Goal: Task Accomplishment & Management: Manage account settings

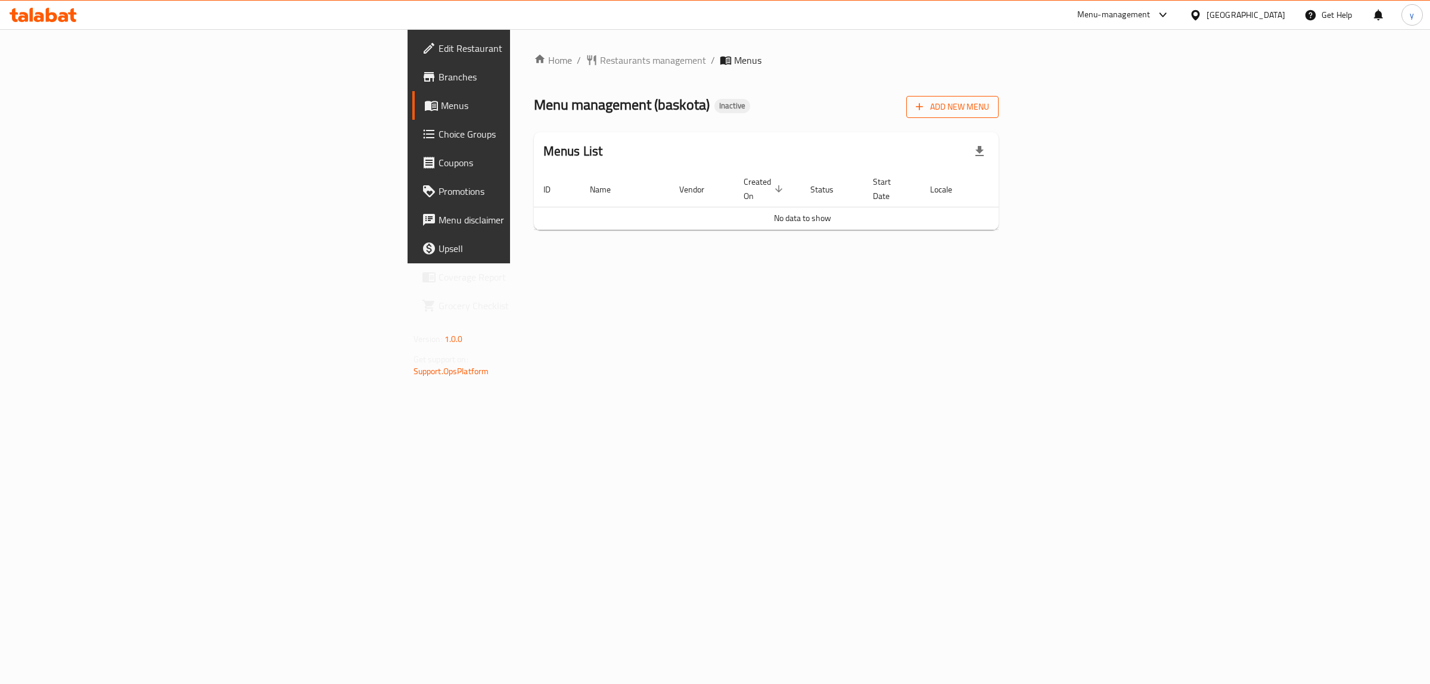
click at [989, 108] on span "Add New Menu" at bounding box center [952, 107] width 73 height 15
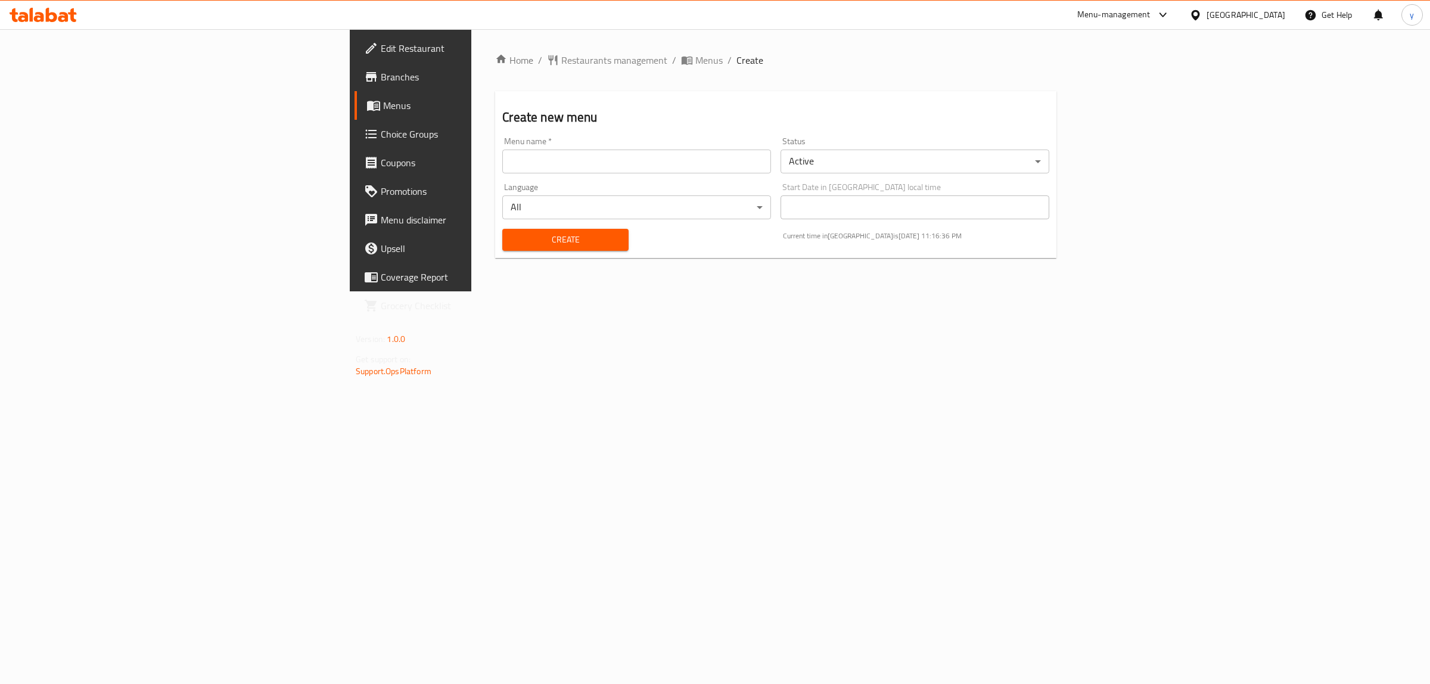
click at [502, 156] on input "text" at bounding box center [636, 162] width 269 height 24
type input "12\10\2025"
click at [512, 239] on span "Create" at bounding box center [565, 239] width 107 height 15
click at [695, 60] on span "Menus" at bounding box center [708, 60] width 27 height 14
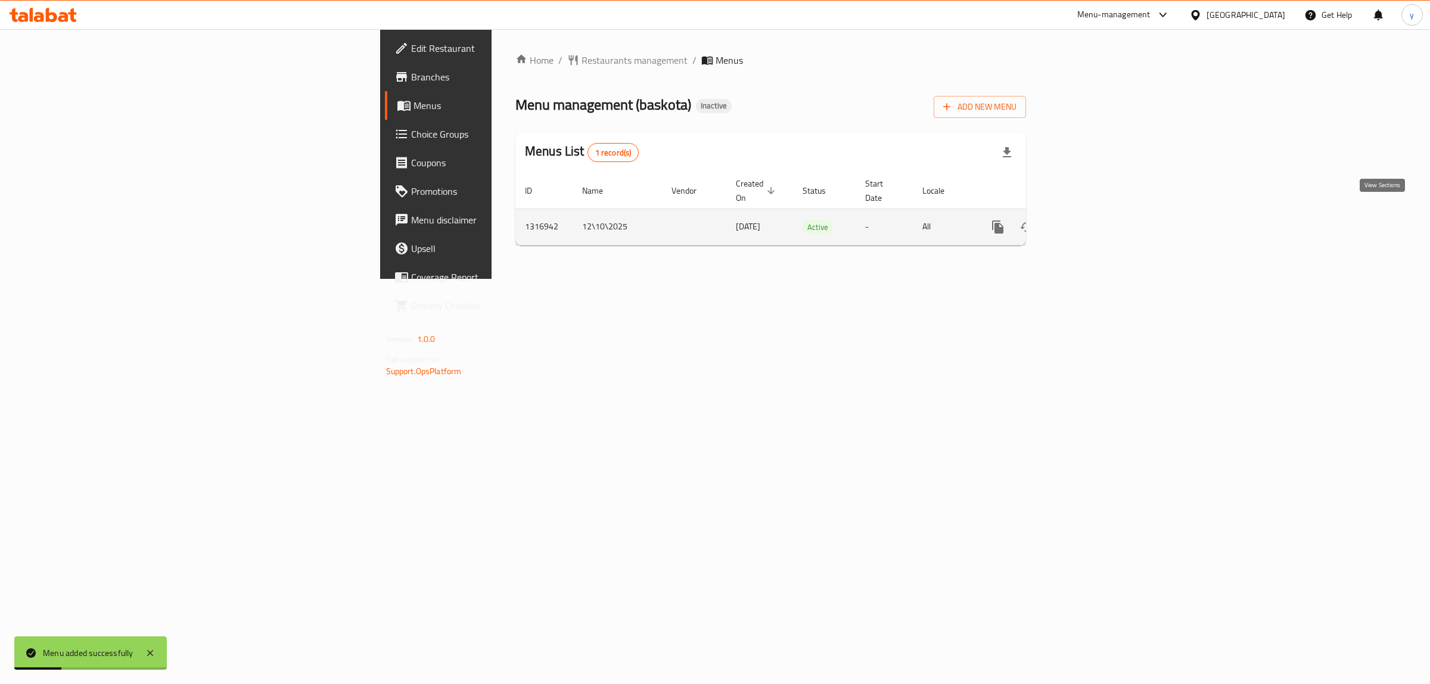
click at [1098, 222] on link "enhanced table" at bounding box center [1083, 227] width 29 height 29
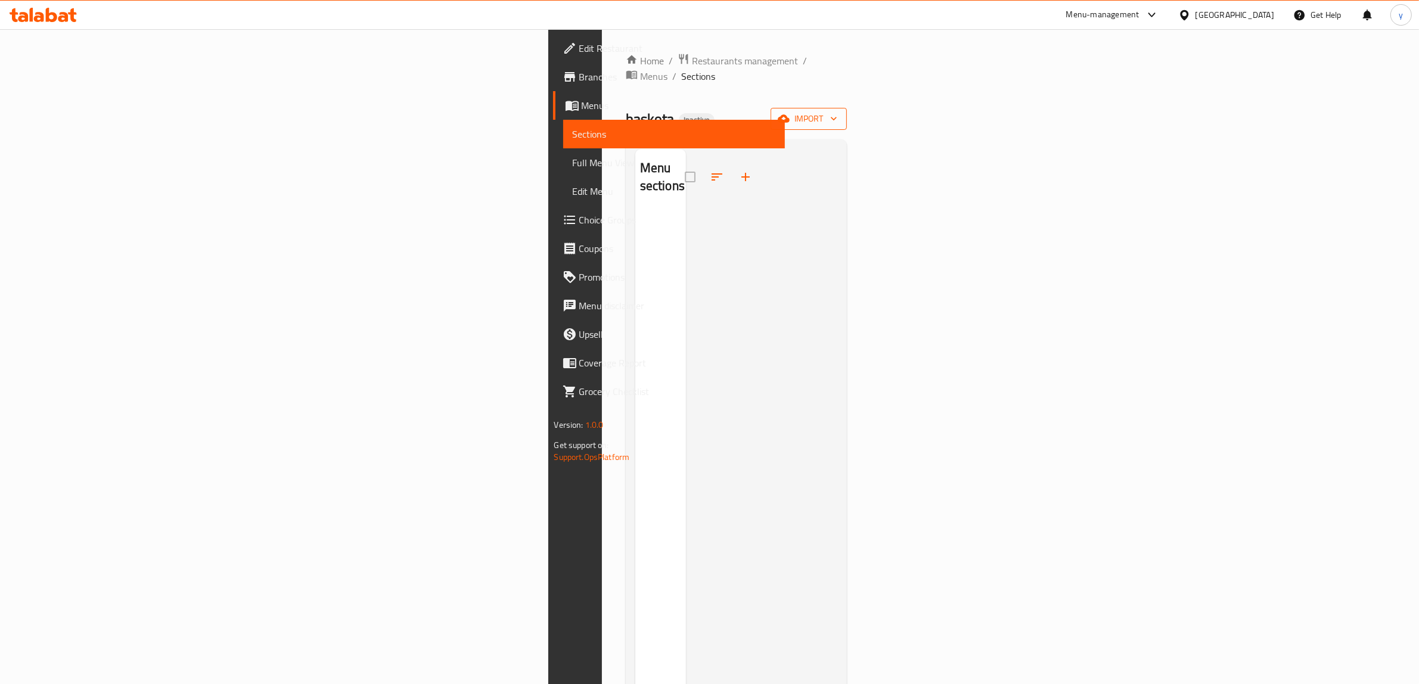
click at [837, 111] on span "import" at bounding box center [808, 118] width 57 height 15
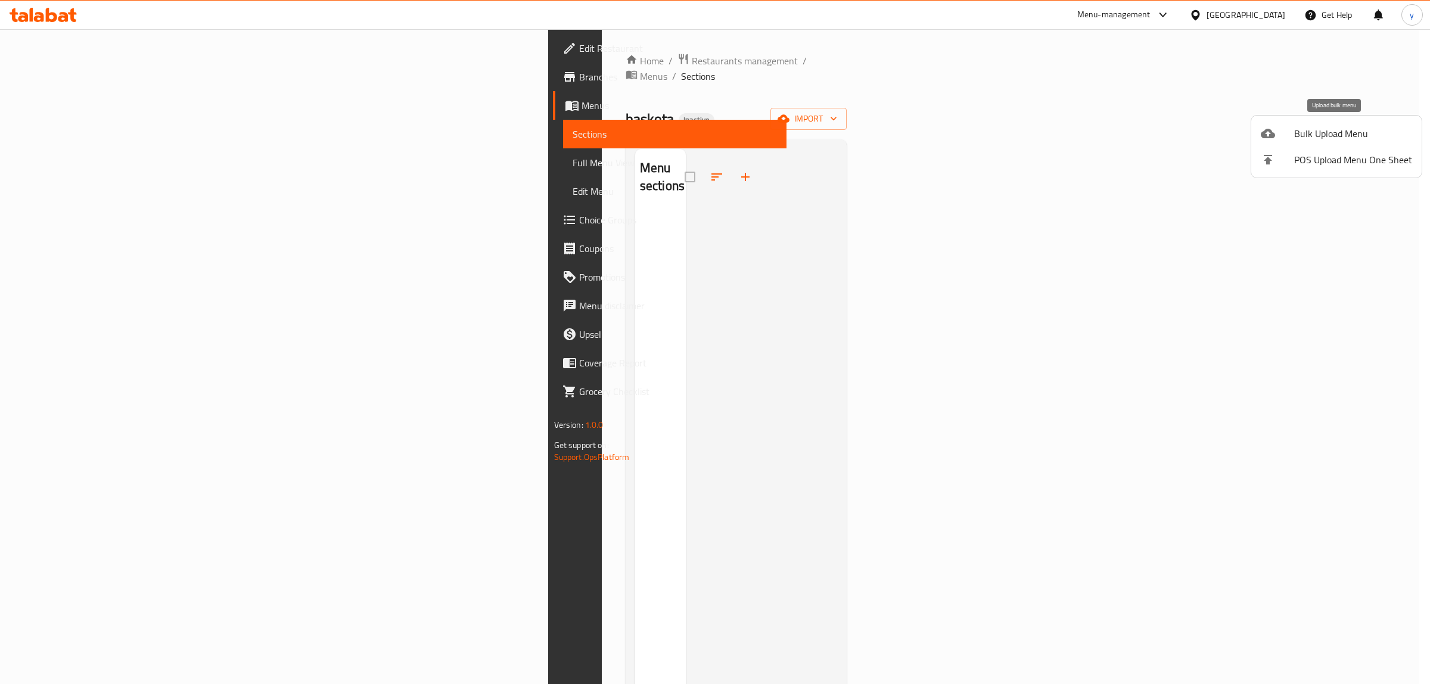
click at [1288, 131] on div at bounding box center [1277, 133] width 33 height 14
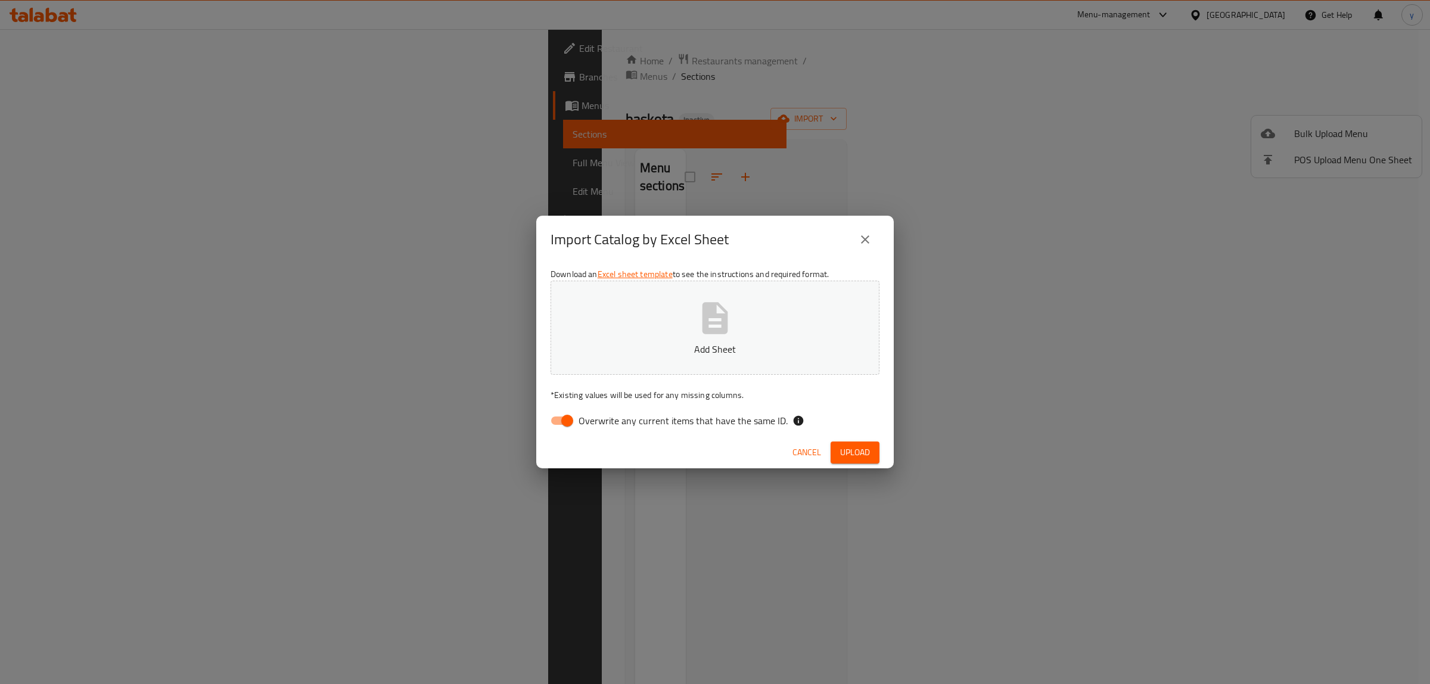
click at [567, 422] on input "Overwrite any current items that have the same ID." at bounding box center [567, 420] width 68 height 23
checkbox input "false"
click at [838, 449] on button "Upload" at bounding box center [855, 452] width 49 height 22
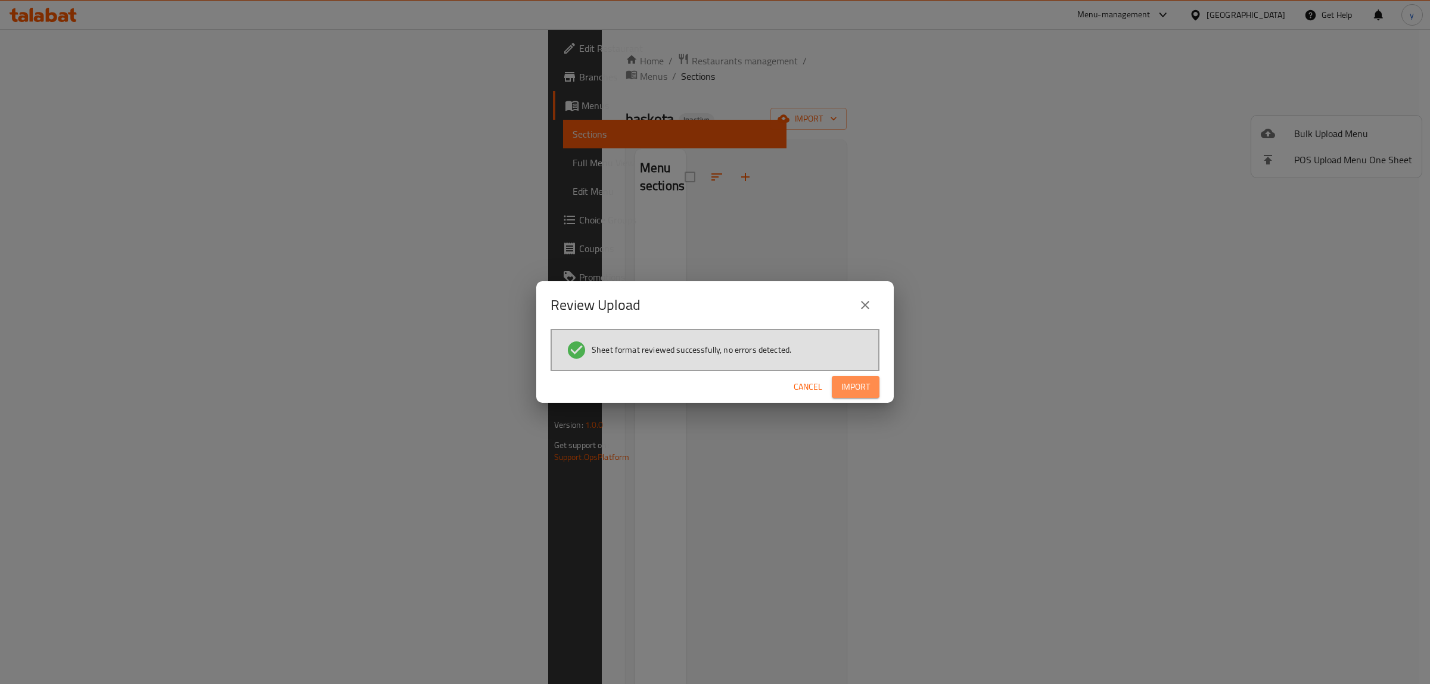
click at [867, 385] on span "Import" at bounding box center [855, 387] width 29 height 15
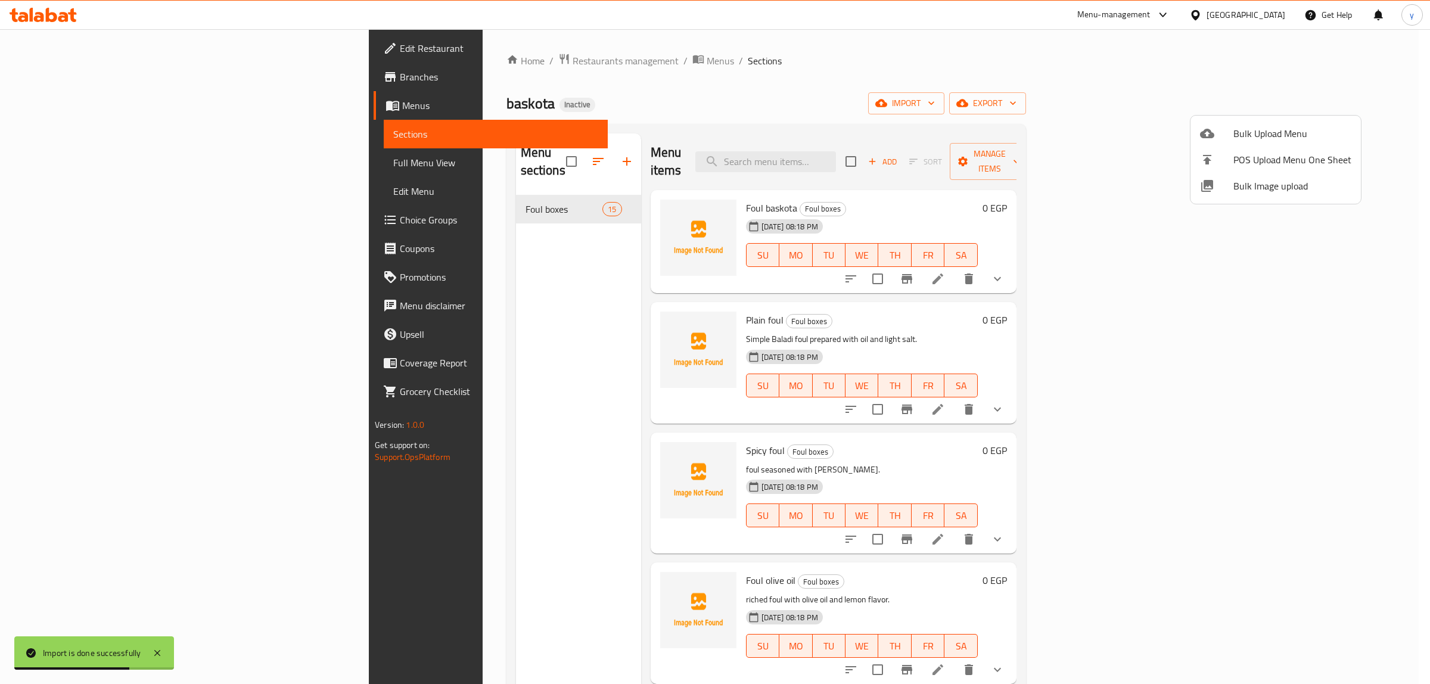
click at [64, 156] on div at bounding box center [715, 342] width 1430 height 684
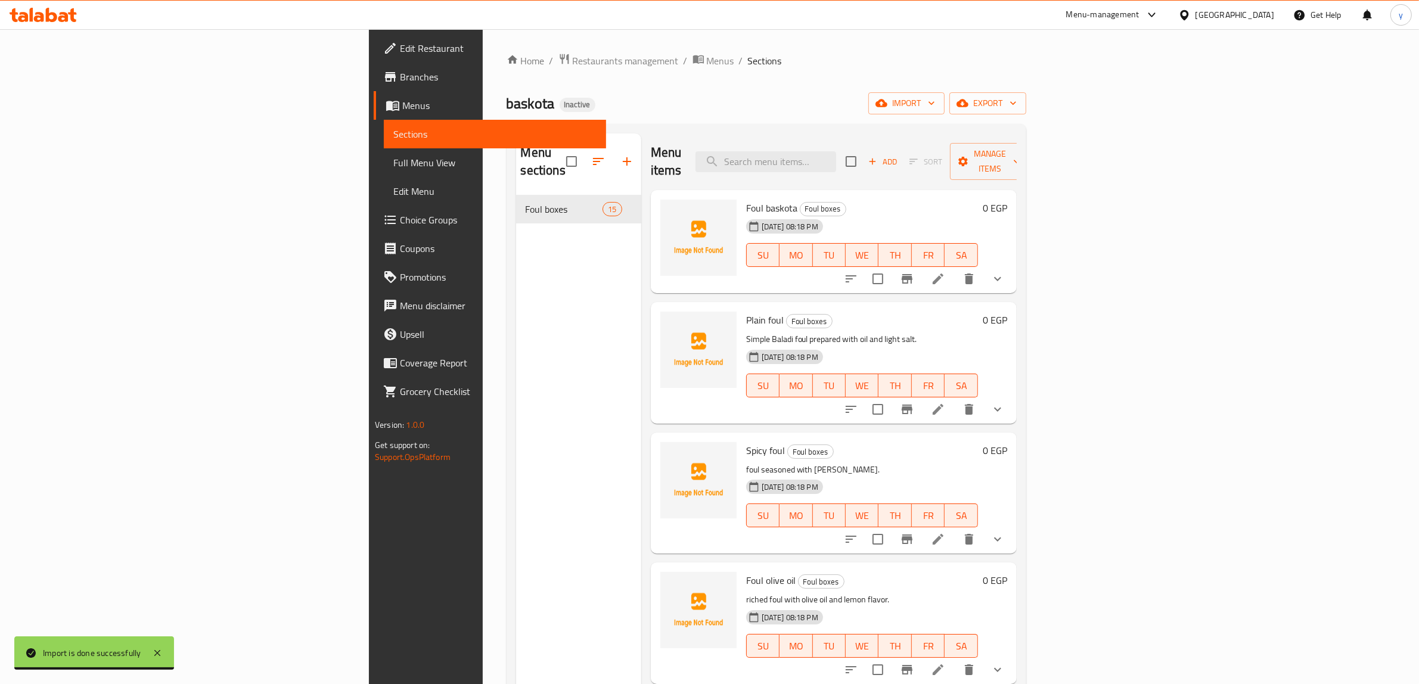
click at [384, 153] on link "Full Menu View" at bounding box center [495, 162] width 222 height 29
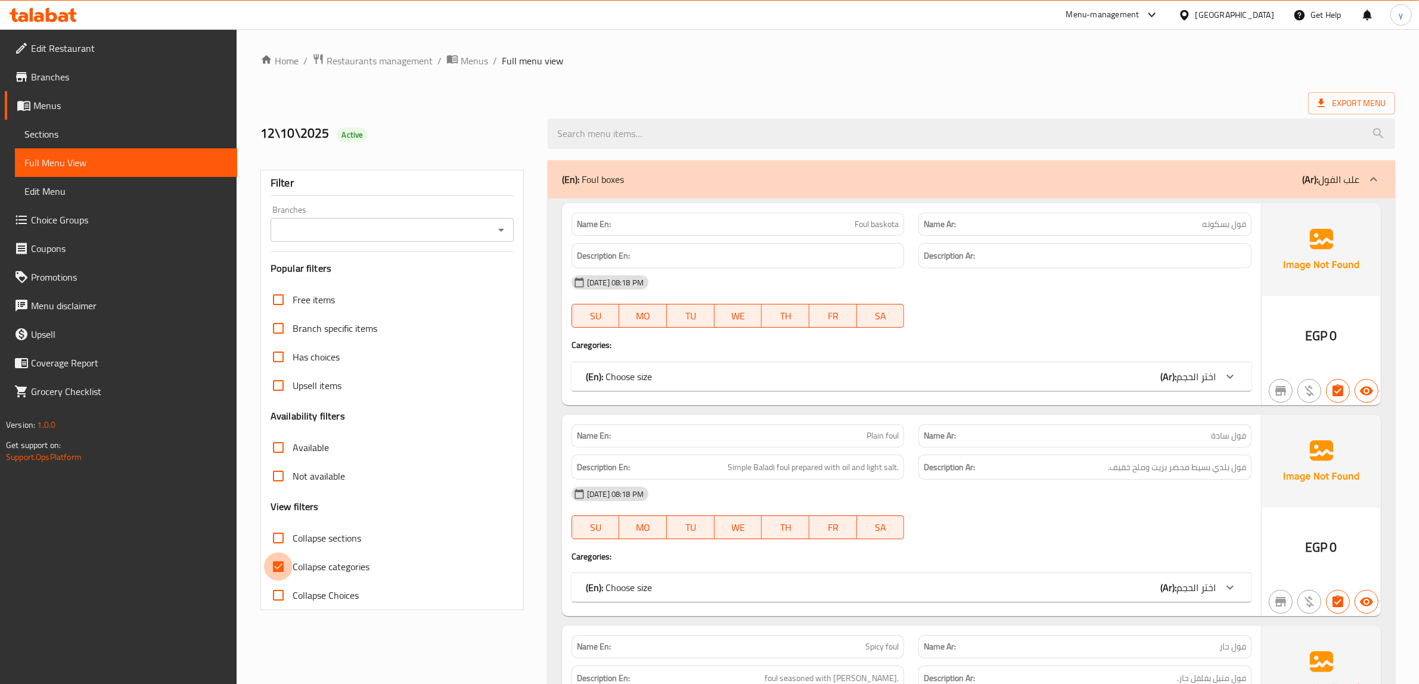
drag, startPoint x: 278, startPoint y: 573, endPoint x: 284, endPoint y: 570, distance: 6.9
click at [278, 573] on input "Collapse categories" at bounding box center [278, 566] width 29 height 29
checkbox input "false"
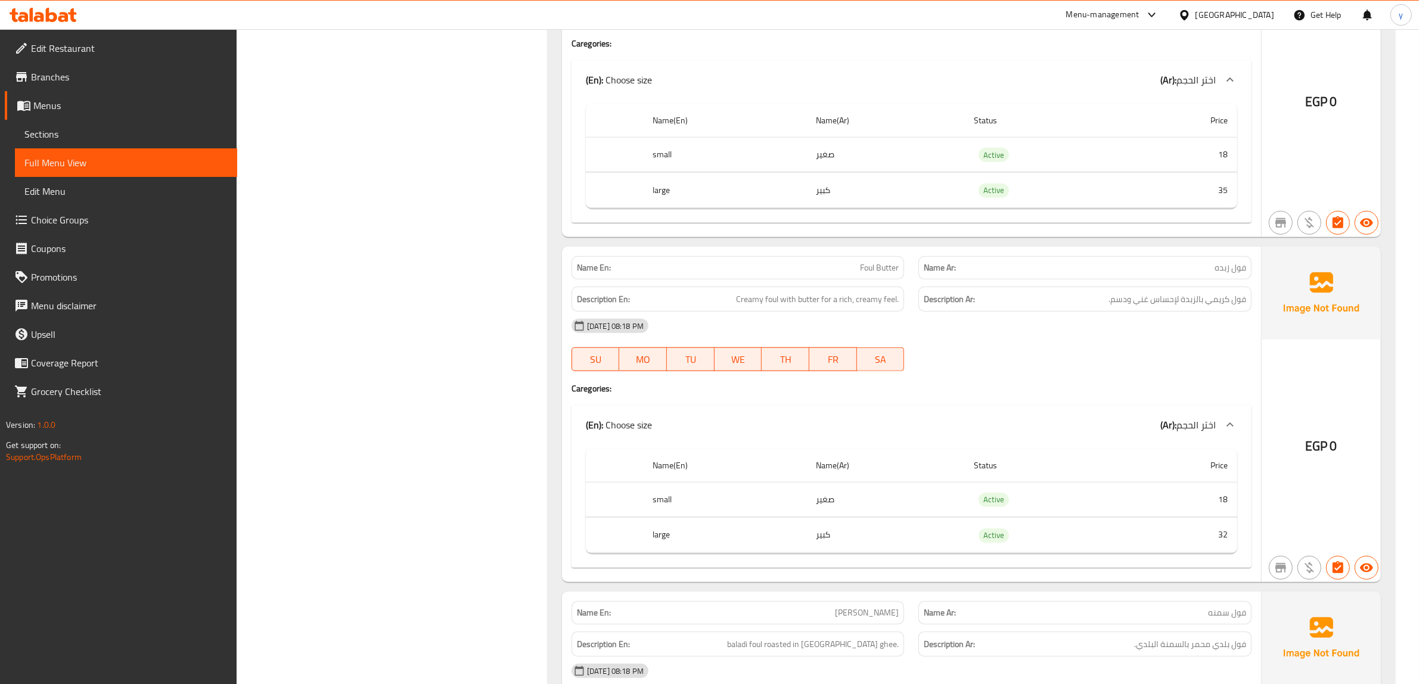
scroll to position [1341, 0]
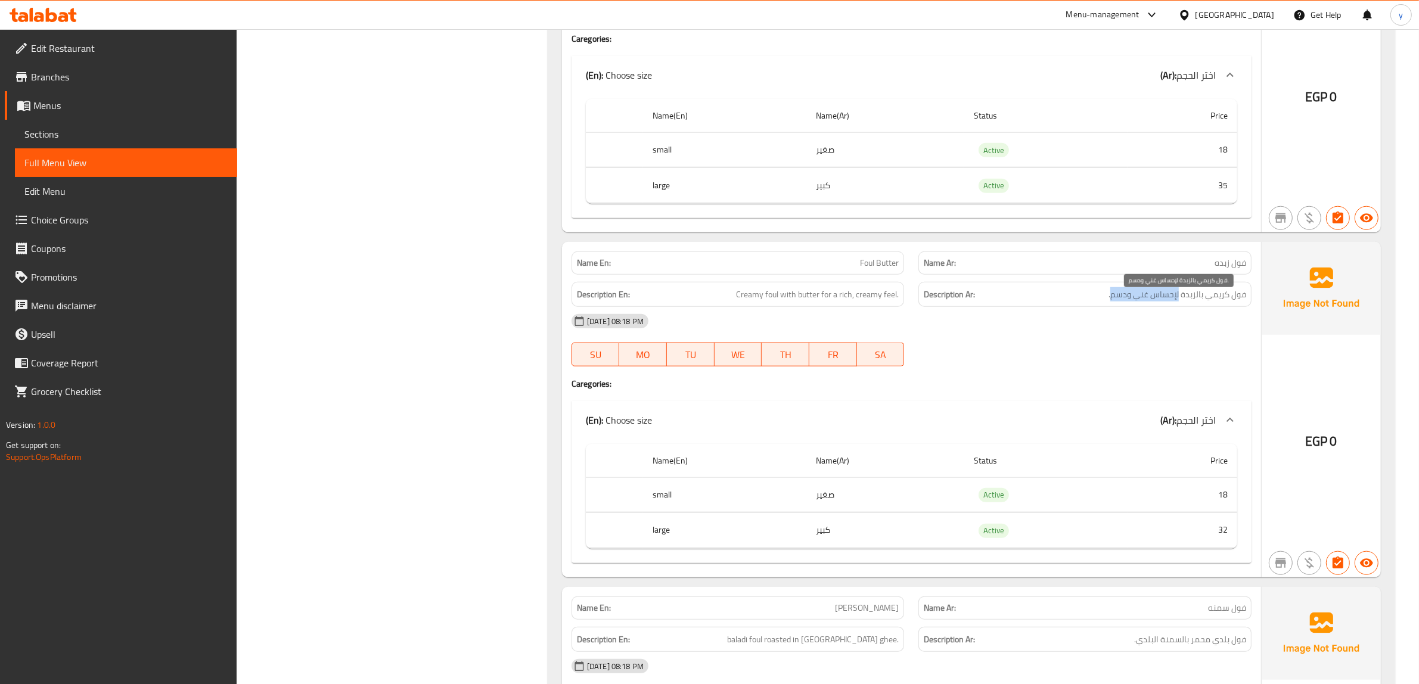
drag, startPoint x: 1112, startPoint y: 306, endPoint x: 1179, endPoint y: 308, distance: 66.8
click at [1179, 302] on span "فول كريمي بالزبدة لإحساس غني ودسم." at bounding box center [1177, 294] width 138 height 15
copy span "لإحساس غني ودسم"
click at [1169, 302] on span "فول كريمي بالزبدة لإحساس غني ودسم." at bounding box center [1177, 294] width 138 height 15
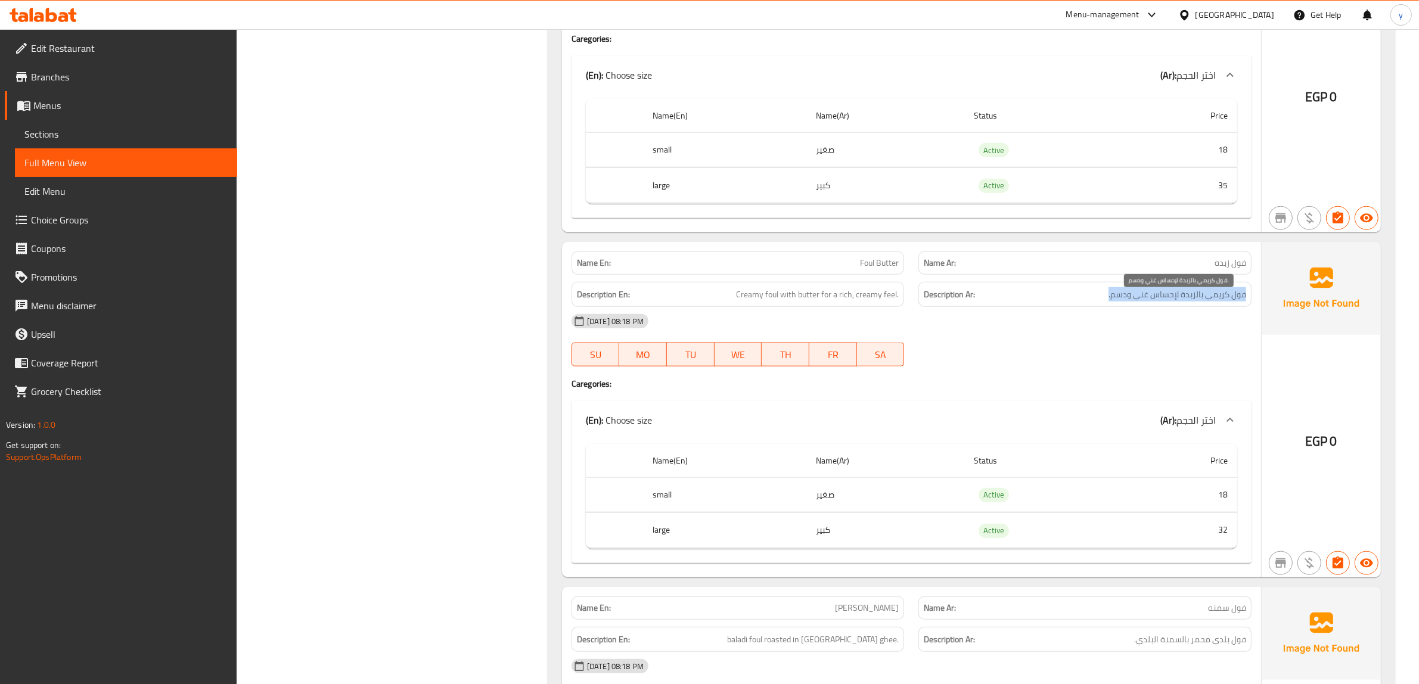
click at [1169, 302] on span "فول كريمي بالزبدة لإحساس غني ودسم." at bounding box center [1177, 294] width 138 height 15
click at [785, 296] on span "Creamy foul with butter for a rich, creamy feel." at bounding box center [817, 294] width 163 height 15
copy span "Creamy foul with butter for a rich, creamy feel."
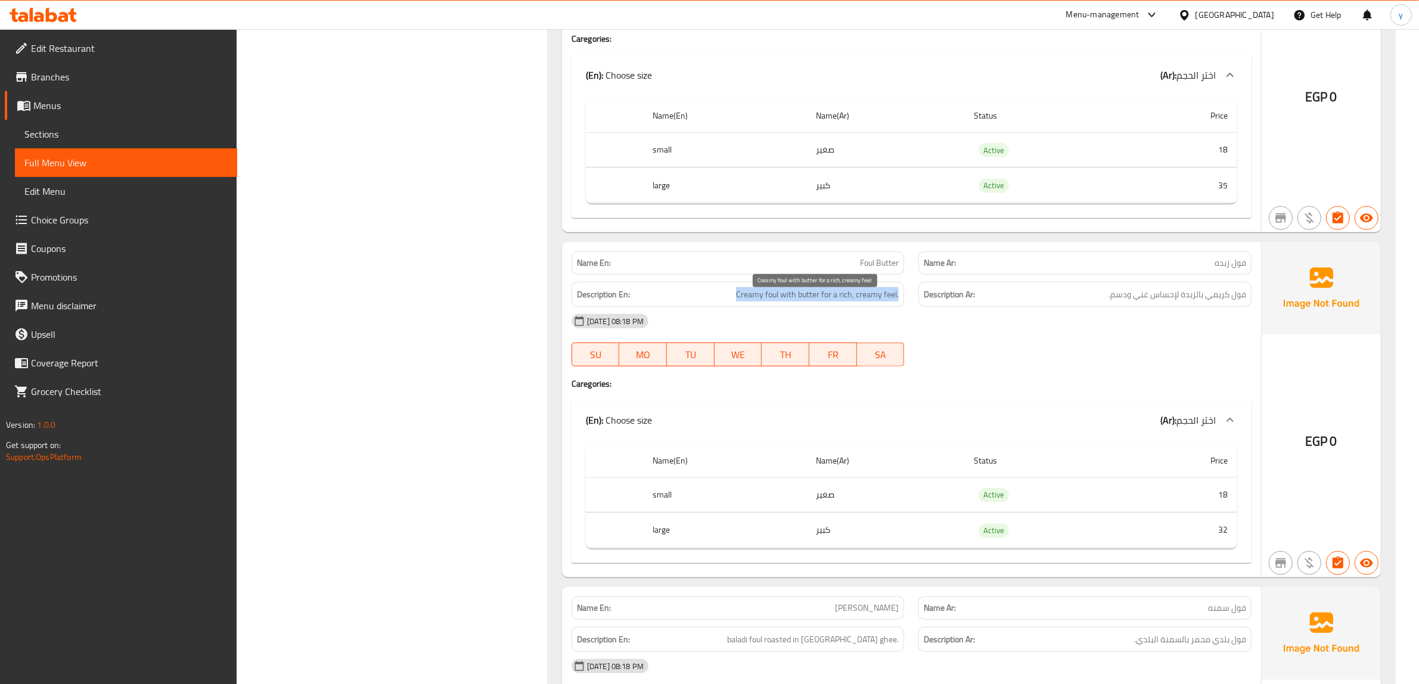
click at [775, 302] on span "Creamy foul with butter for a rich, creamy feel." at bounding box center [817, 294] width 163 height 15
drag, startPoint x: 1113, startPoint y: 305, endPoint x: 1130, endPoint y: 312, distance: 18.5
click at [1130, 307] on div "Description Ar: فول كريمي بالزبدة لإحساس غني ودسم." at bounding box center [1084, 295] width 333 height 26
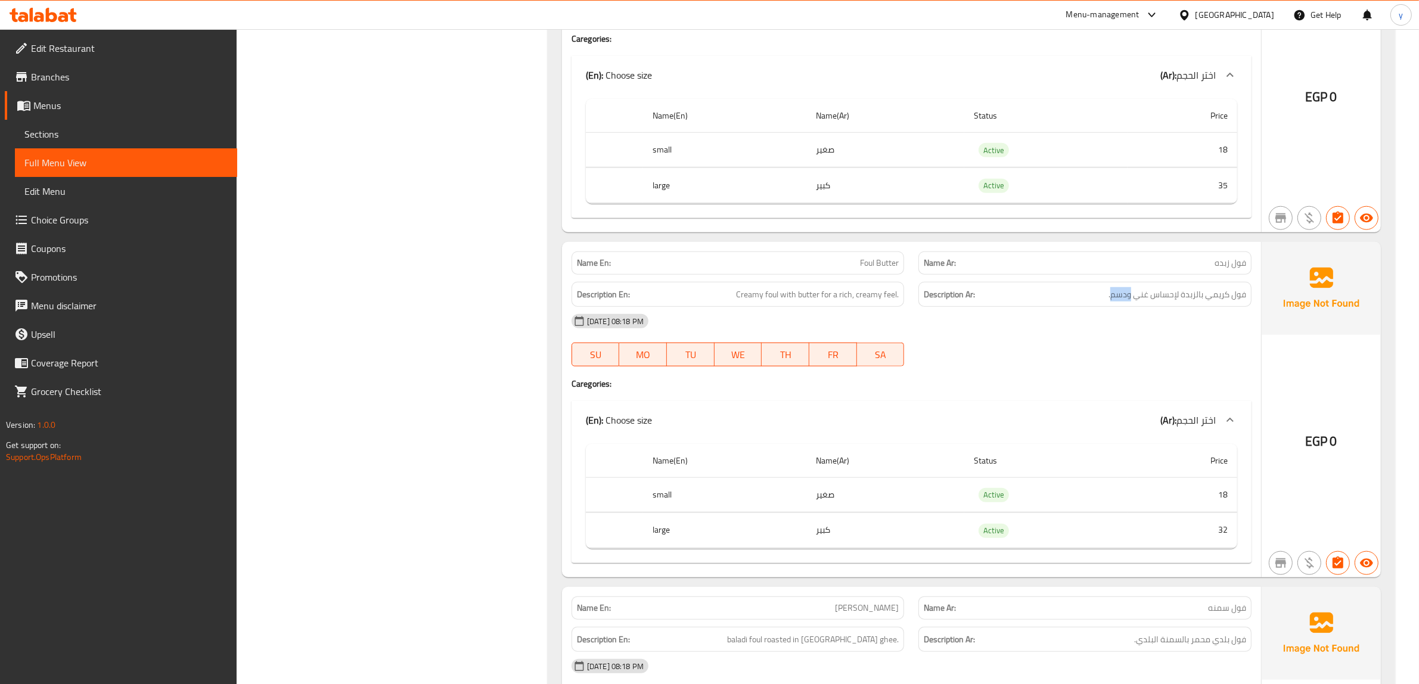
copy span "ودسم"
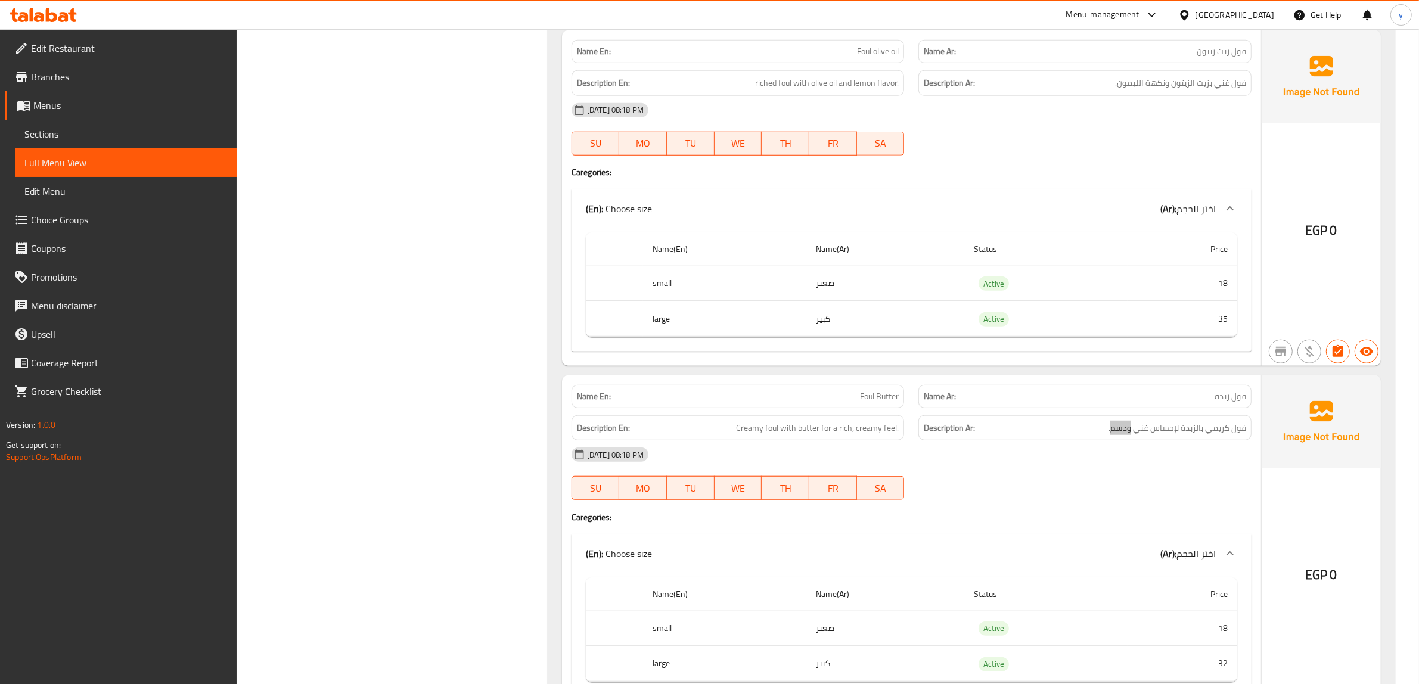
scroll to position [1192, 0]
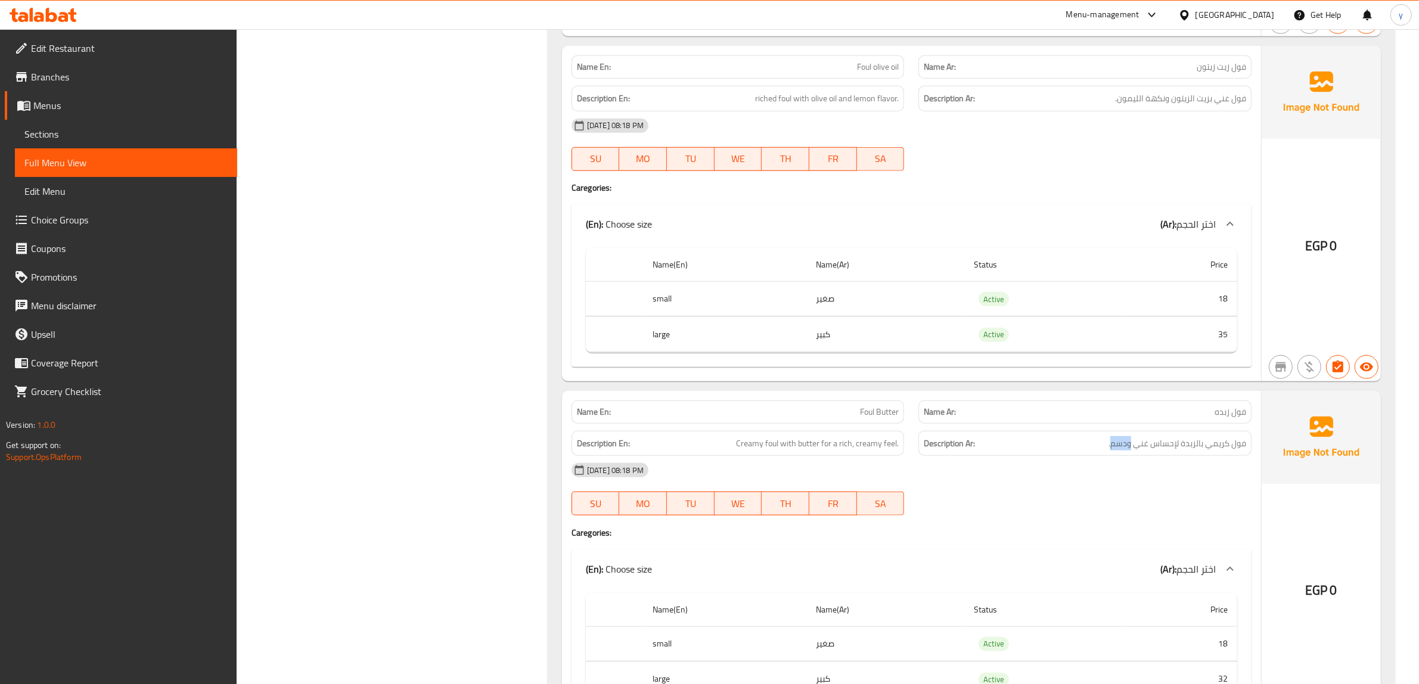
drag, startPoint x: 67, startPoint y: 132, endPoint x: 117, endPoint y: 147, distance: 52.2
click at [67, 132] on span "Sections" at bounding box center [125, 134] width 203 height 14
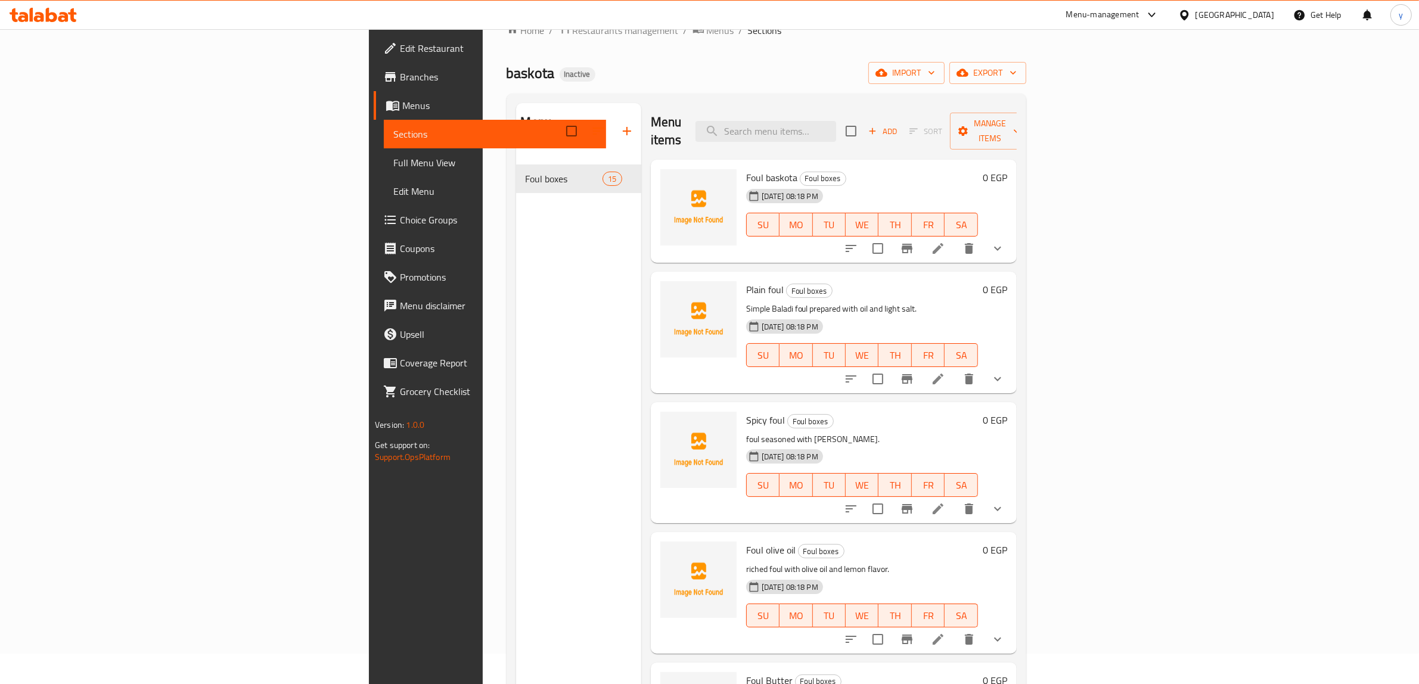
scroll to position [18, 0]
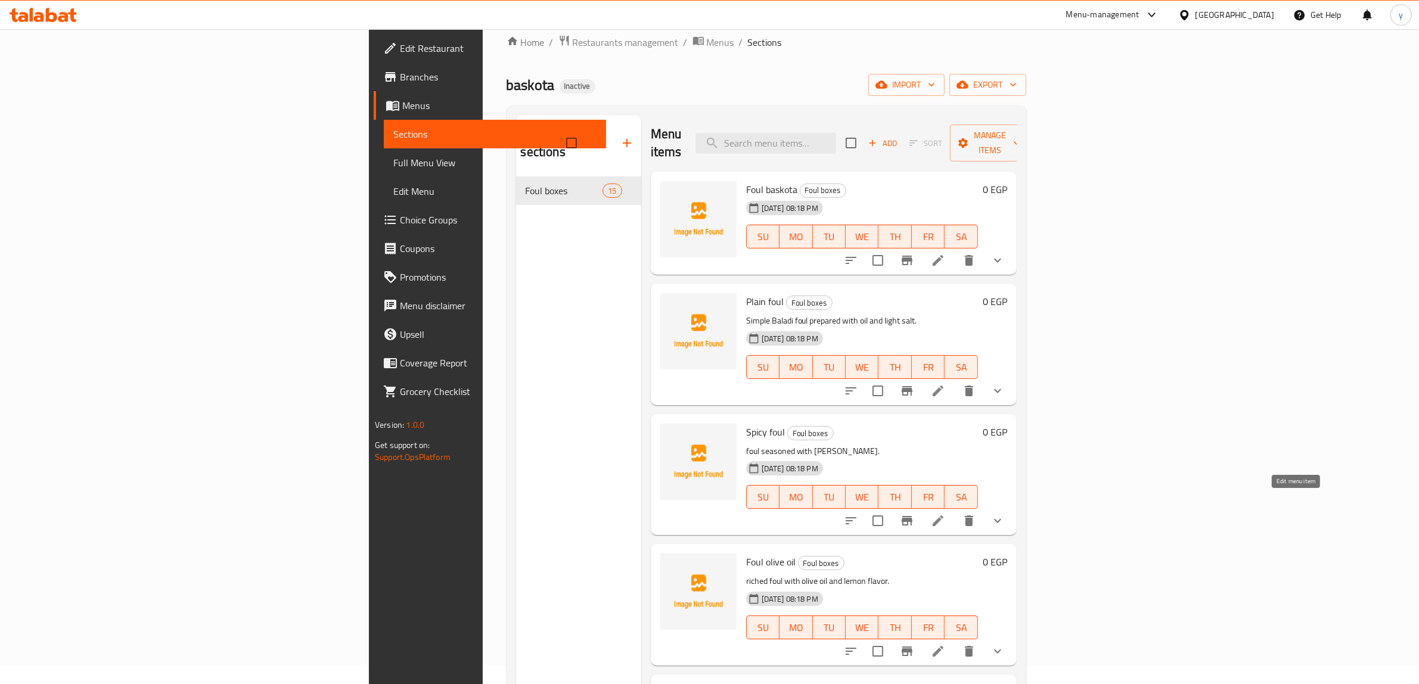
click at [945, 514] on icon at bounding box center [938, 521] width 14 height 14
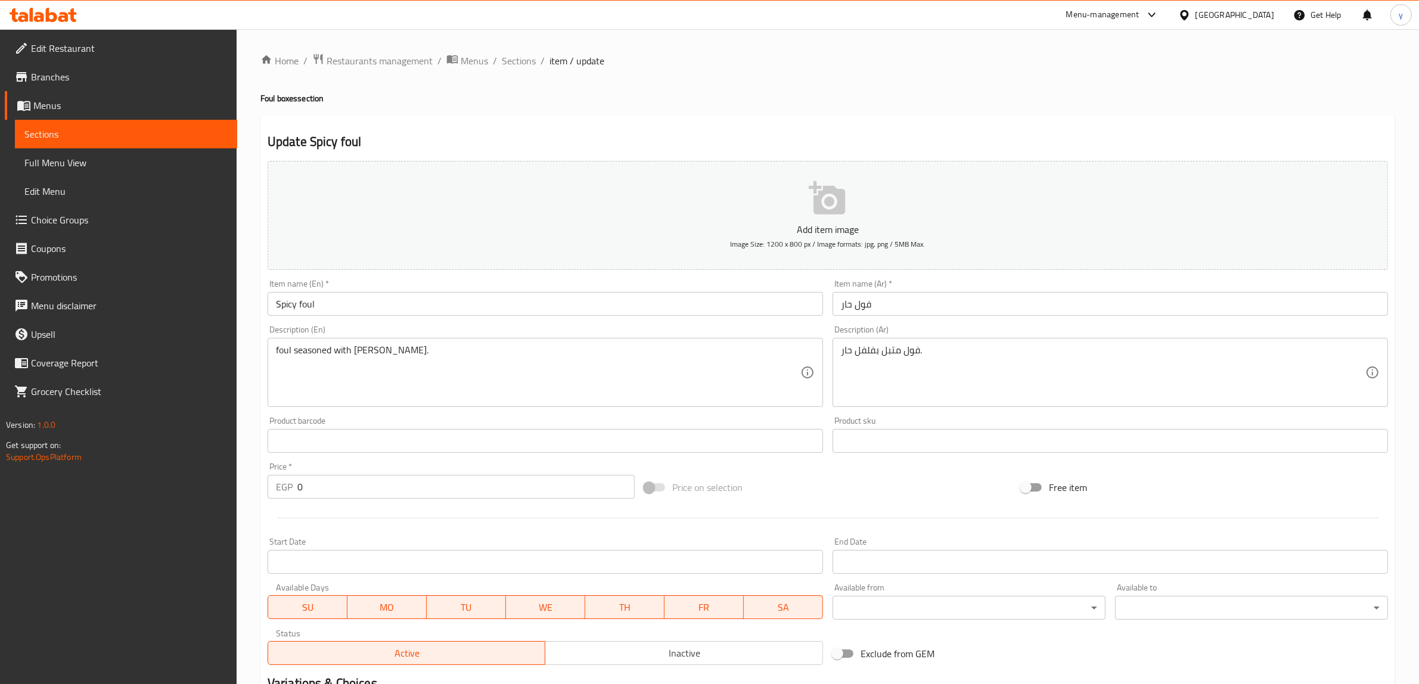
click at [553, 58] on span "item / update" at bounding box center [576, 61] width 55 height 14
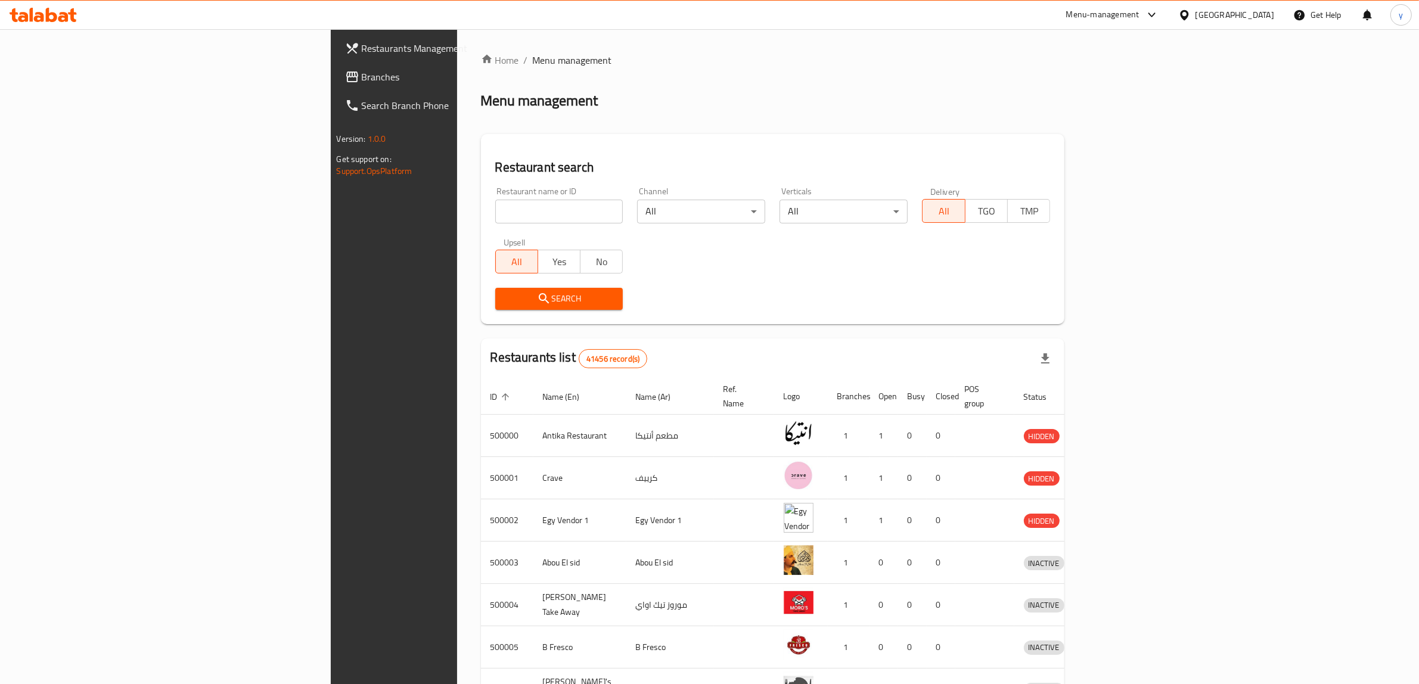
click at [362, 72] on span "Branches" at bounding box center [460, 77] width 197 height 14
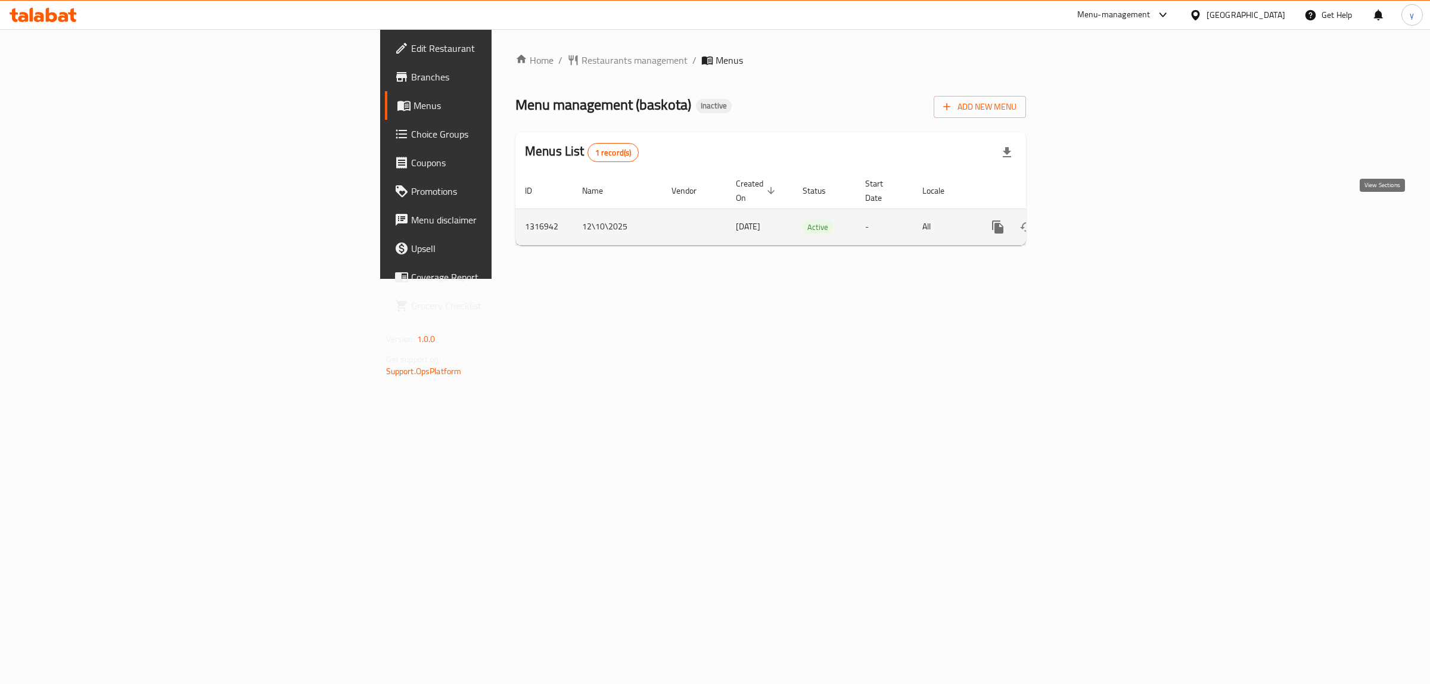
click at [1089, 222] on icon "enhanced table" at bounding box center [1083, 227] width 11 height 11
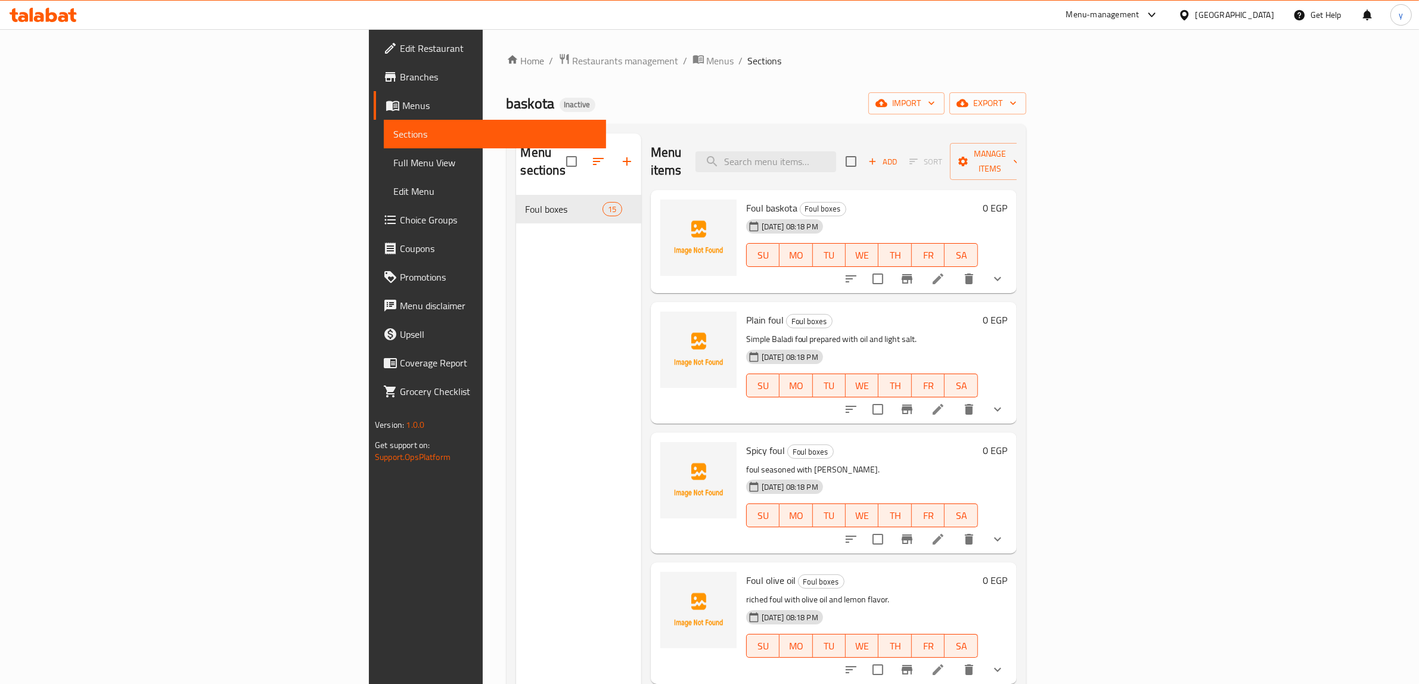
click at [393, 156] on span "Full Menu View" at bounding box center [494, 163] width 203 height 14
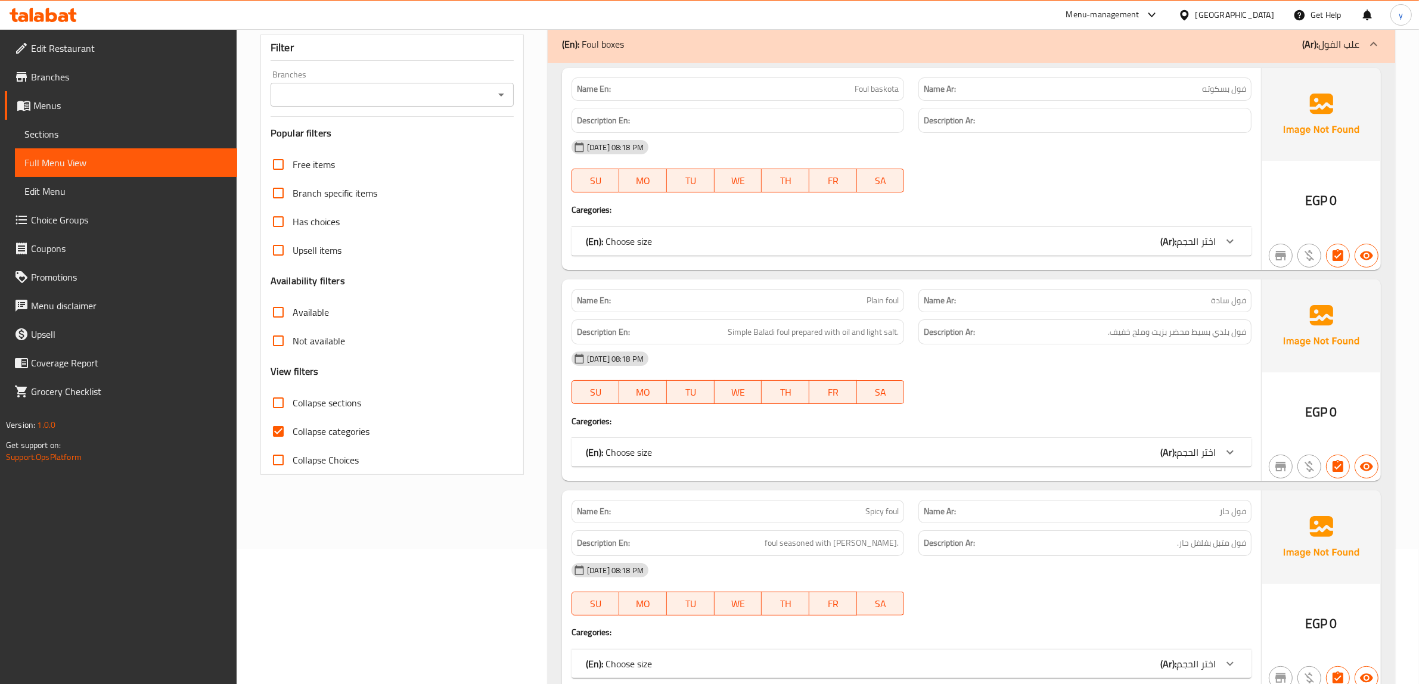
scroll to position [149, 0]
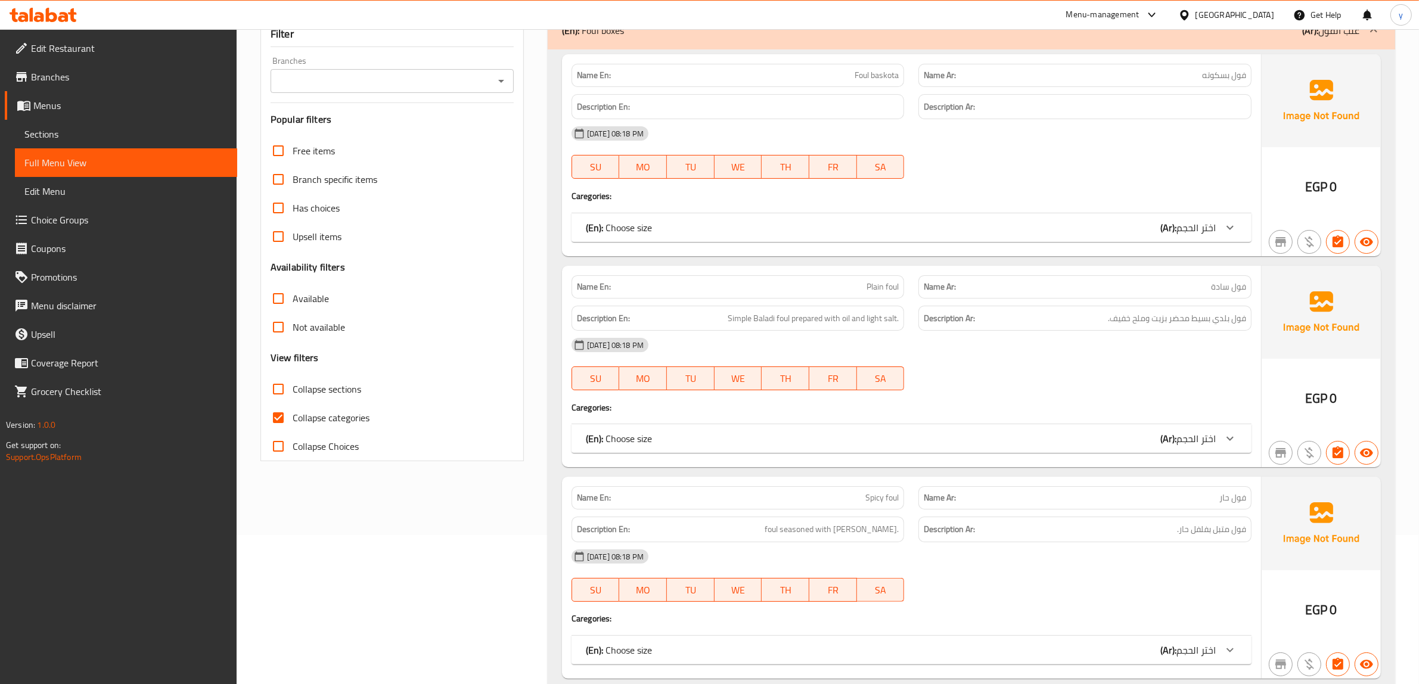
click at [267, 421] on input "Collapse categories" at bounding box center [278, 417] width 29 height 29
checkbox input "false"
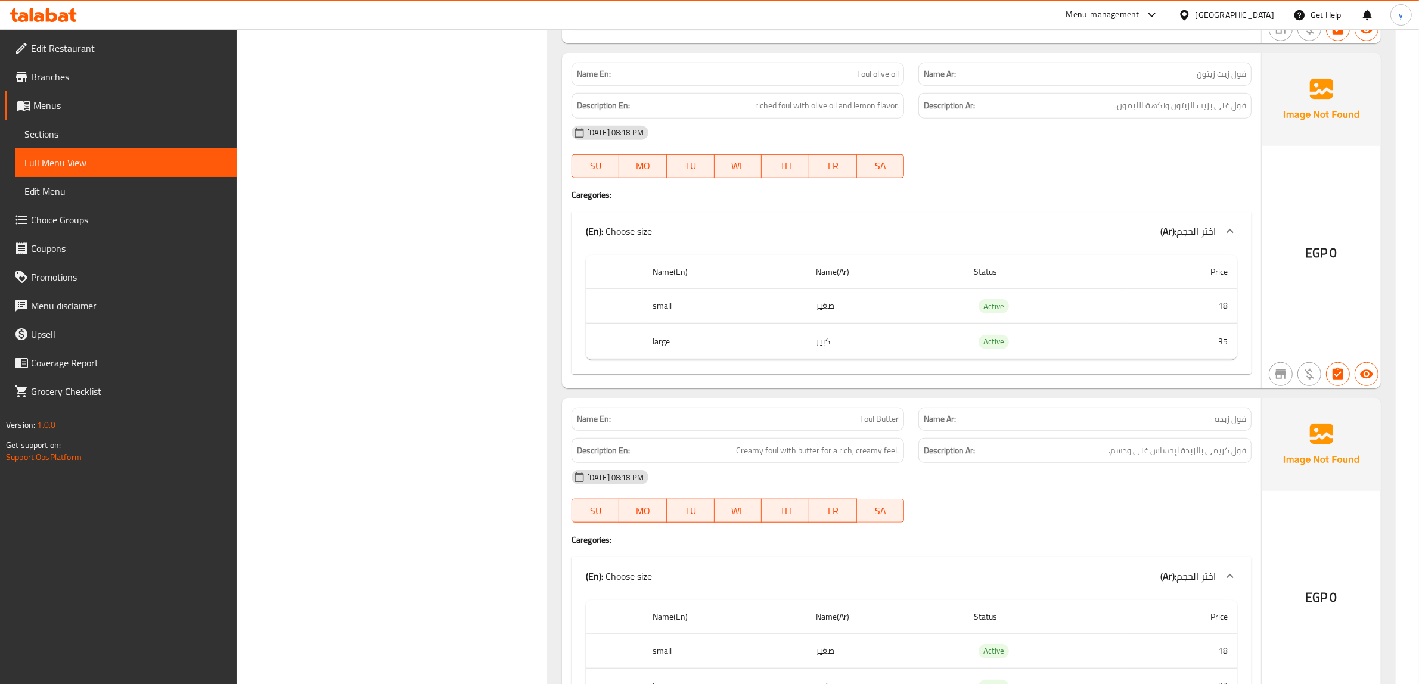
scroll to position [1192, 0]
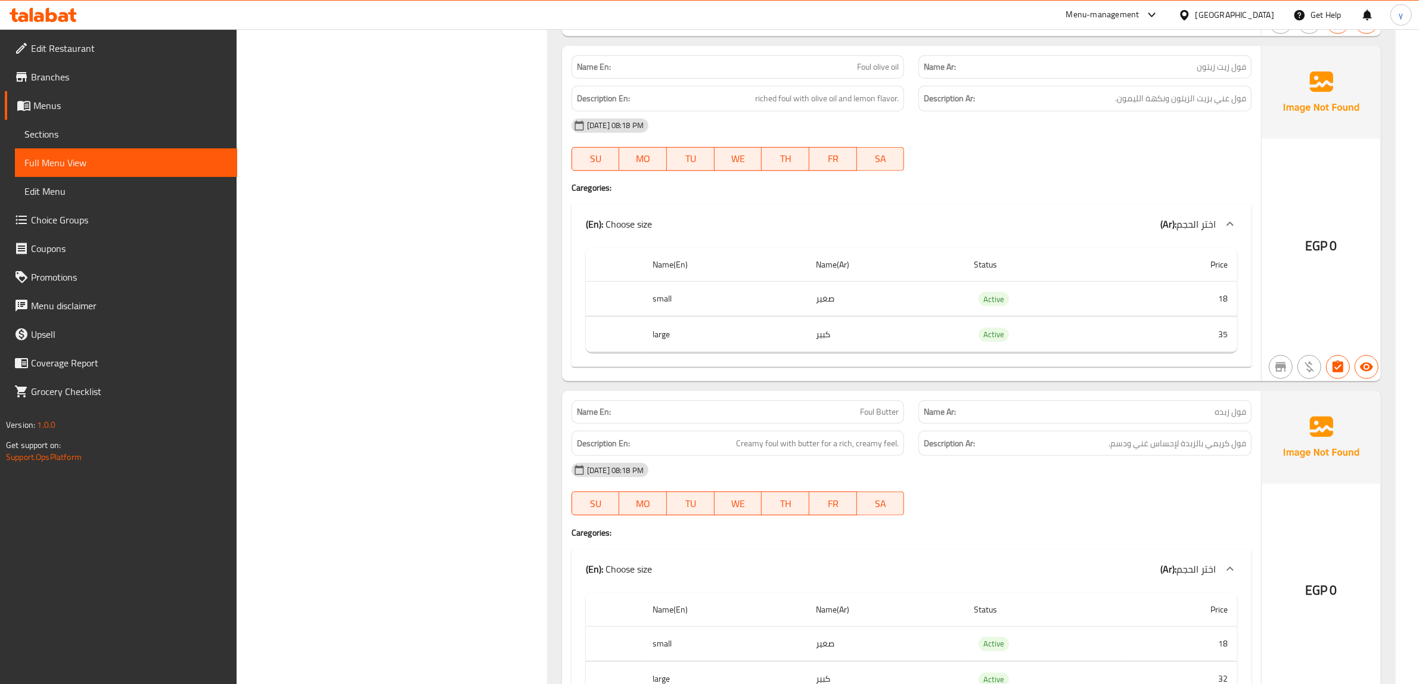
click at [879, 418] on span "Foul Butter" at bounding box center [879, 412] width 39 height 13
copy span "Foul Butter"
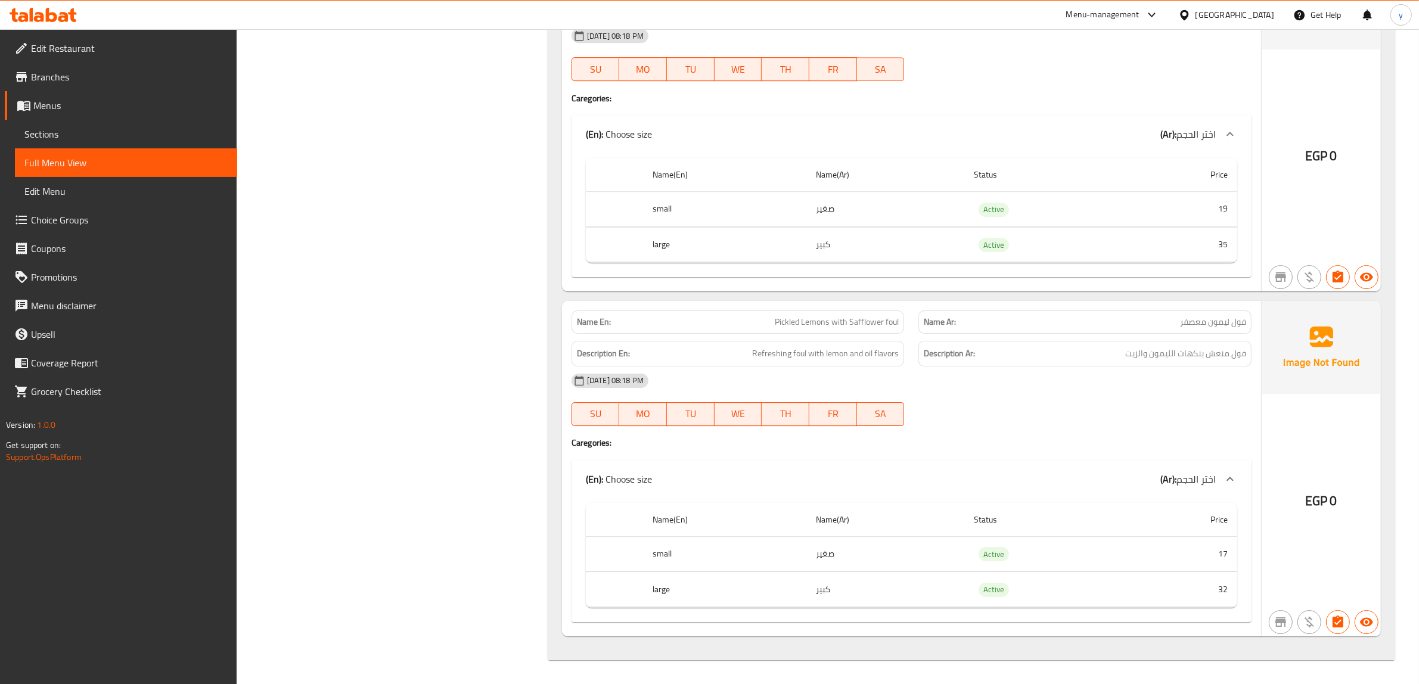
scroll to position [4756, 0]
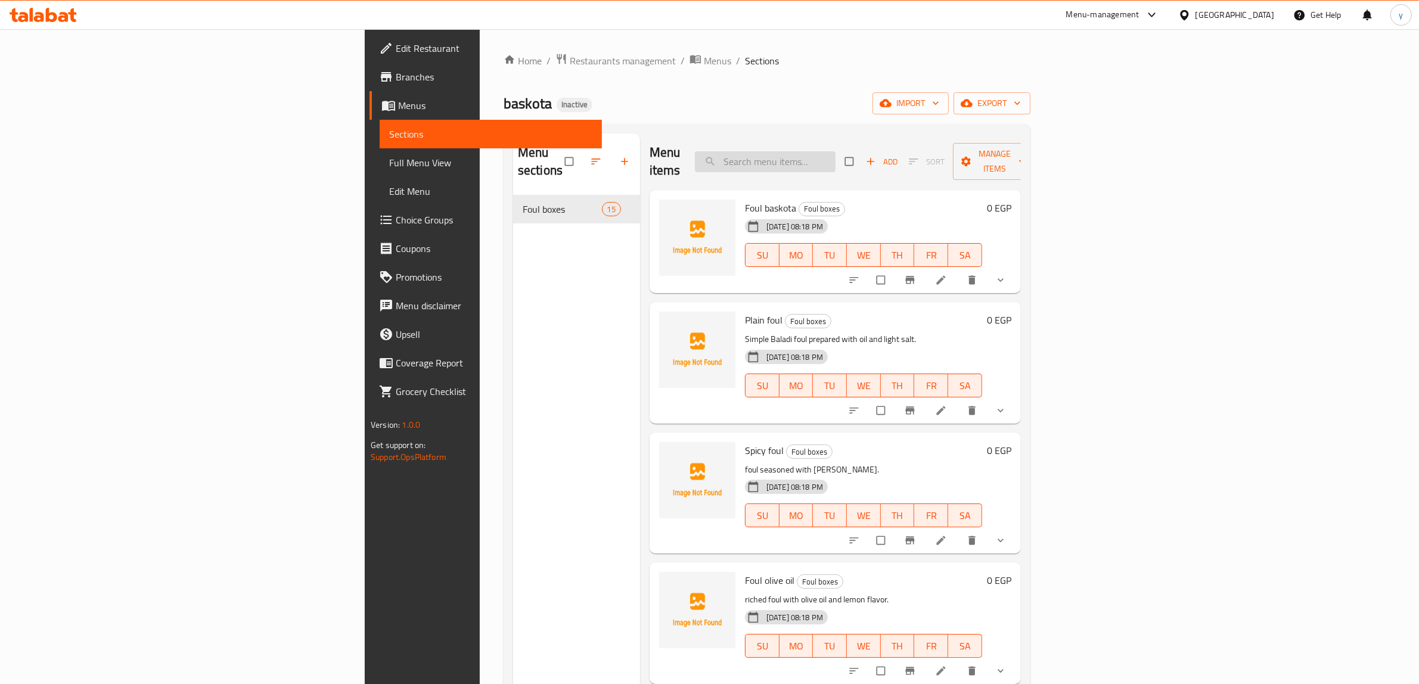
click at [835, 161] on input "search" at bounding box center [765, 161] width 141 height 21
paste input "Foul Butter"
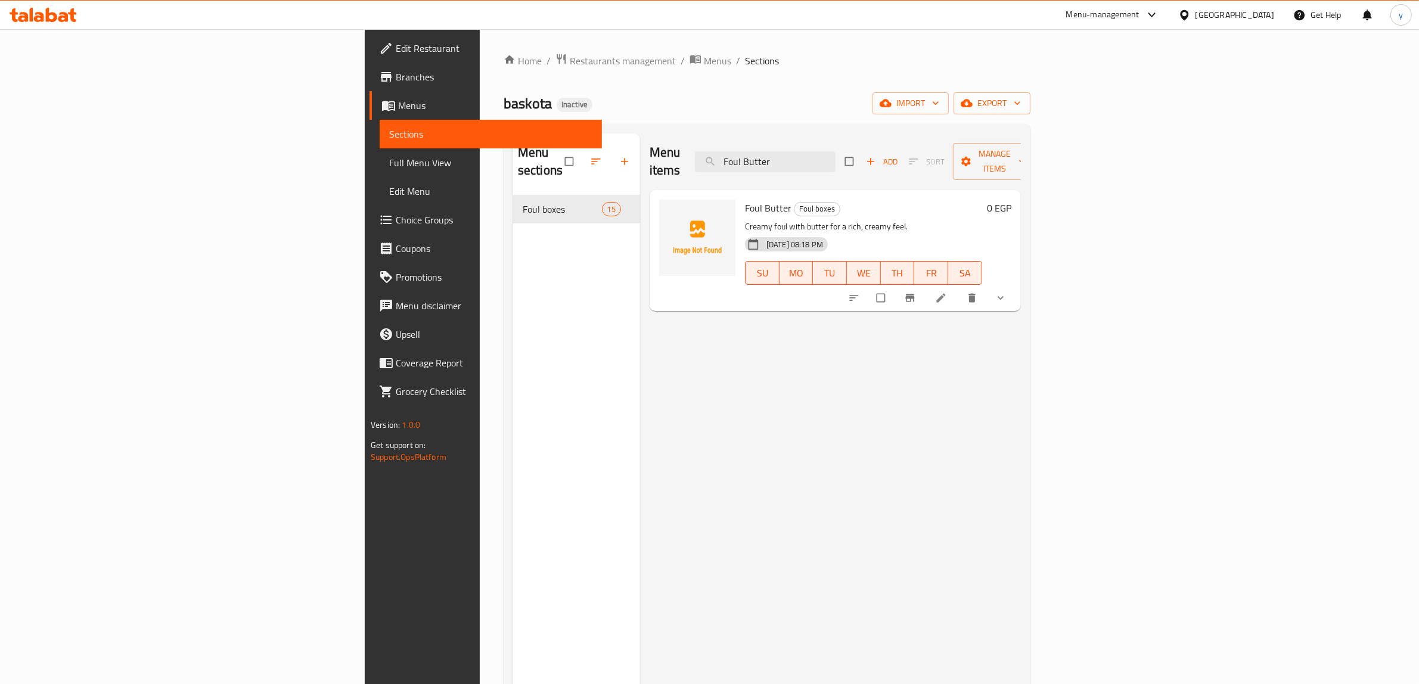
type input "Foul Butter"
click at [959, 288] on li at bounding box center [941, 297] width 33 height 19
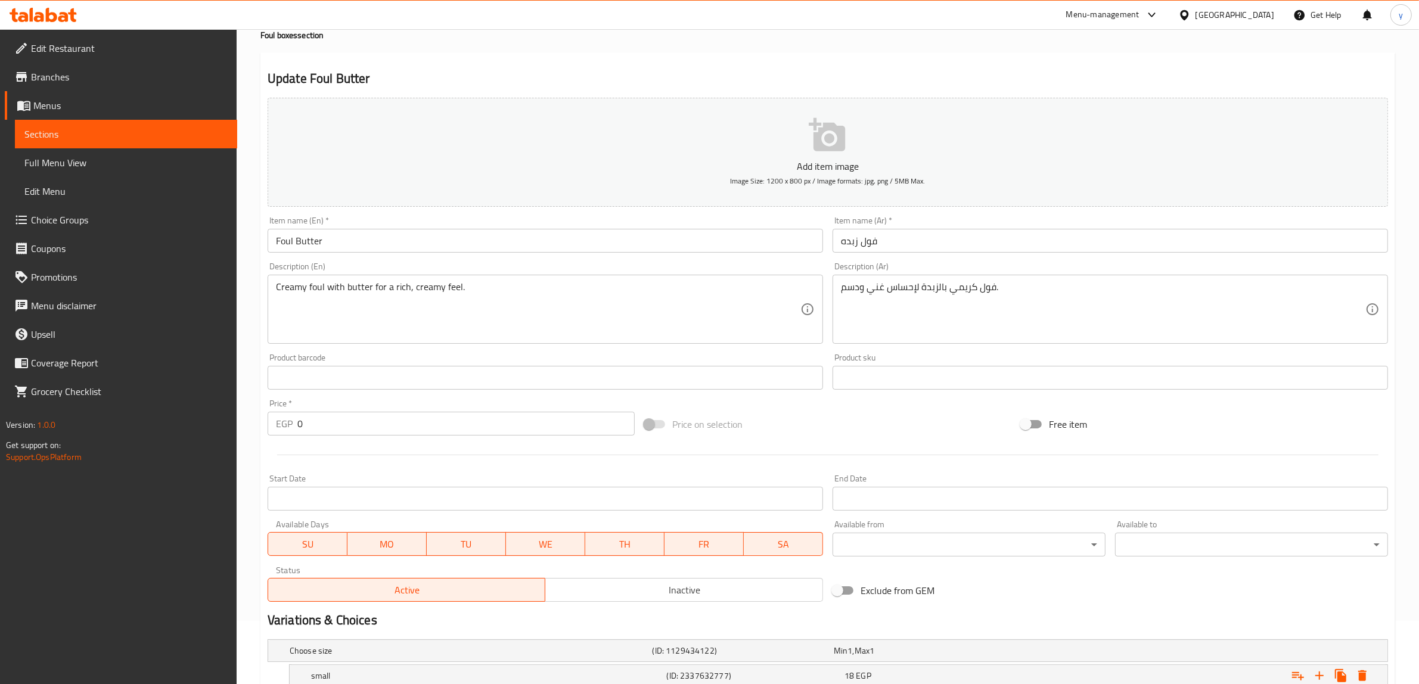
scroll to position [149, 0]
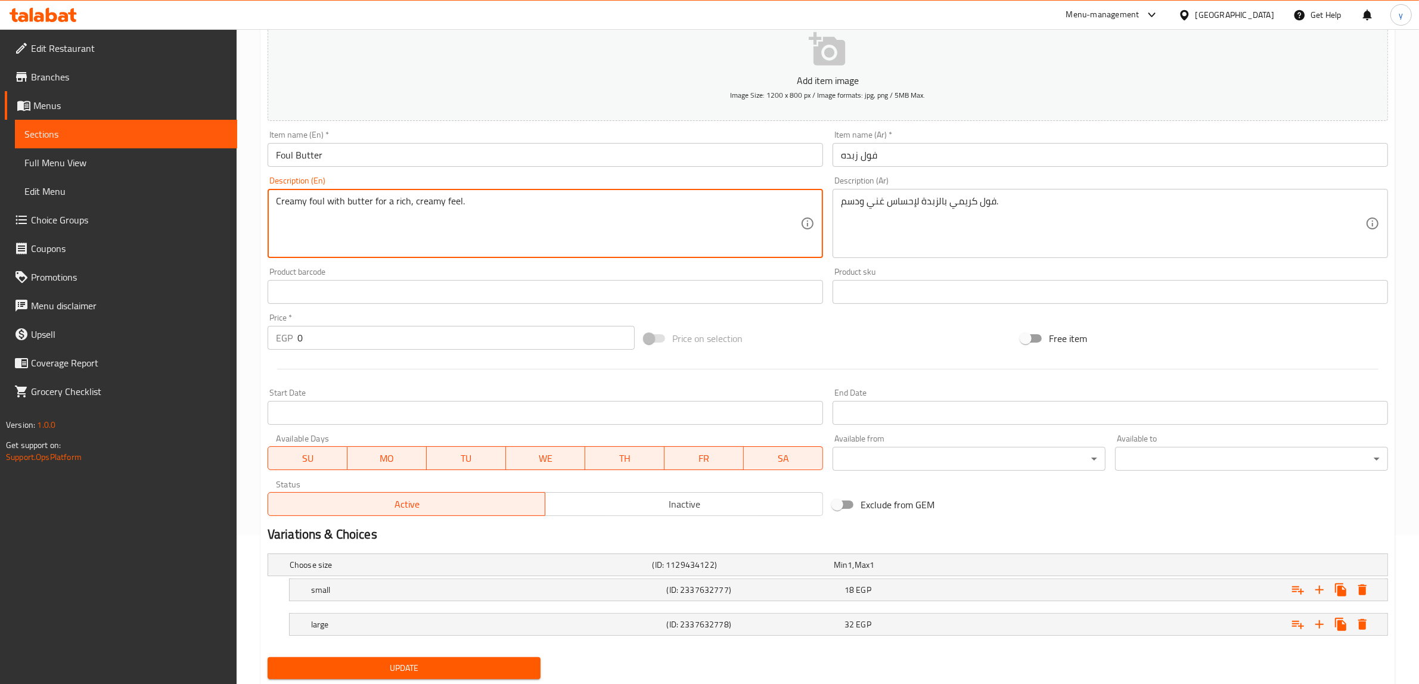
drag, startPoint x: 412, startPoint y: 200, endPoint x: 441, endPoint y: 212, distance: 31.5
drag, startPoint x: 411, startPoint y: 200, endPoint x: 431, endPoint y: 213, distance: 23.3
click at [431, 213] on textarea "Creamy foul with butter for a rich, fatty feel." at bounding box center [538, 223] width 524 height 57
paste textarea "And"
click at [458, 203] on textarea "Creamy foul with butter for a rich, And fatty feel." at bounding box center [538, 223] width 524 height 57
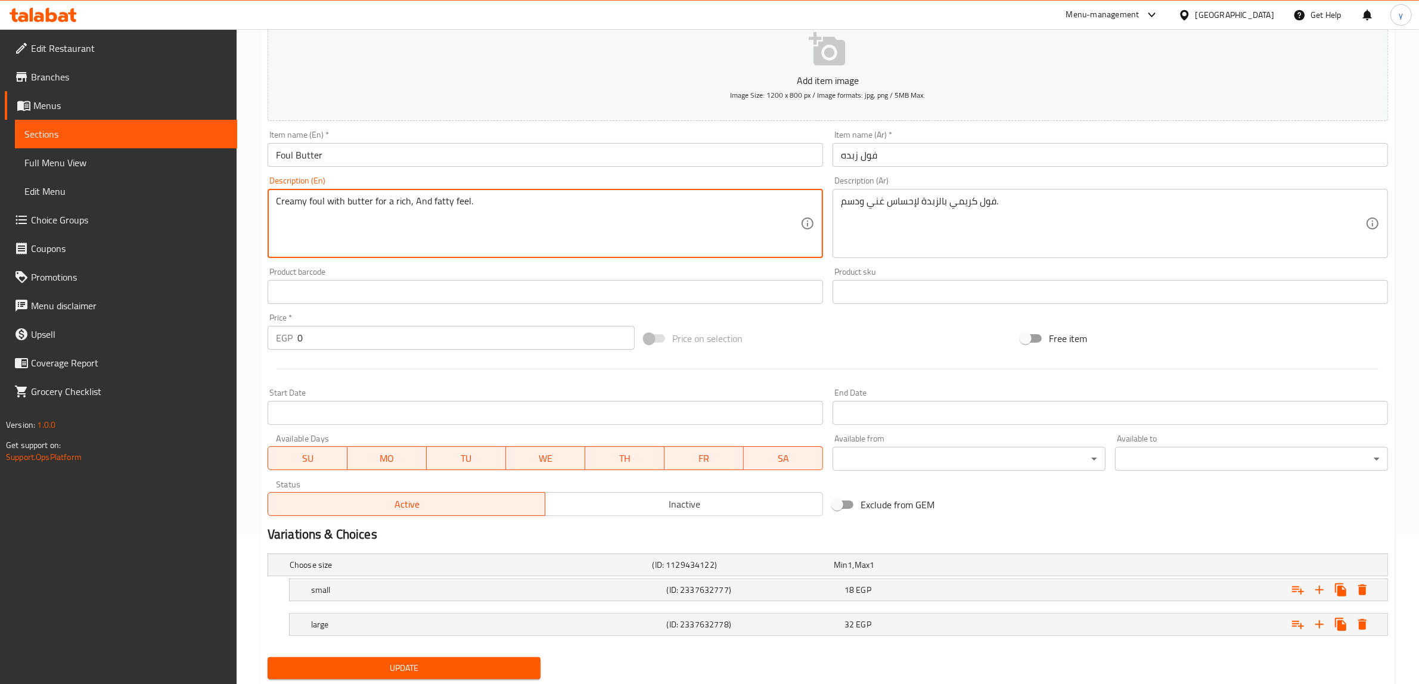
click at [458, 203] on textarea "Creamy foul with butter for a rich, And fatty feel." at bounding box center [538, 223] width 524 height 57
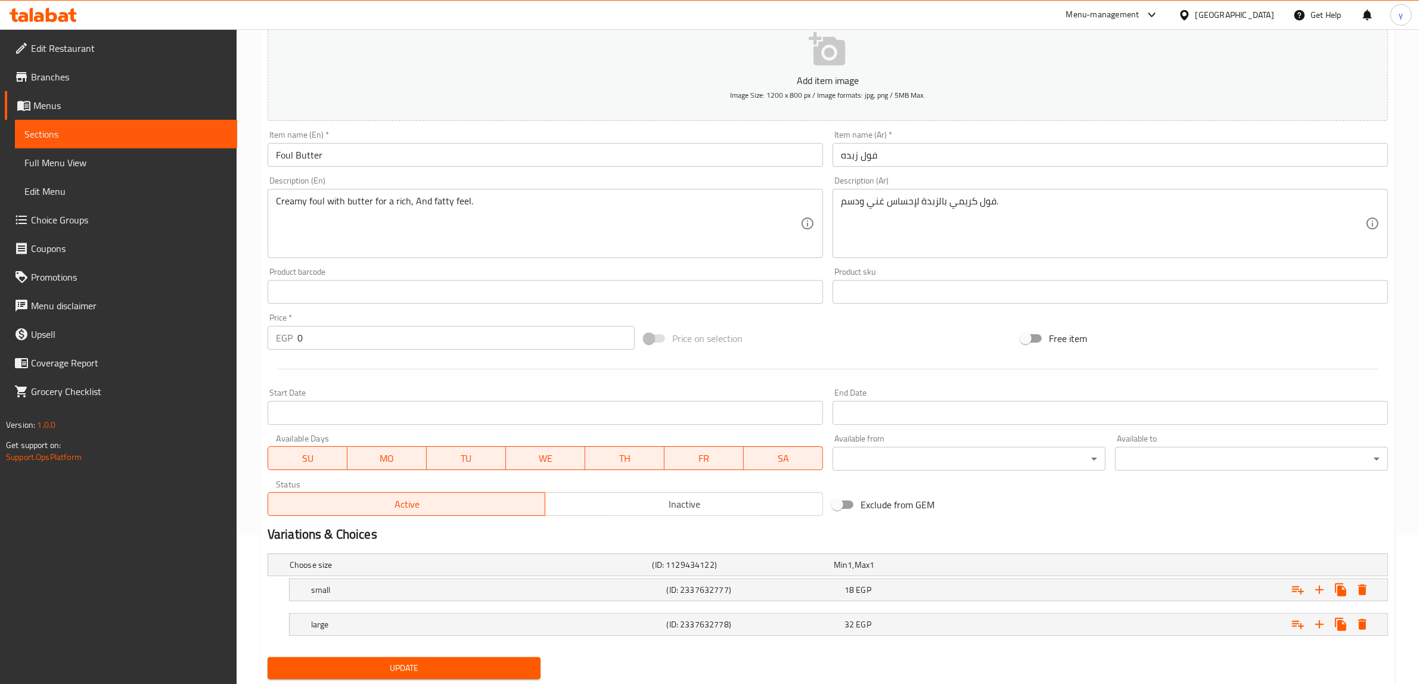
click at [910, 200] on textarea "فول كريمي بالزبدة لإحساس غني ودسم." at bounding box center [1103, 223] width 524 height 57
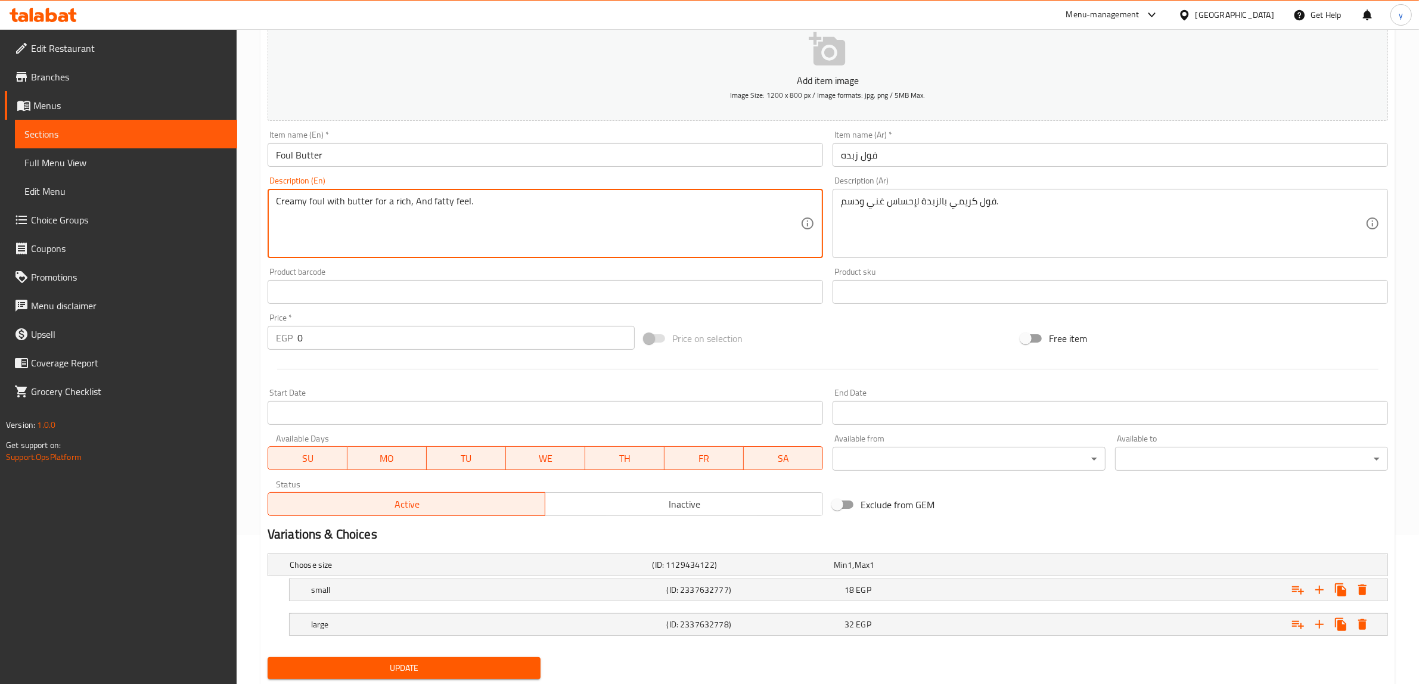
drag, startPoint x: 451, startPoint y: 201, endPoint x: 466, endPoint y: 215, distance: 20.2
paste textarea "sense"
click at [468, 224] on textarea "Creamy foul with butter for a rich, And fatty sense." at bounding box center [538, 223] width 524 height 57
click at [424, 197] on textarea "Creamy foul with butter for a rich, And fatty sense." at bounding box center [538, 223] width 524 height 57
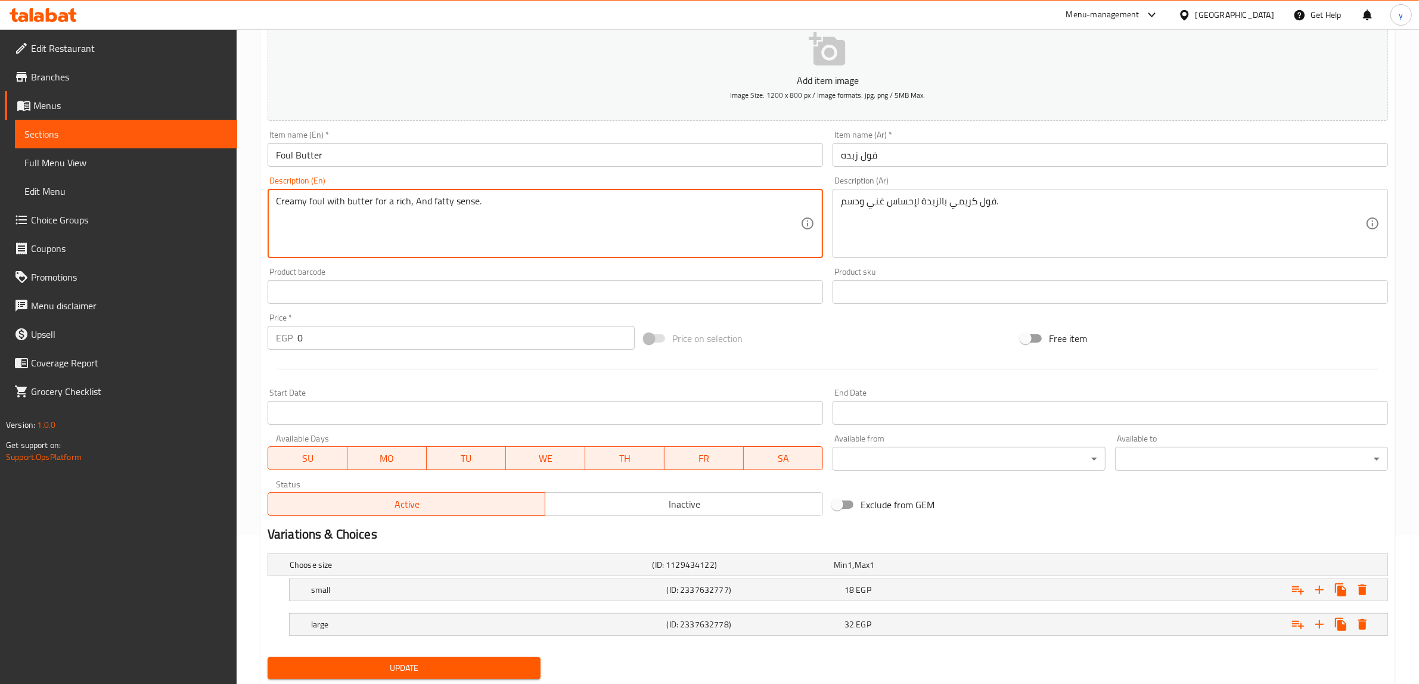
click at [424, 197] on textarea "Creamy foul with butter for a rich, And fatty sense." at bounding box center [538, 223] width 524 height 57
click at [458, 204] on textarea "Creamy foul with butter for a rich, And fatty sense." at bounding box center [538, 223] width 524 height 57
drag, startPoint x: 371, startPoint y: 203, endPoint x: 474, endPoint y: 230, distance: 105.9
click at [474, 230] on textarea "Creamy foul with butter for a rich, And fatty sense." at bounding box center [538, 223] width 524 height 57
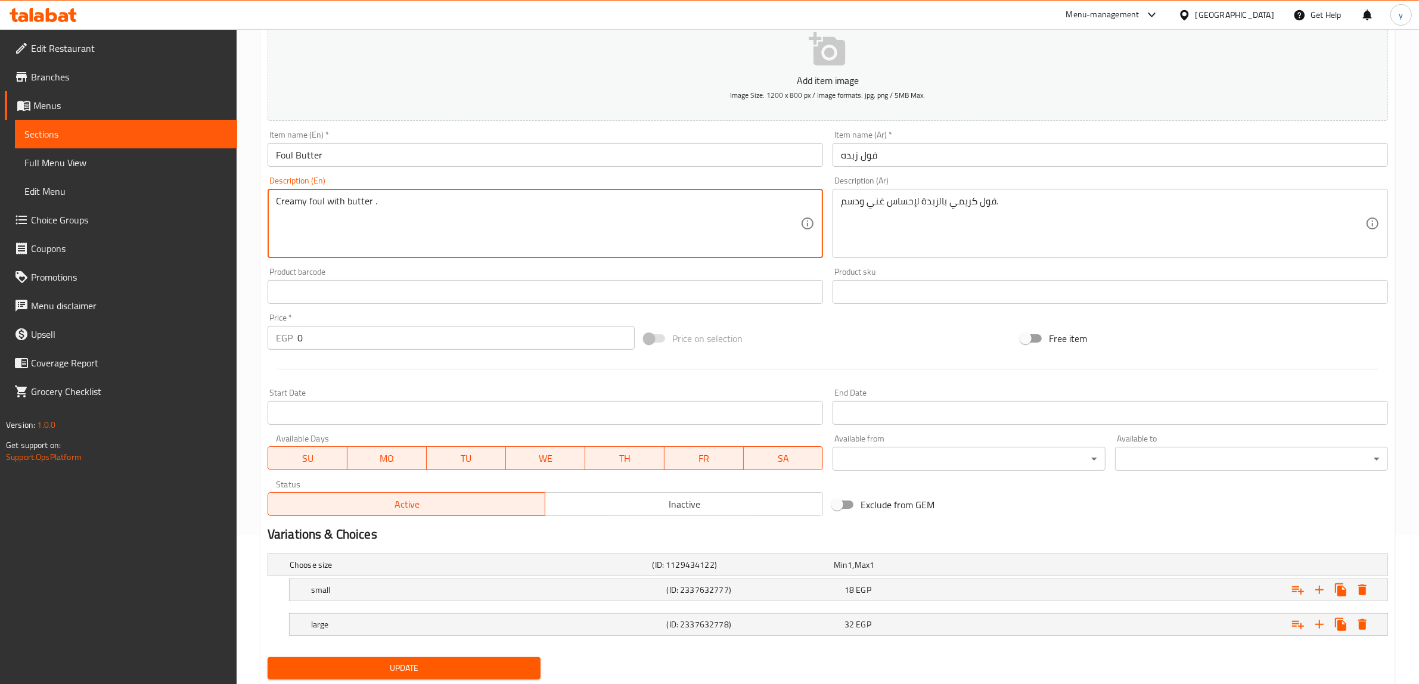
type textarea "Creamy foul with butter ."
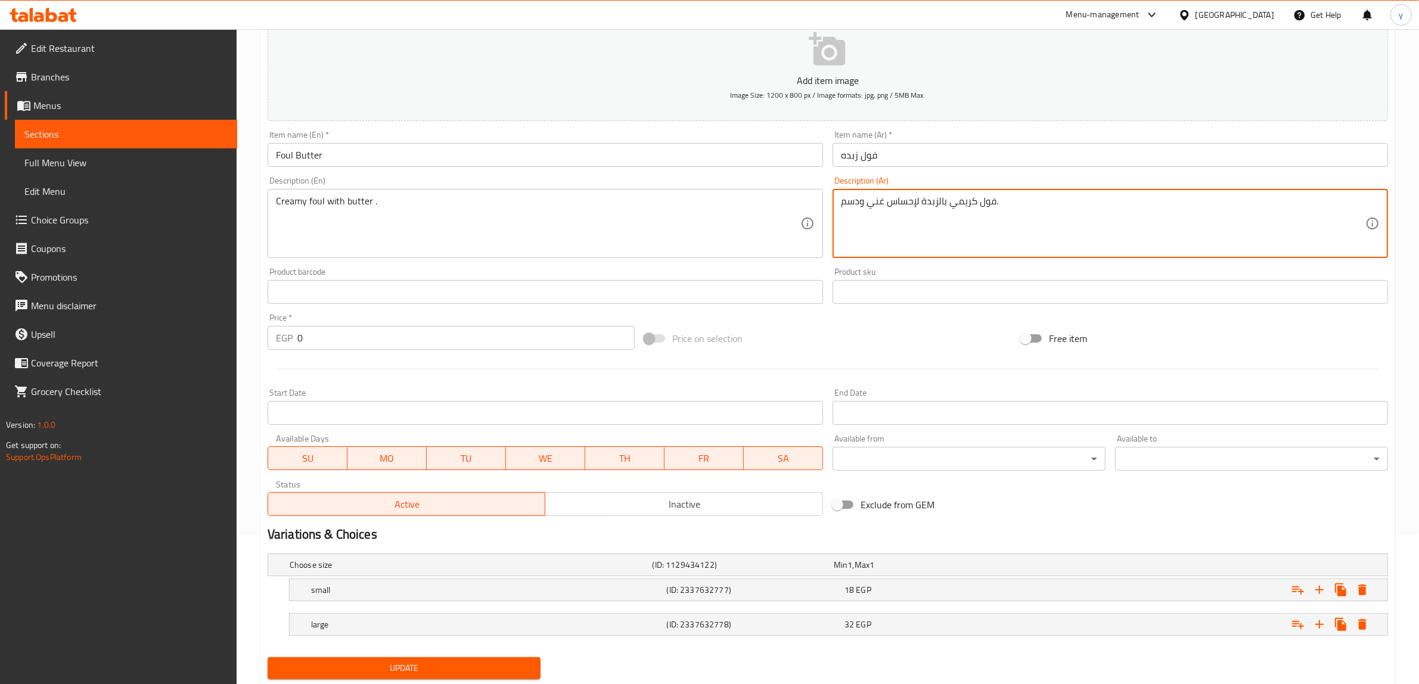
drag, startPoint x: 841, startPoint y: 204, endPoint x: 919, endPoint y: 228, distance: 81.0
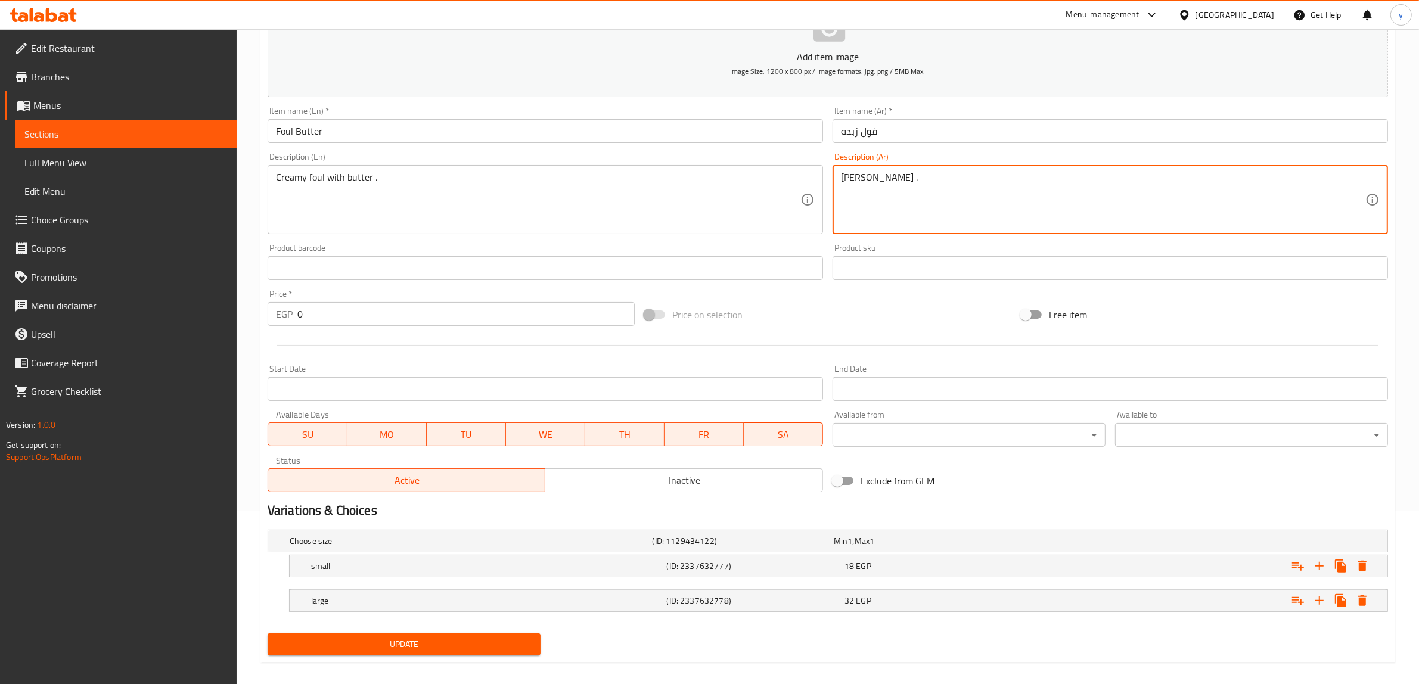
scroll to position [185, 0]
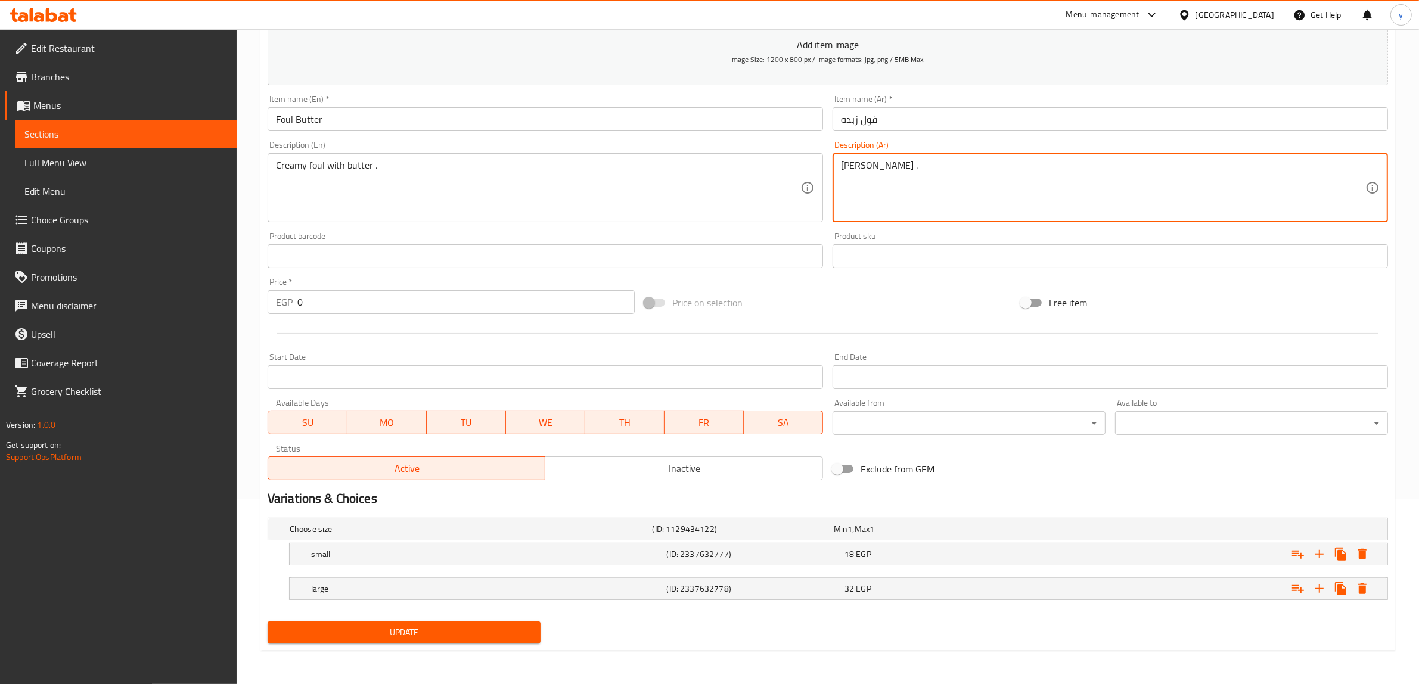
type textarea "[PERSON_NAME] ."
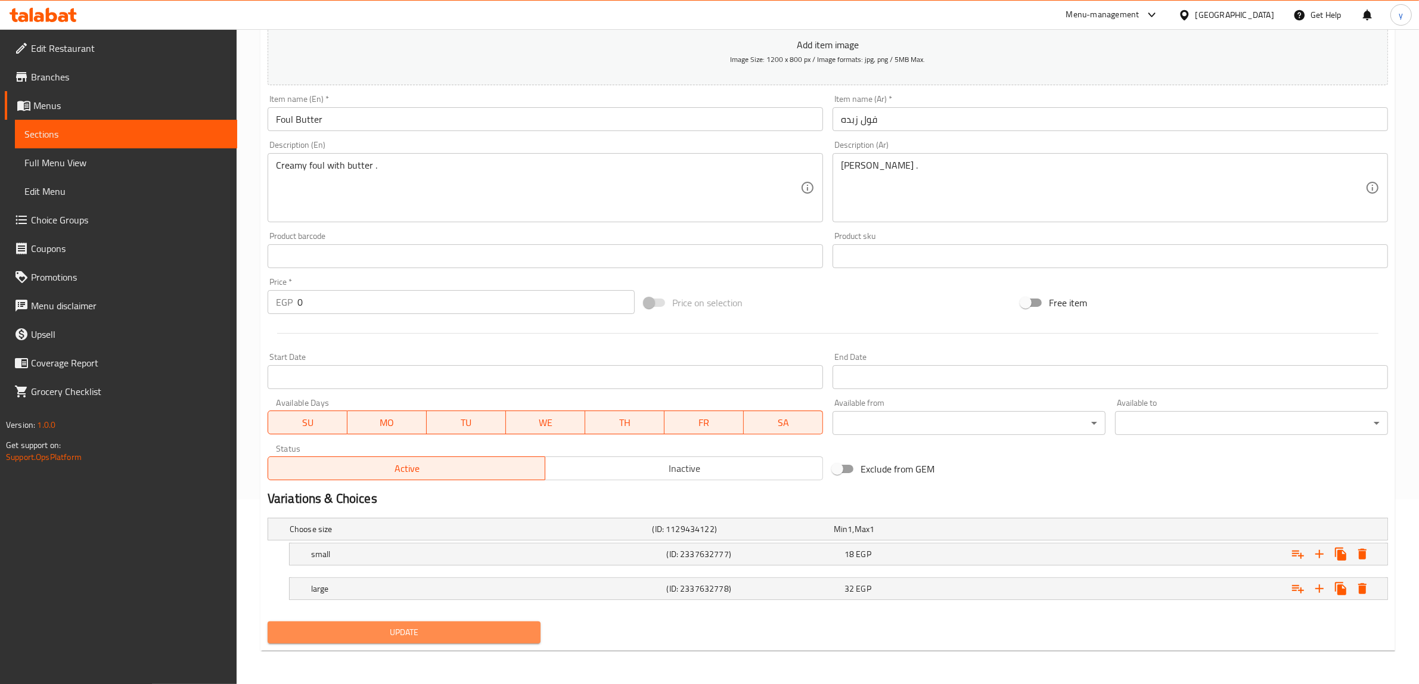
click at [490, 629] on span "Update" at bounding box center [404, 632] width 254 height 15
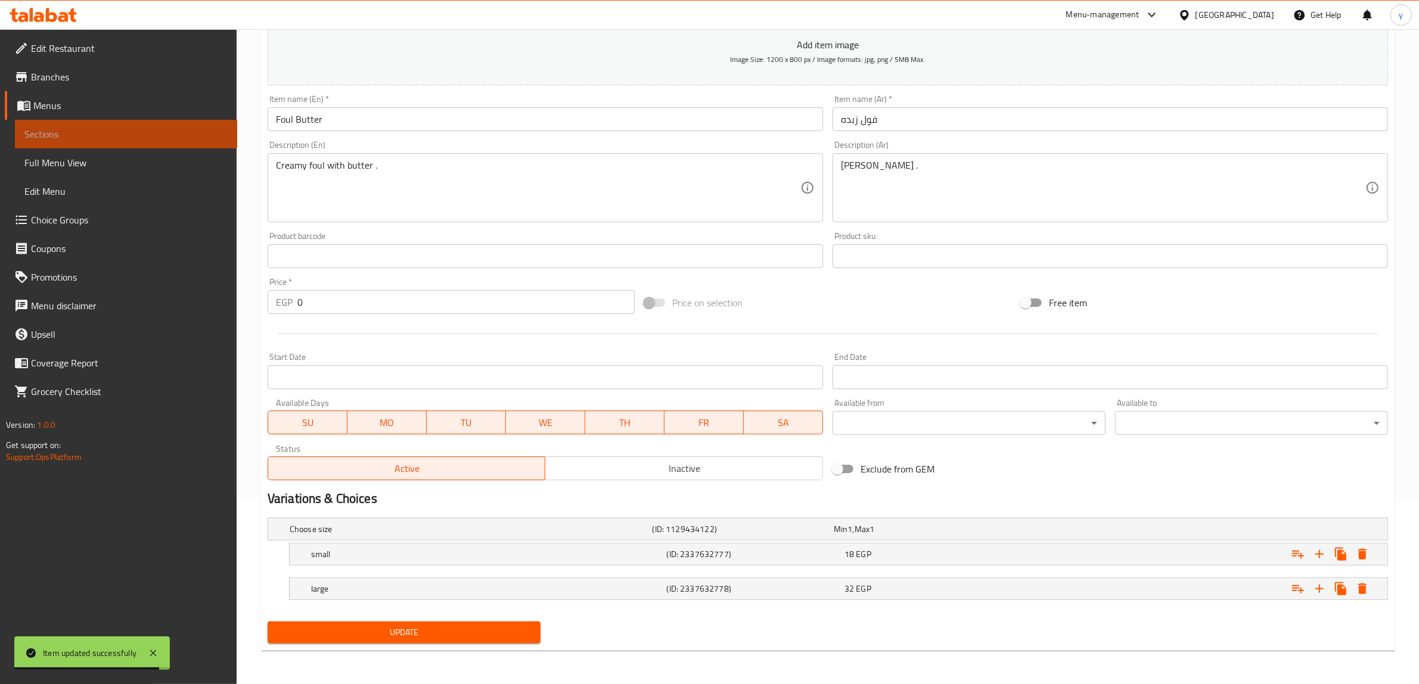
click at [76, 135] on span "Sections" at bounding box center [125, 134] width 203 height 14
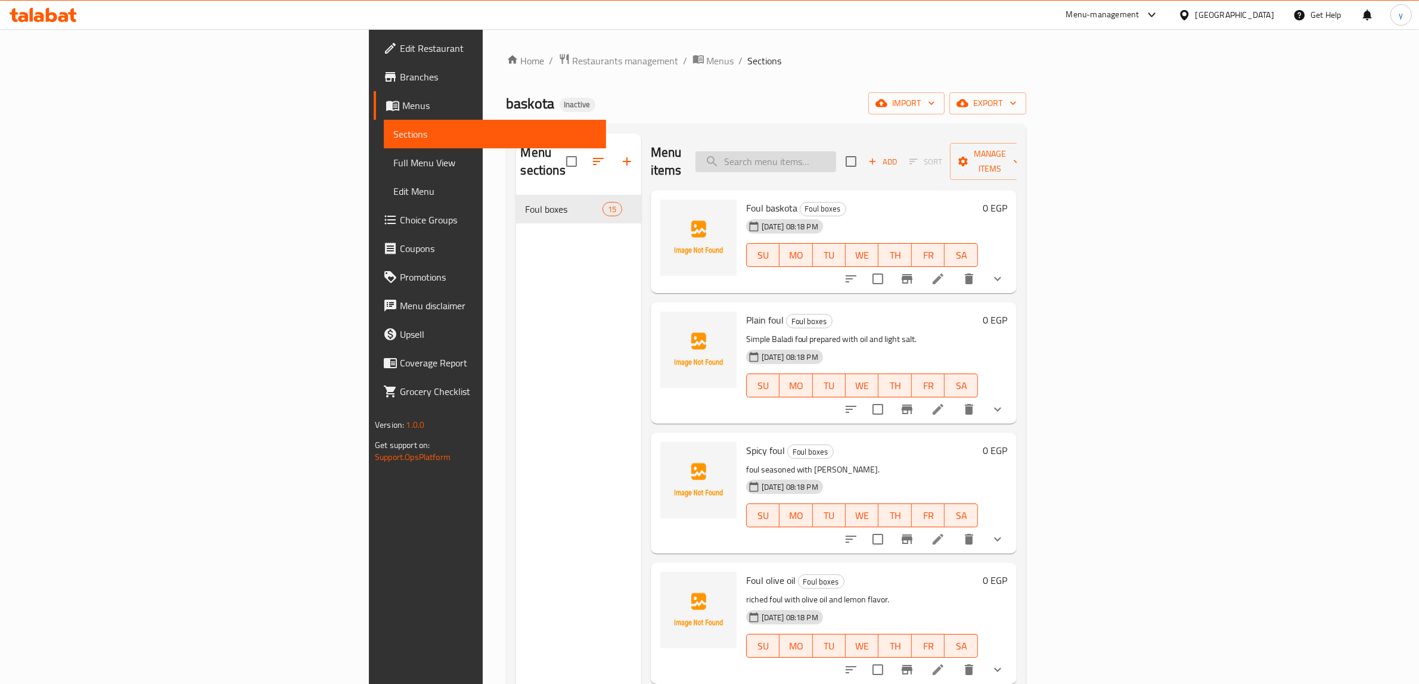
click at [836, 151] on input "search" at bounding box center [765, 161] width 141 height 21
paste input "[PERSON_NAME]"
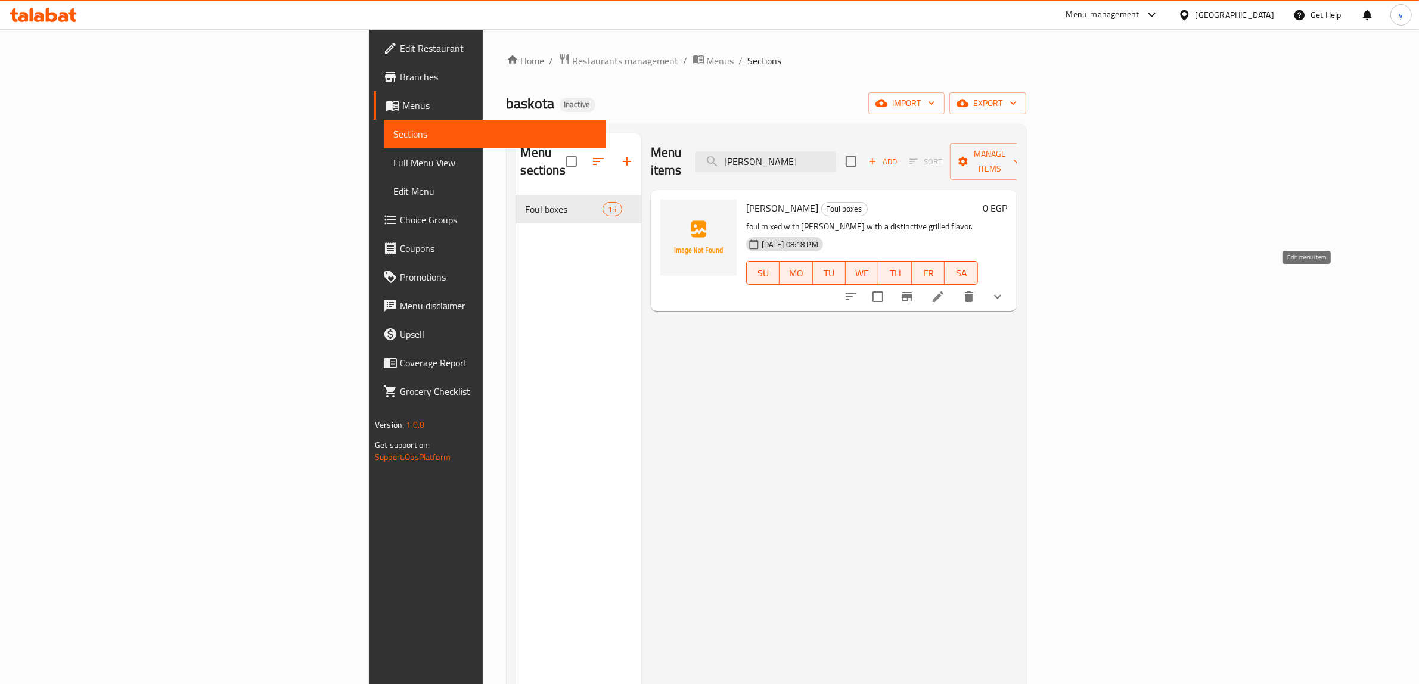
type input "[PERSON_NAME]"
click at [943, 291] on icon at bounding box center [937, 296] width 11 height 11
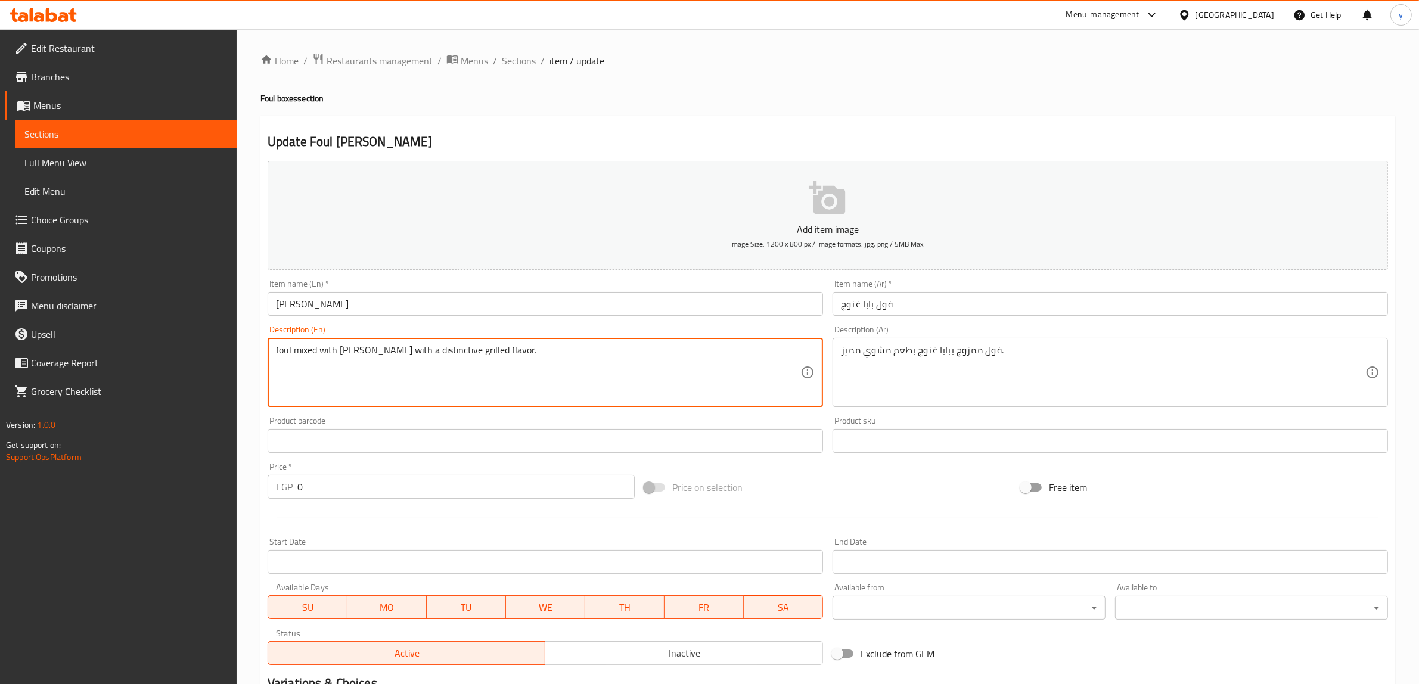
drag, startPoint x: 499, startPoint y: 355, endPoint x: 521, endPoint y: 362, distance: 23.9
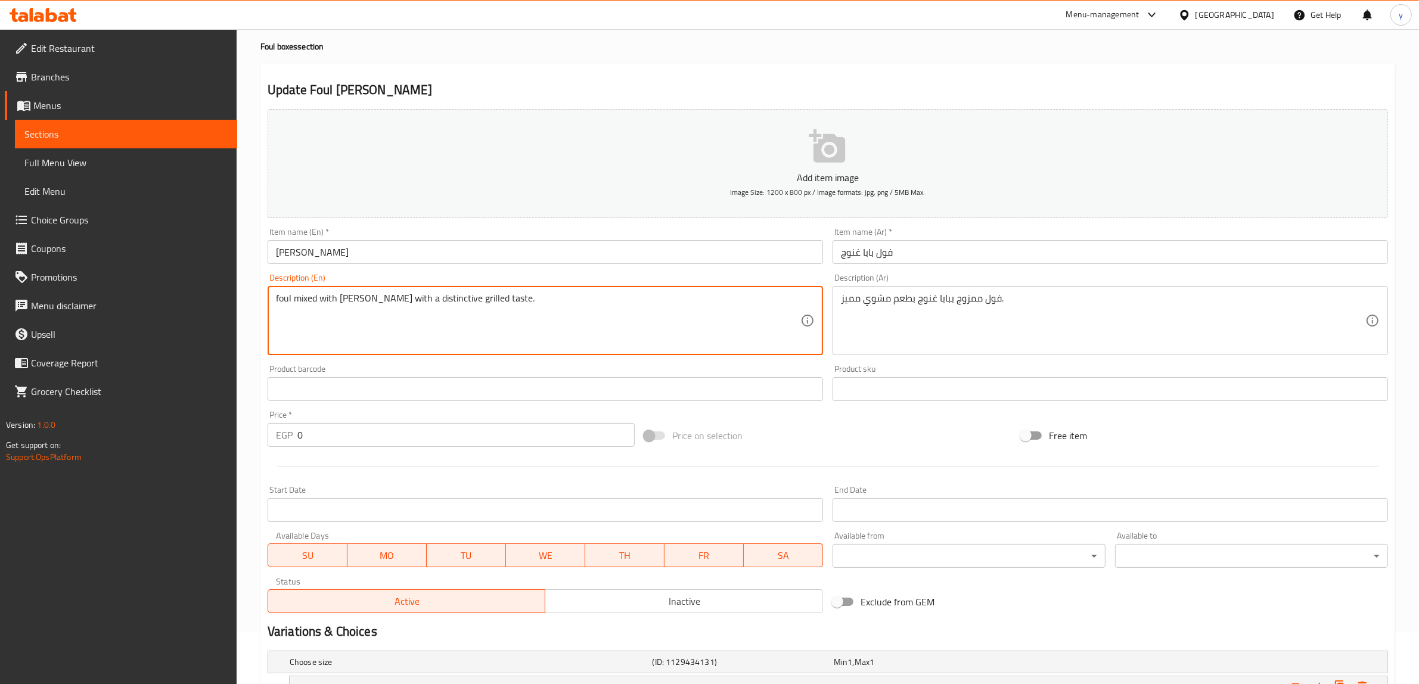
scroll to position [185, 0]
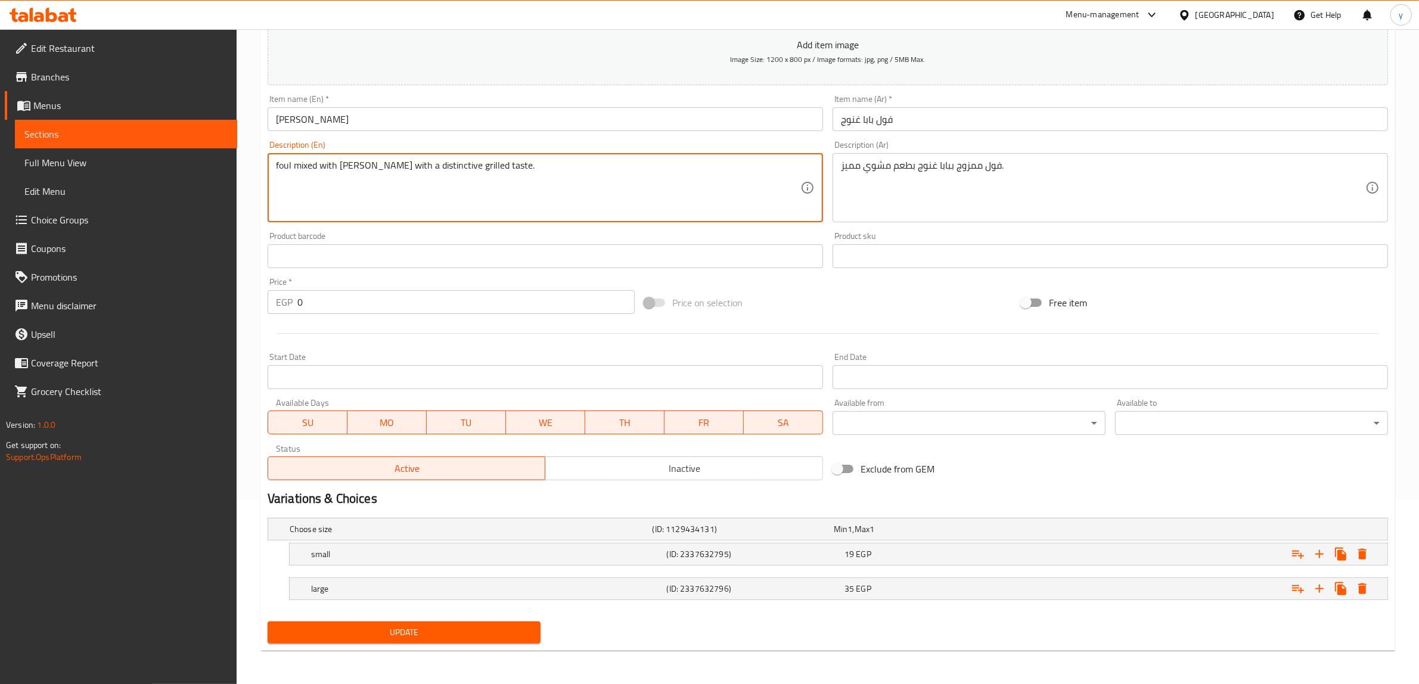
type textarea "foul mixed with [PERSON_NAME] with a distinctive grilled taste."
click at [489, 636] on span "Update" at bounding box center [404, 632] width 254 height 15
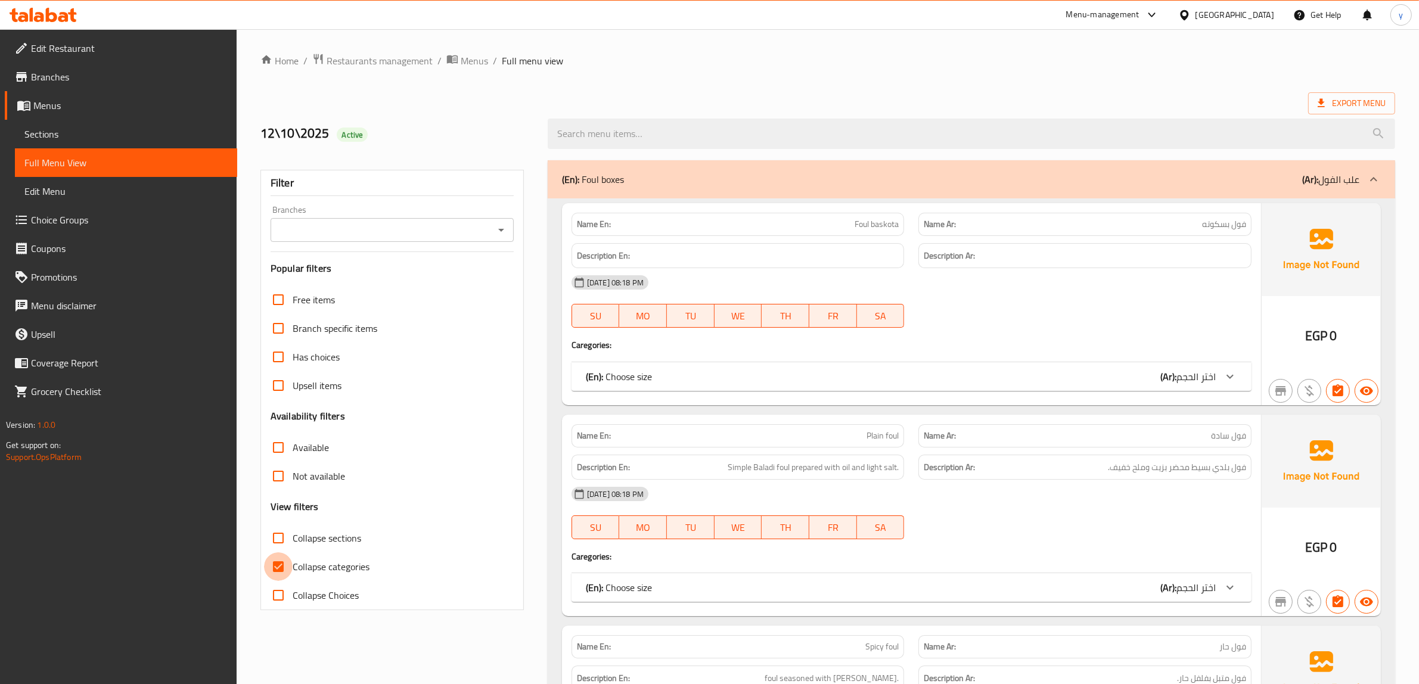
click at [281, 561] on input "Collapse categories" at bounding box center [278, 566] width 29 height 29
checkbox input "false"
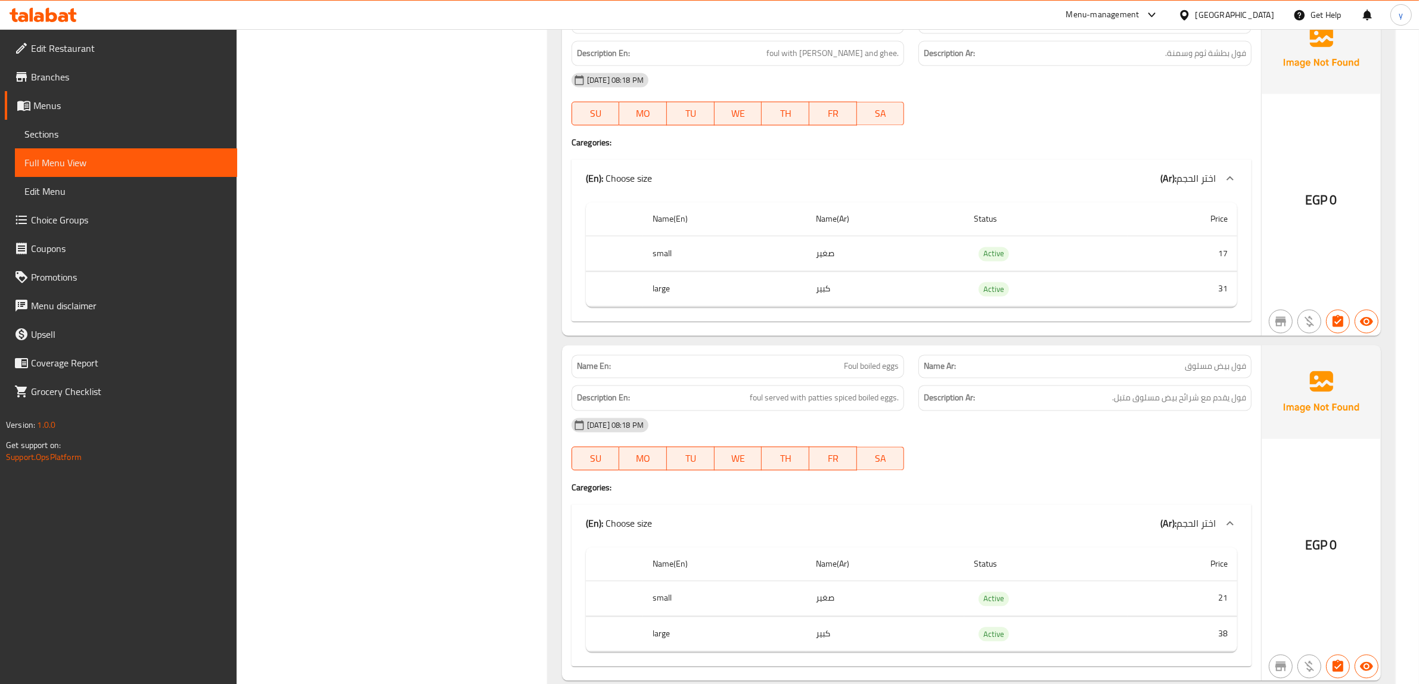
scroll to position [4756, 0]
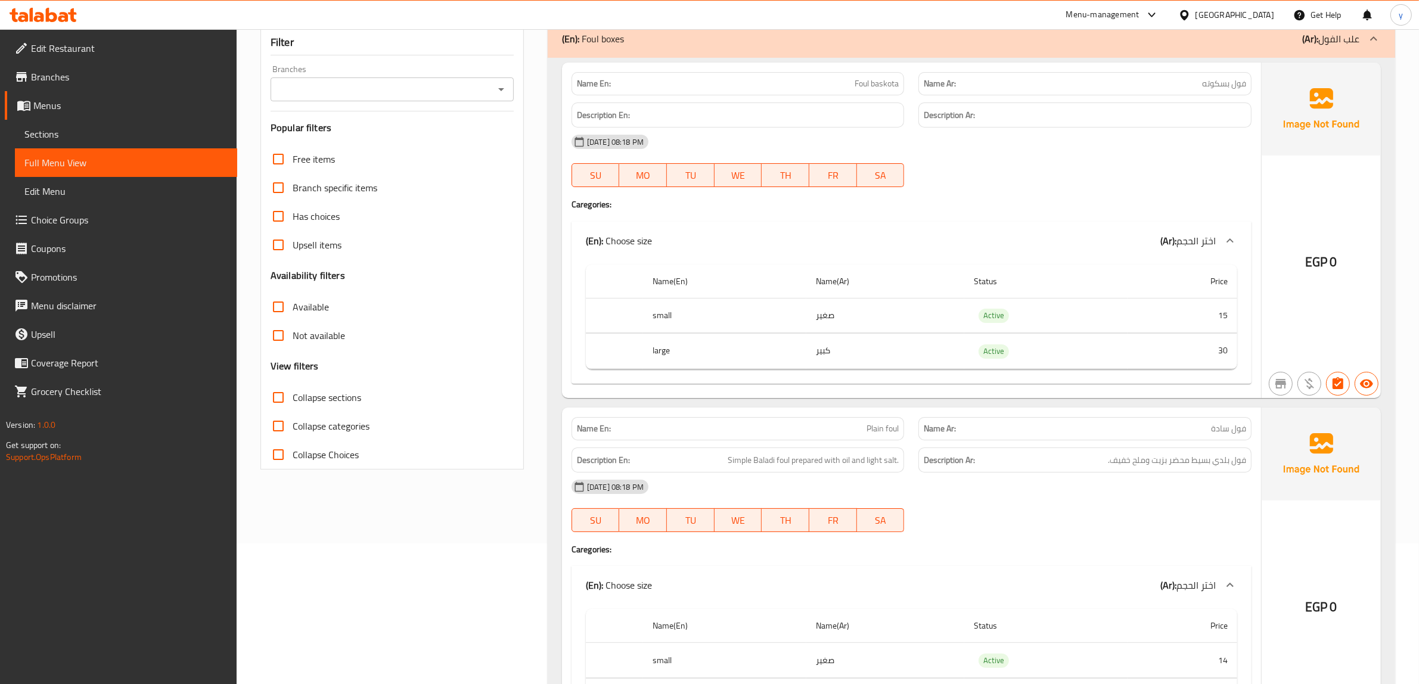
scroll to position [0, 0]
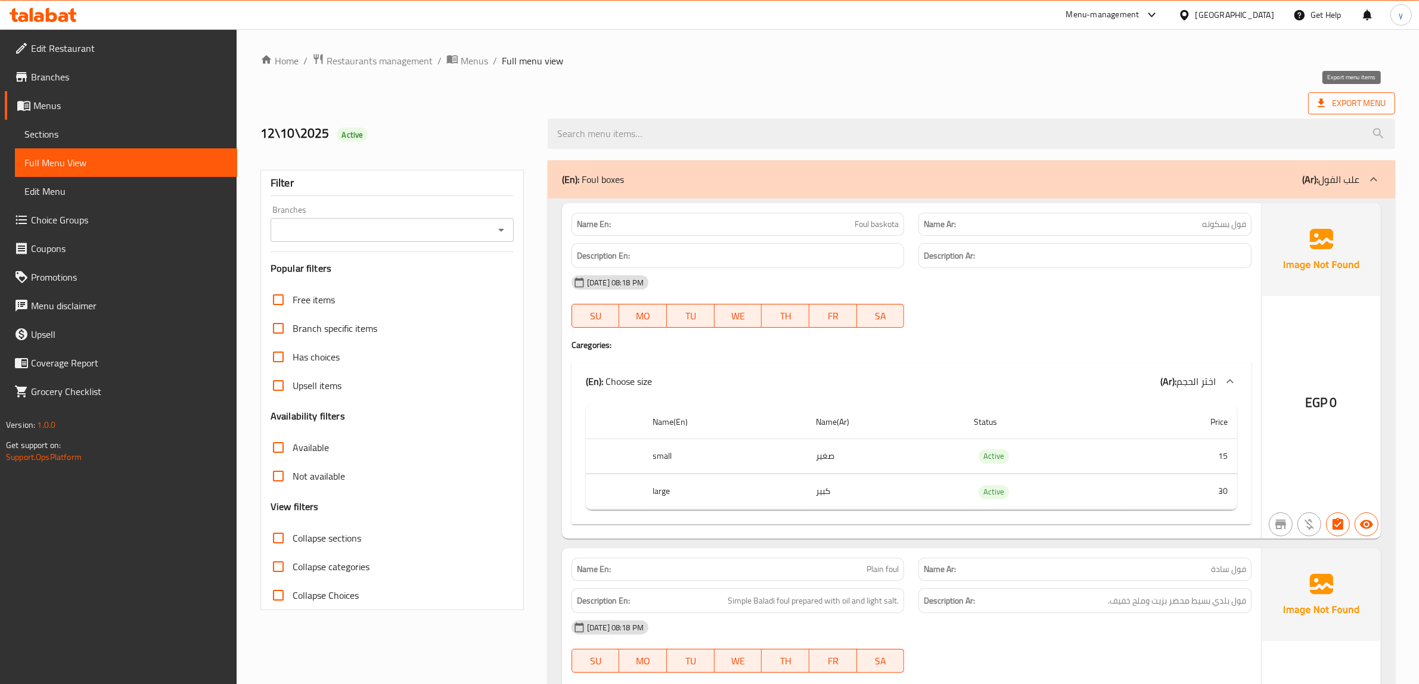
click at [1363, 108] on span "Export Menu" at bounding box center [1351, 103] width 68 height 15
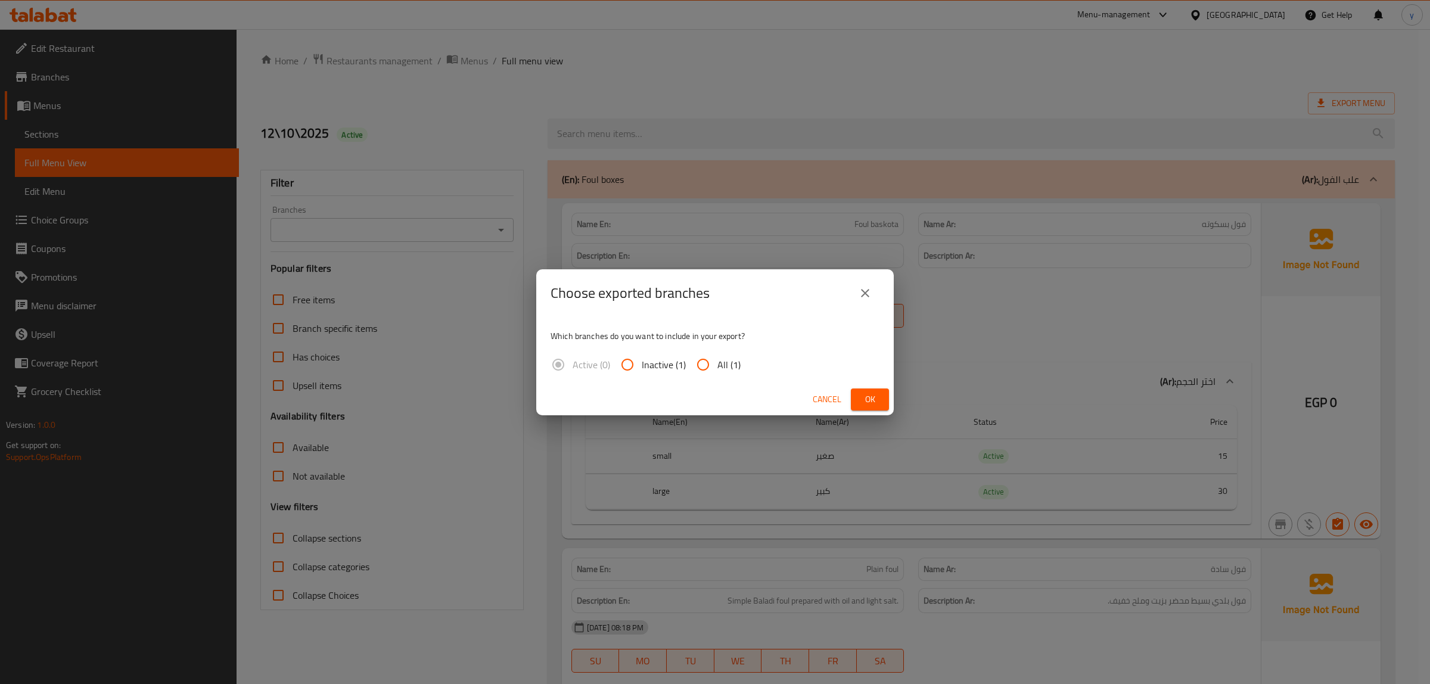
click at [706, 368] on input "All (1)" at bounding box center [703, 364] width 29 height 29
radio input "true"
click at [870, 403] on span "Ok" at bounding box center [869, 399] width 19 height 15
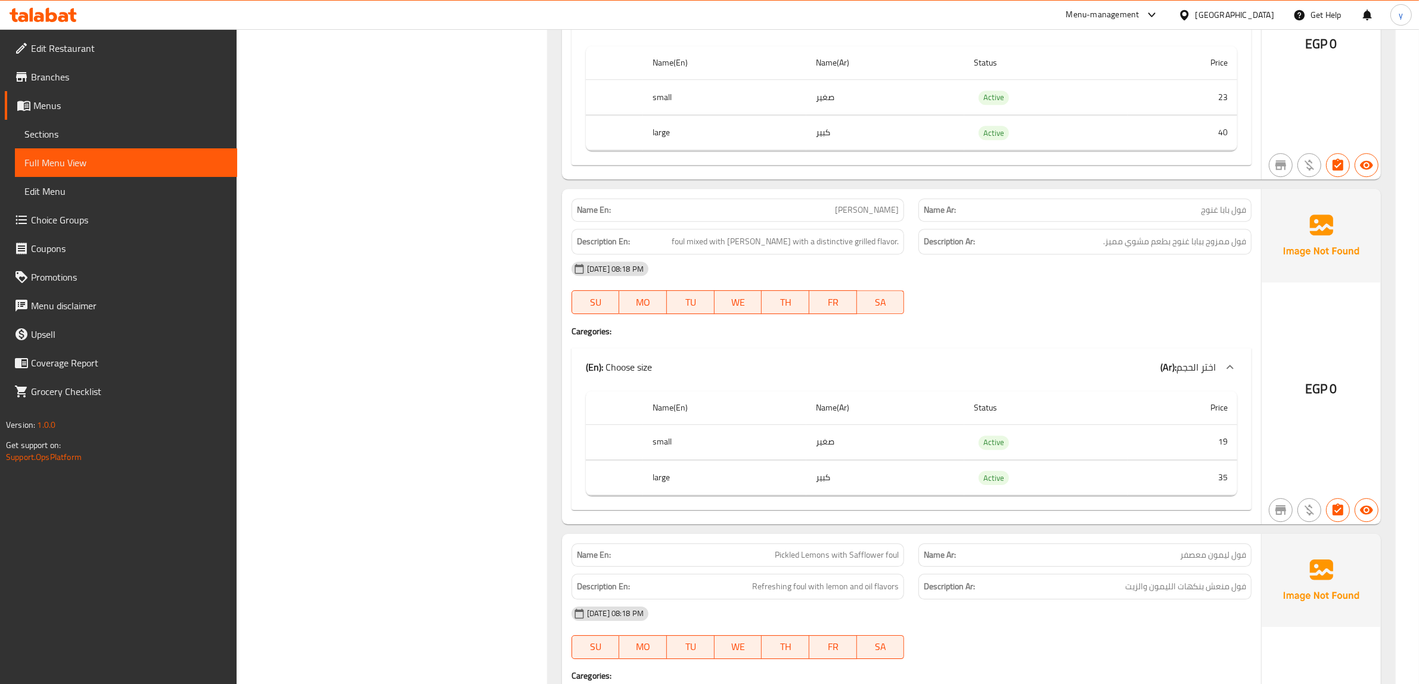
scroll to position [4618, 0]
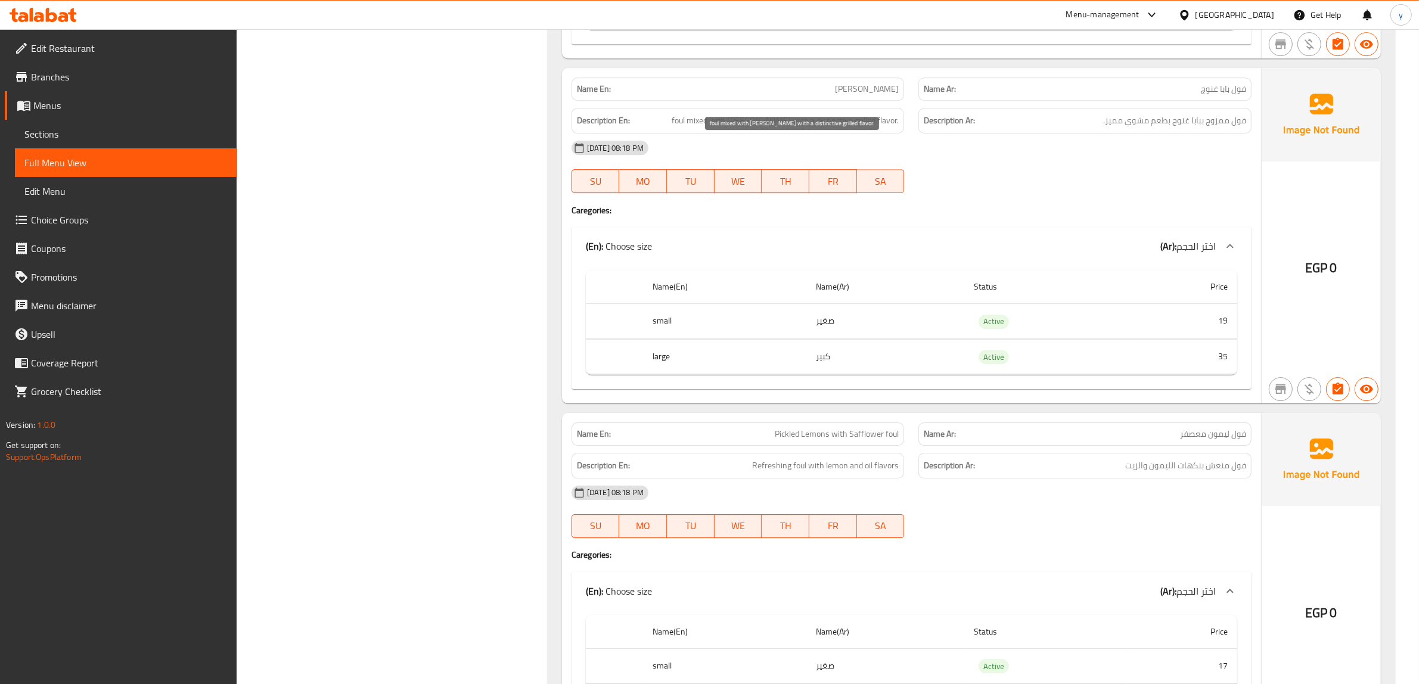
click at [888, 128] on span "foul mixed with baba ghanoush with a distinctive grilled flavor." at bounding box center [784, 120] width 227 height 15
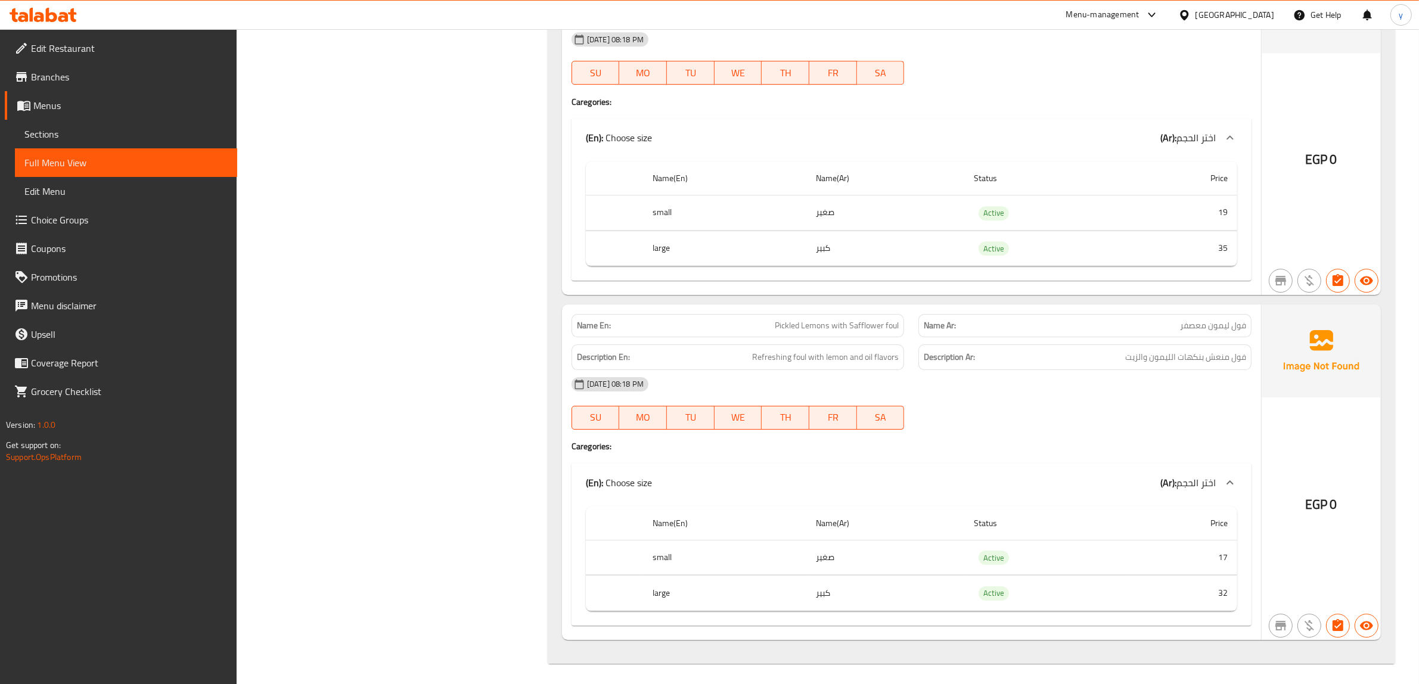
scroll to position [4756, 0]
click at [886, 327] on span "Pickled Lemons with Safflower foul" at bounding box center [837, 322] width 124 height 13
click at [782, 327] on span "Pickled Lemons with Safflower foul" at bounding box center [837, 322] width 124 height 13
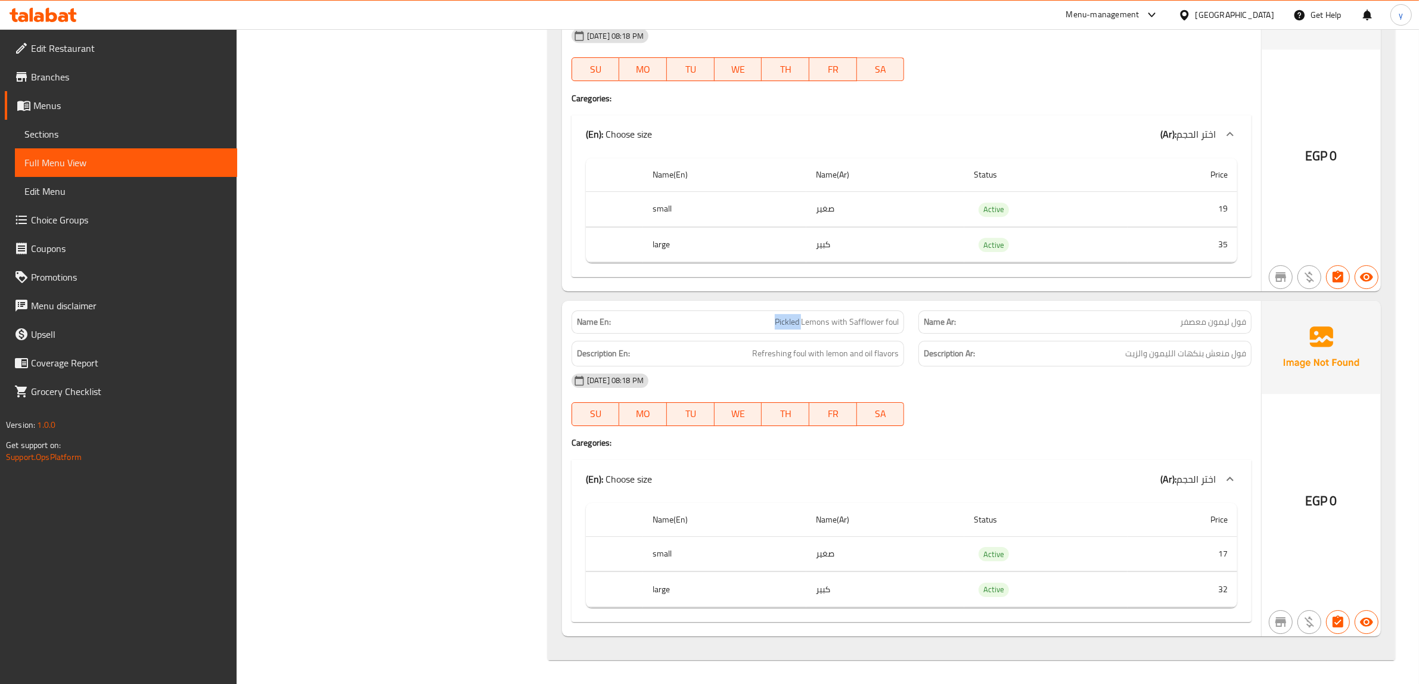
click at [782, 327] on span "Pickled Lemons with Safflower foul" at bounding box center [837, 322] width 124 height 13
drag, startPoint x: 782, startPoint y: 327, endPoint x: 715, endPoint y: 314, distance: 68.5
click at [715, 316] on p "Name En: Pickled Lemons with Safflower foul" at bounding box center [738, 322] width 322 height 13
click at [766, 313] on div "Name En: Pickled Lemons with Safflower foul" at bounding box center [737, 321] width 333 height 23
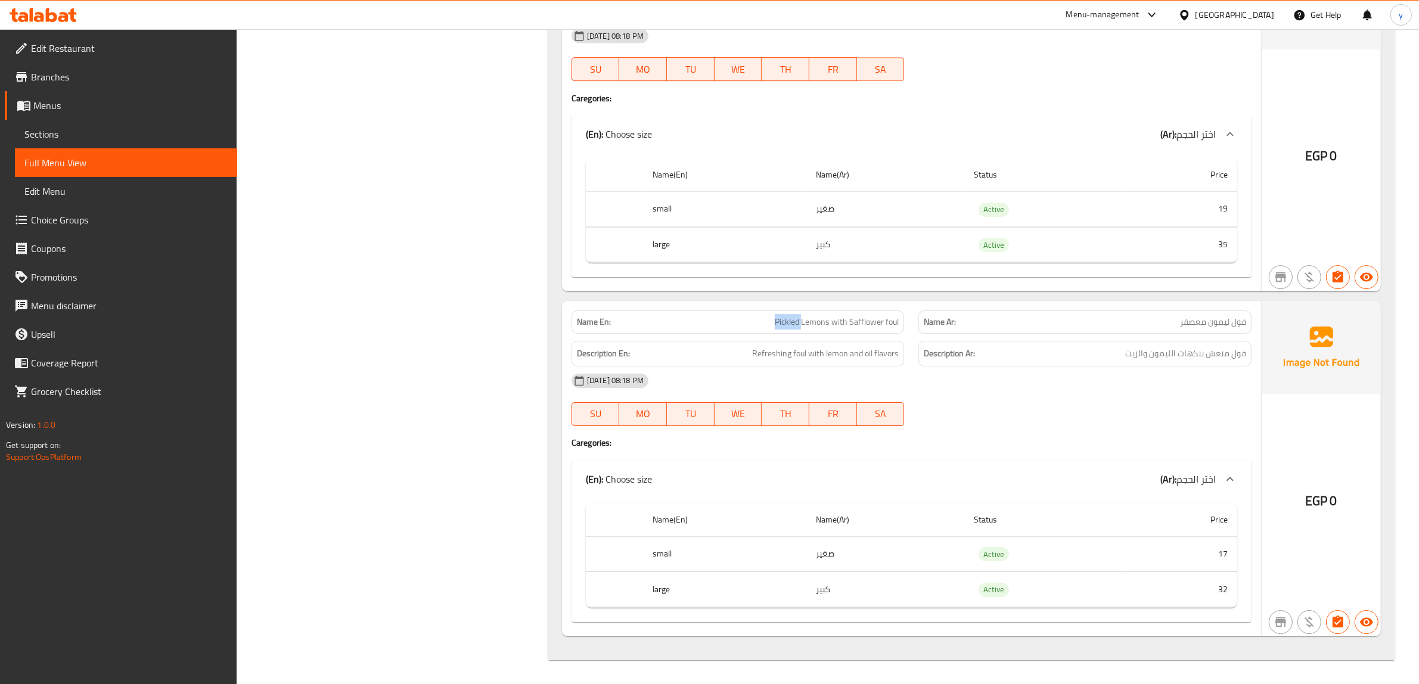
click at [766, 313] on div "Name En: Pickled Lemons with Safflower foul" at bounding box center [737, 321] width 333 height 23
drag, startPoint x: 1228, startPoint y: 322, endPoint x: 1176, endPoint y: 319, distance: 52.5
click at [1176, 319] on p "Name Ar: فول ليمون معصفر" at bounding box center [1085, 322] width 322 height 13
copy span "ليمون معصفر"
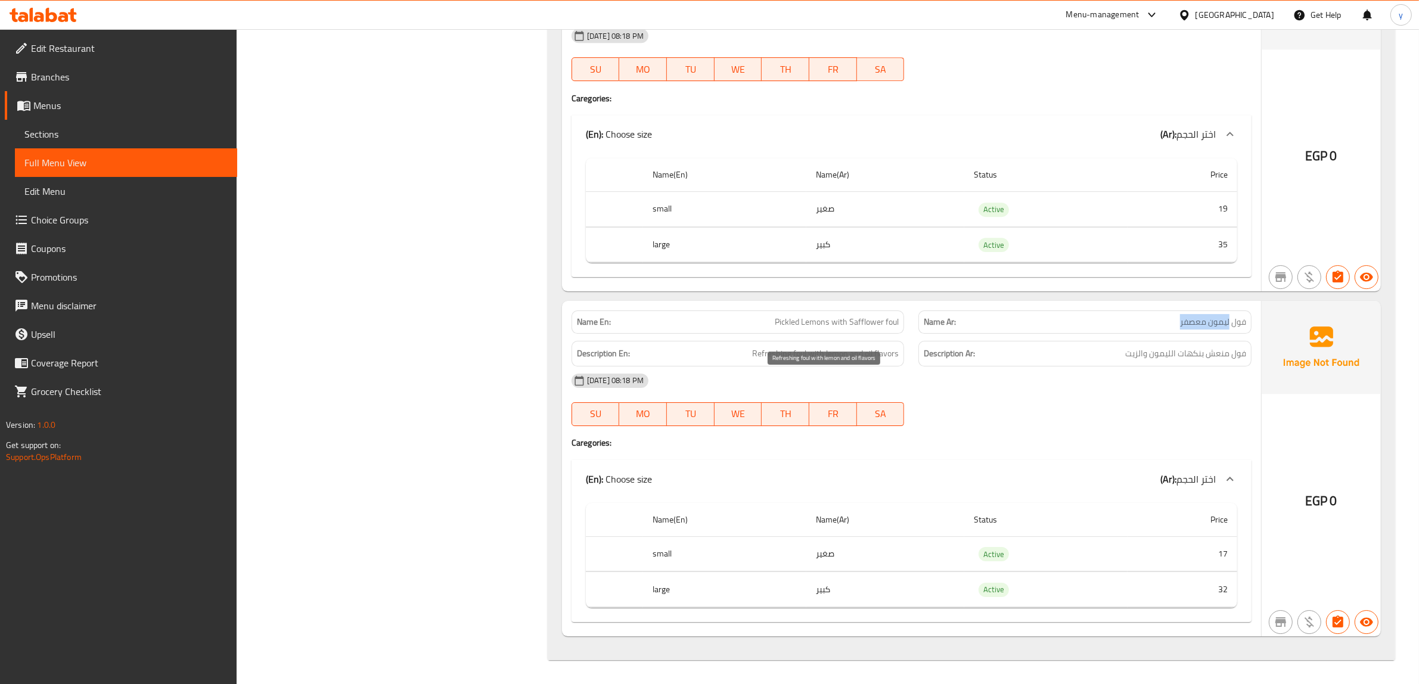
click at [879, 355] on span "Refreshing foul with lemon and oil flavors" at bounding box center [825, 353] width 147 height 15
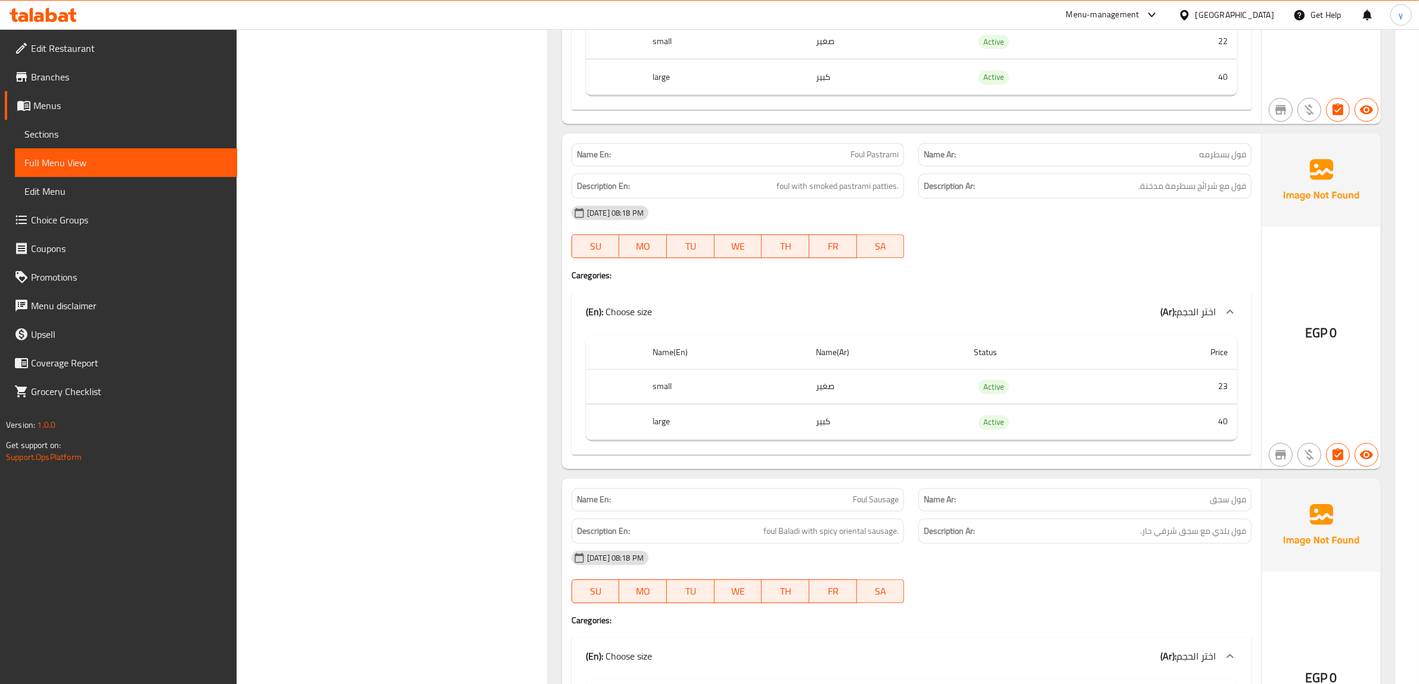
scroll to position [4421, 0]
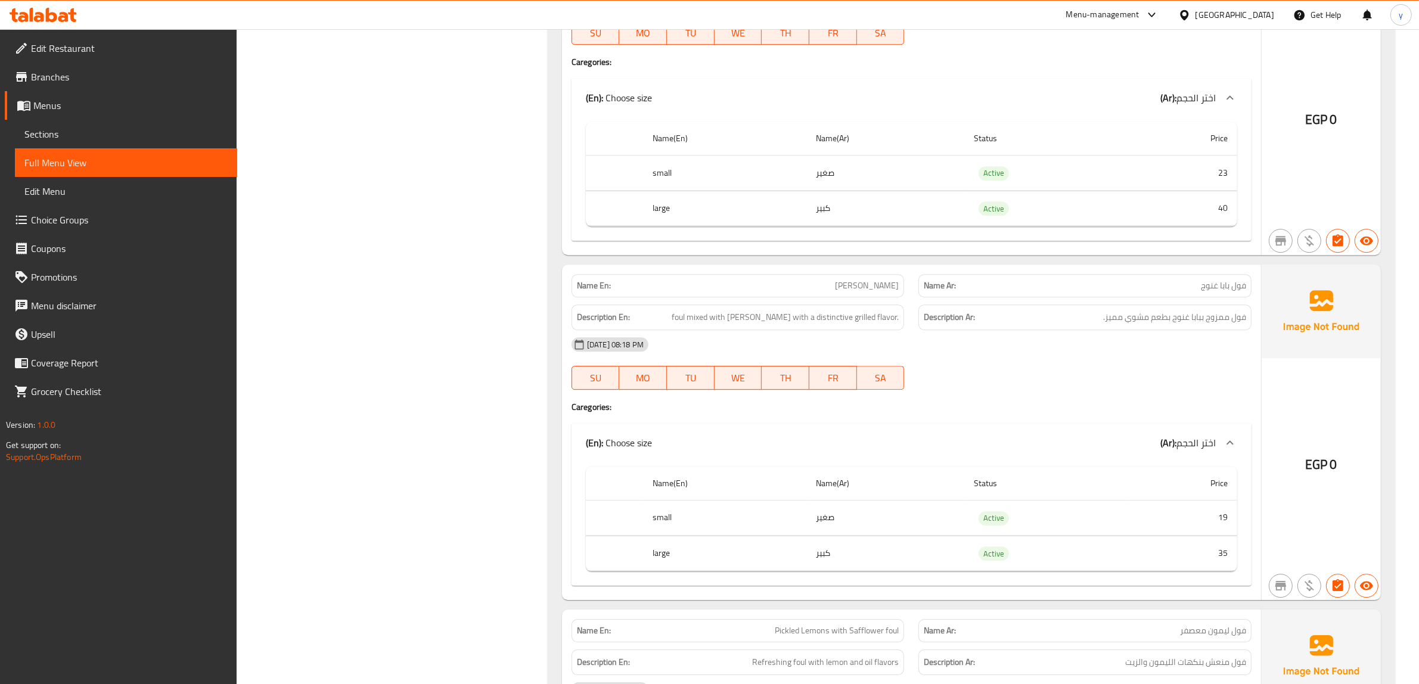
click at [860, 292] on span "[PERSON_NAME]" at bounding box center [867, 285] width 64 height 13
copy span "[PERSON_NAME]"
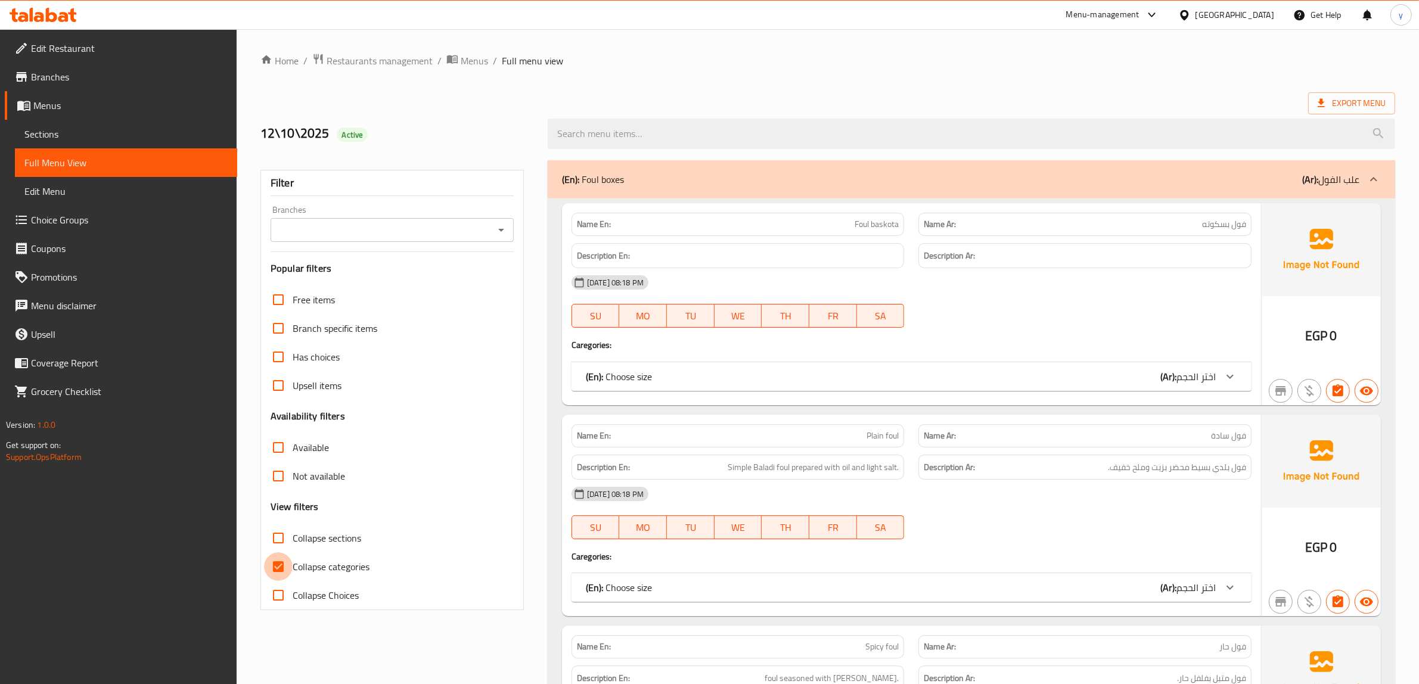
click at [284, 559] on input "Collapse categories" at bounding box center [278, 566] width 29 height 29
checkbox input "false"
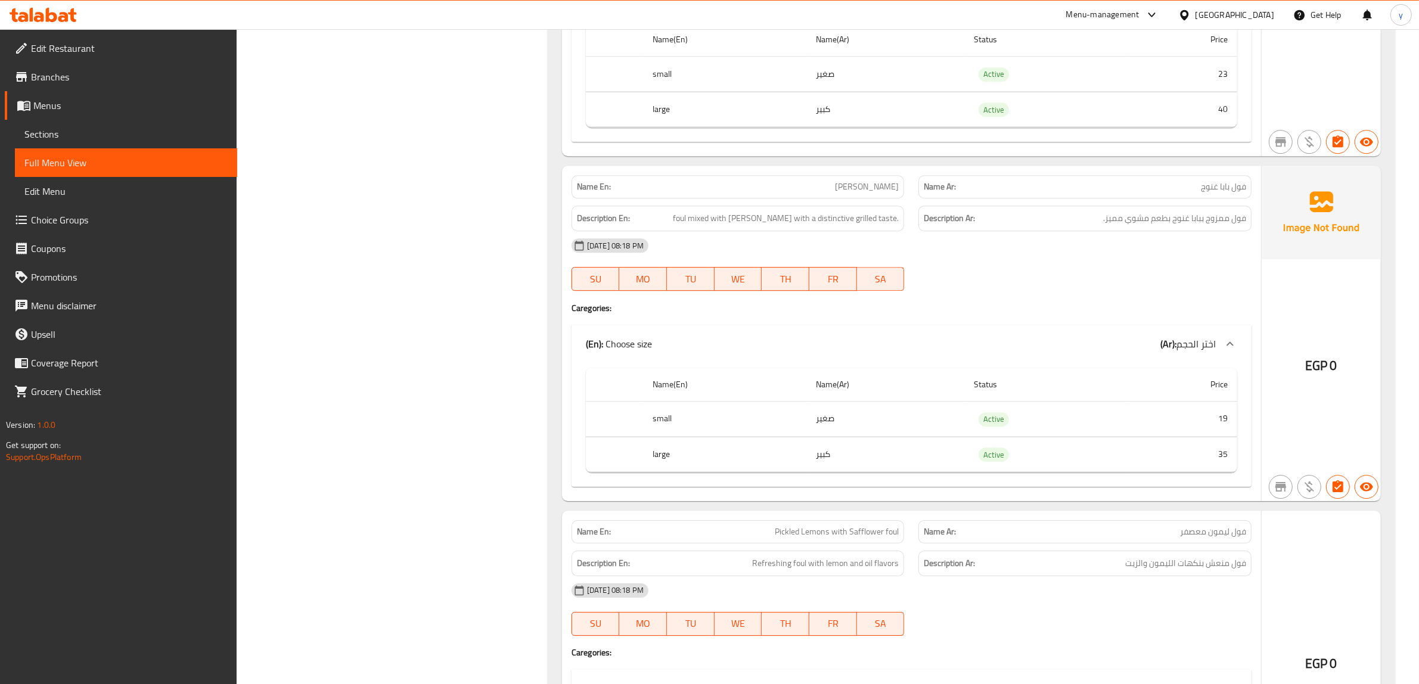
scroll to position [4756, 0]
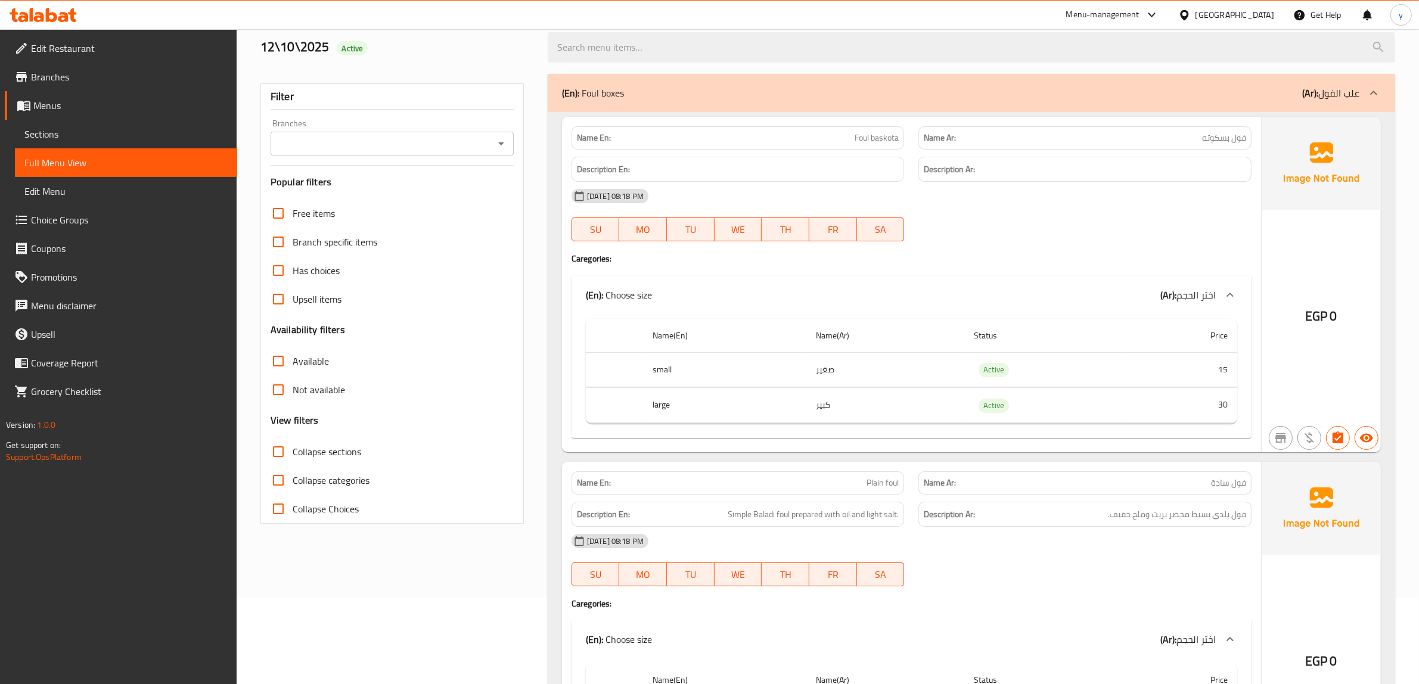
scroll to position [0, 0]
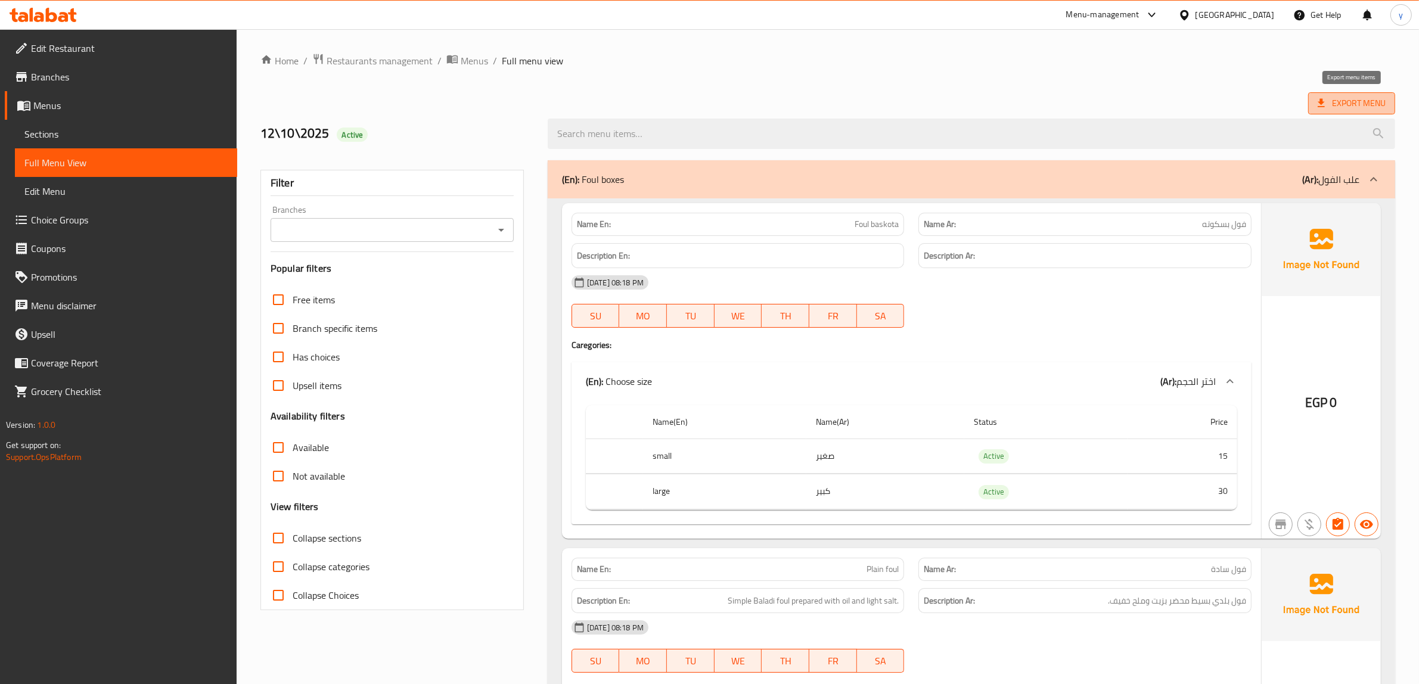
click at [1366, 103] on span "Export Menu" at bounding box center [1351, 103] width 68 height 15
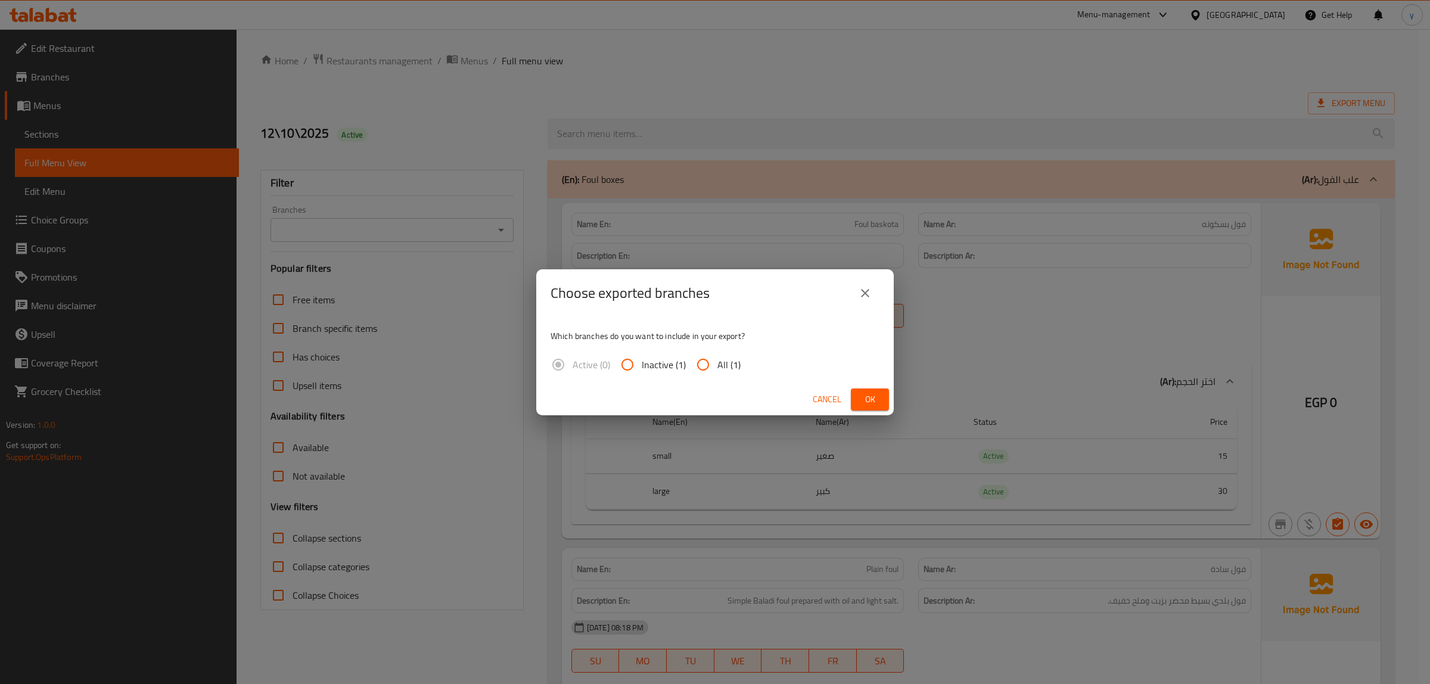
click at [713, 359] on input "All (1)" at bounding box center [703, 364] width 29 height 29
radio input "true"
click at [873, 392] on span "Ok" at bounding box center [869, 399] width 19 height 15
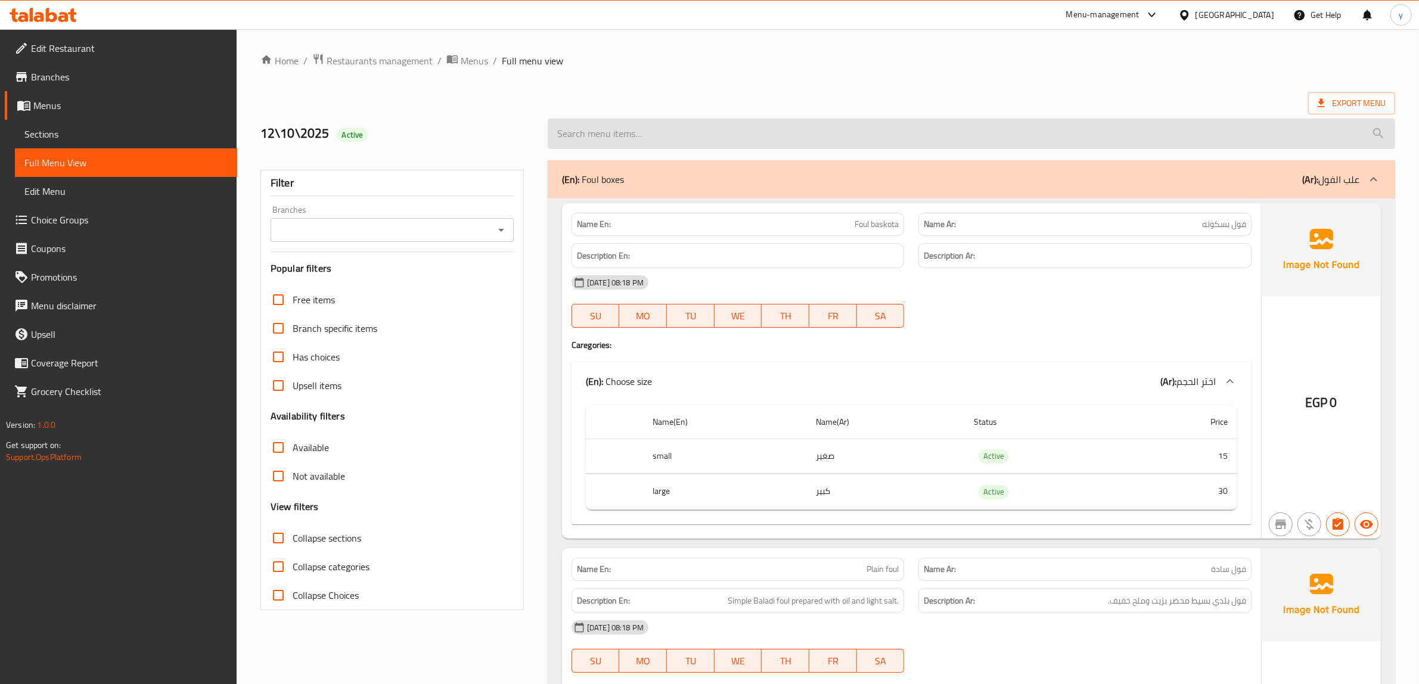
click at [930, 142] on input "search" at bounding box center [971, 134] width 847 height 30
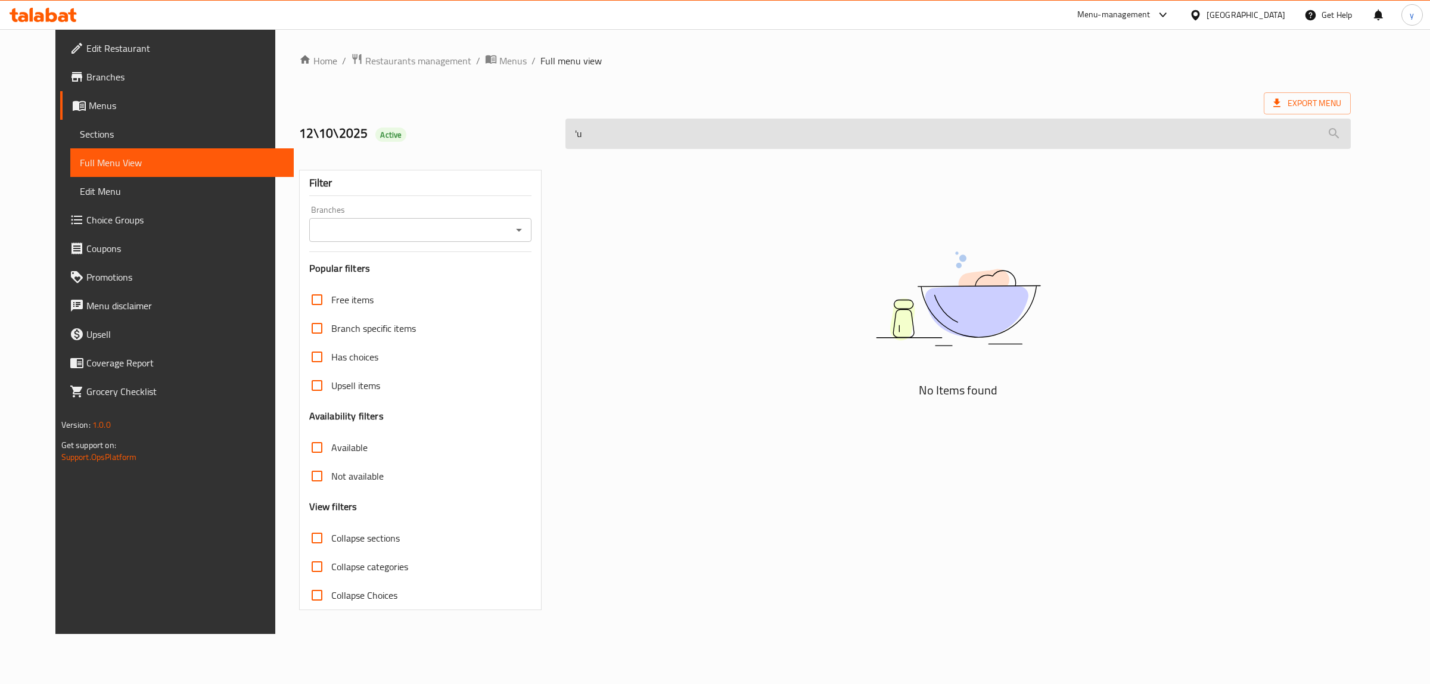
type input "'"
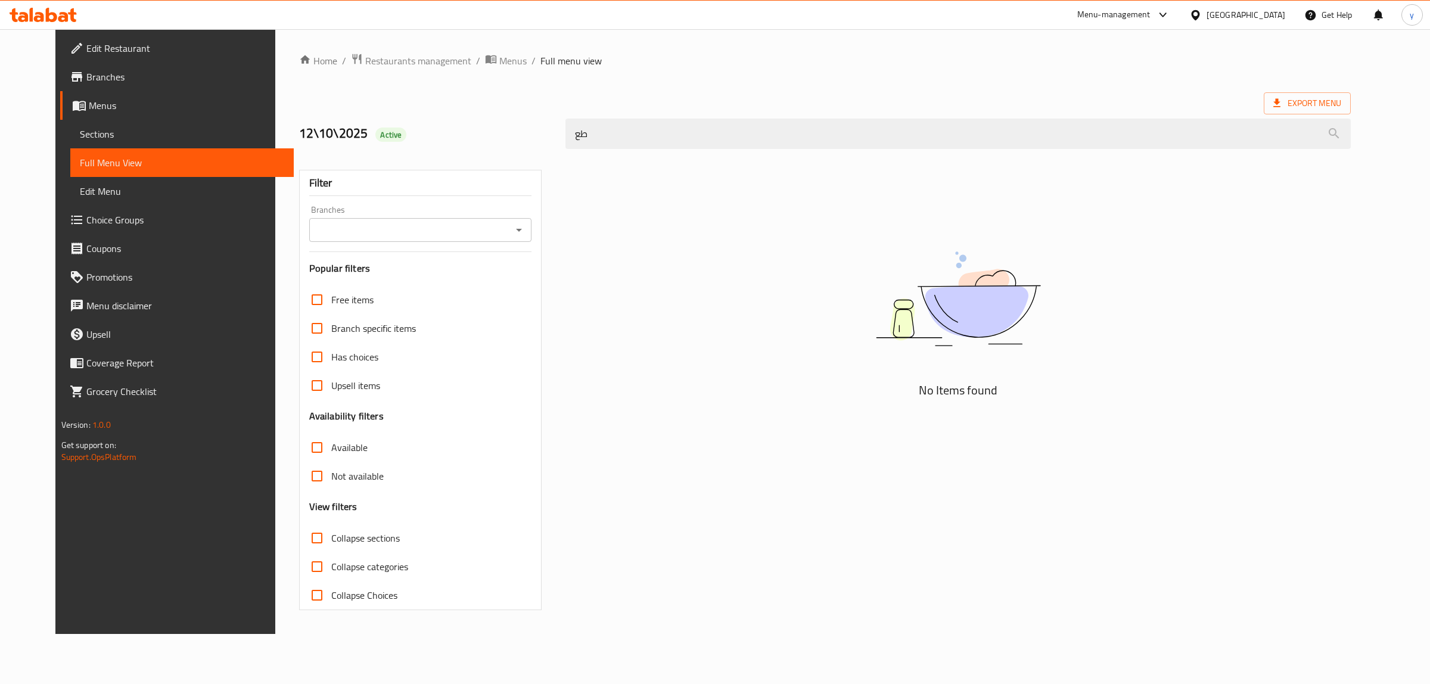
type input "طع"
click at [80, 138] on span "Sections" at bounding box center [182, 134] width 205 height 14
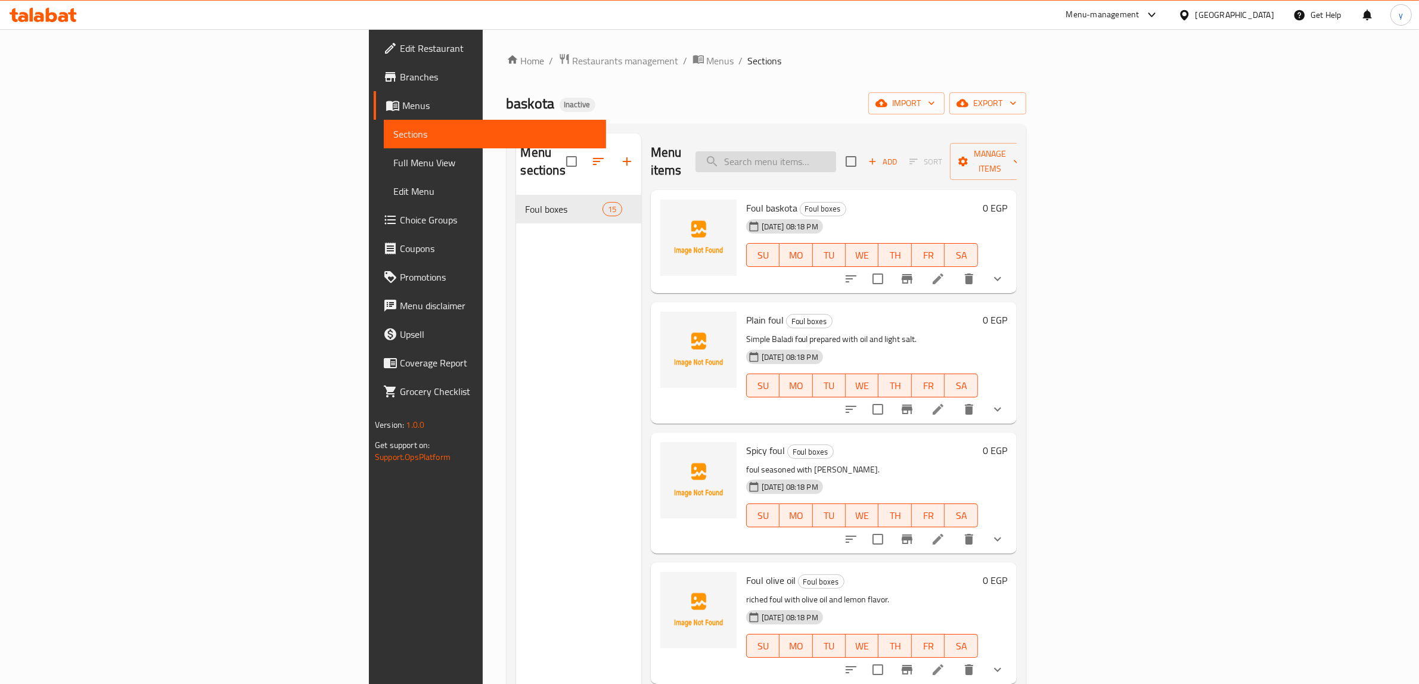
click at [836, 156] on input "search" at bounding box center [765, 161] width 141 height 21
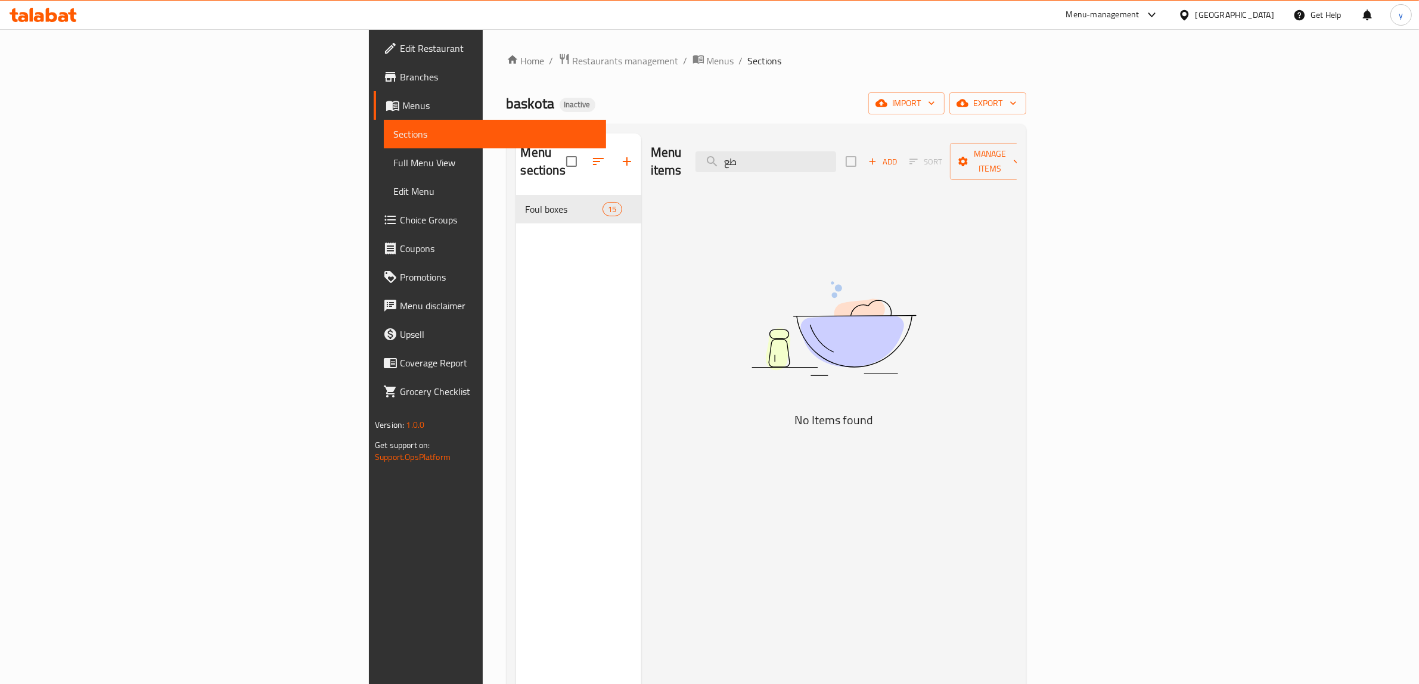
type input "ط"
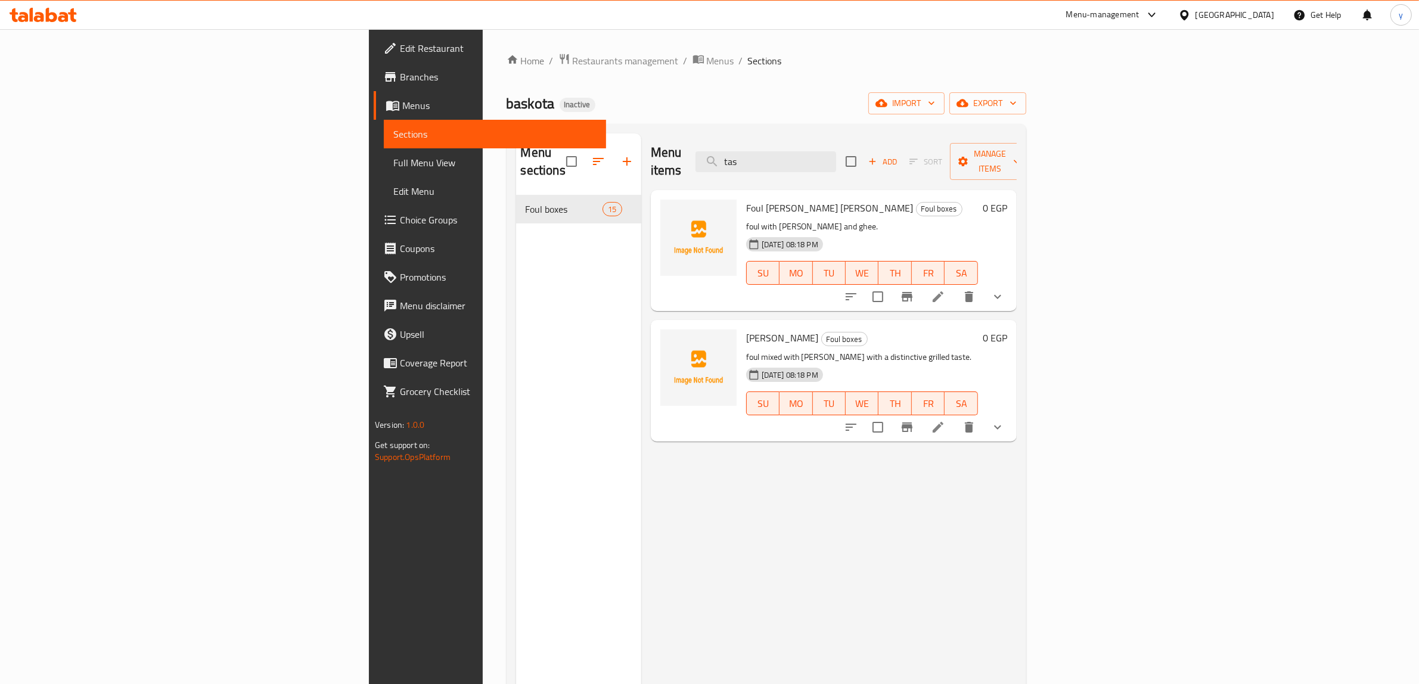
type input "tas"
